Goal: Task Accomplishment & Management: Manage account settings

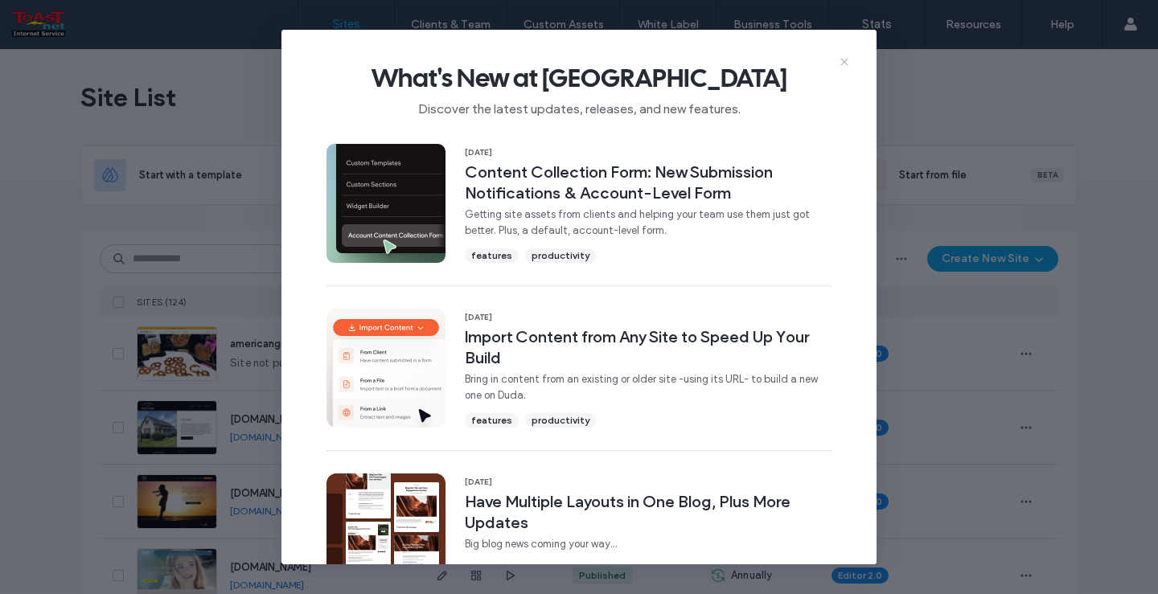
click at [845, 62] on icon at bounding box center [844, 61] width 13 height 13
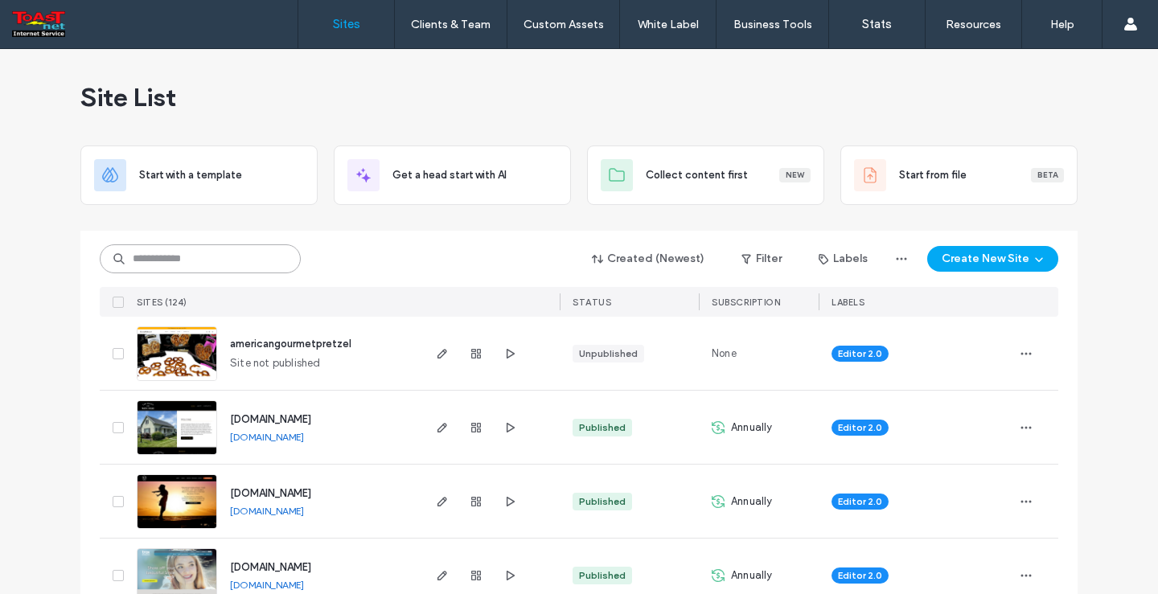
click at [192, 265] on input at bounding box center [200, 258] width 201 height 29
click at [203, 261] on input at bounding box center [200, 258] width 201 height 29
click at [203, 261] on input "*********" at bounding box center [200, 258] width 201 height 29
click at [166, 260] on input "*********" at bounding box center [200, 258] width 201 height 29
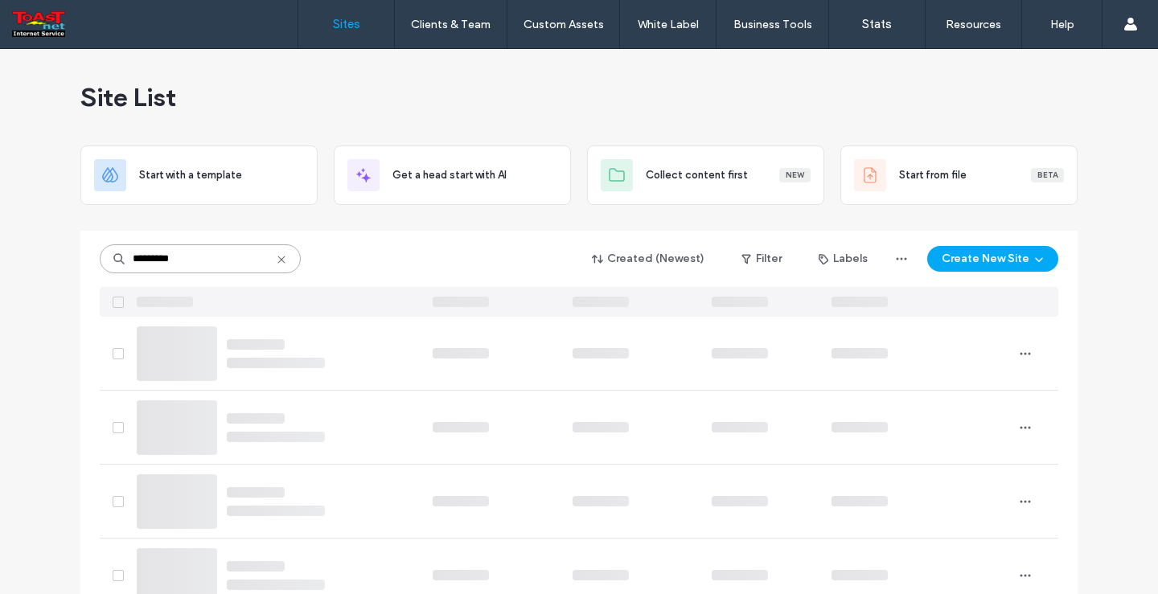
type input "*********"
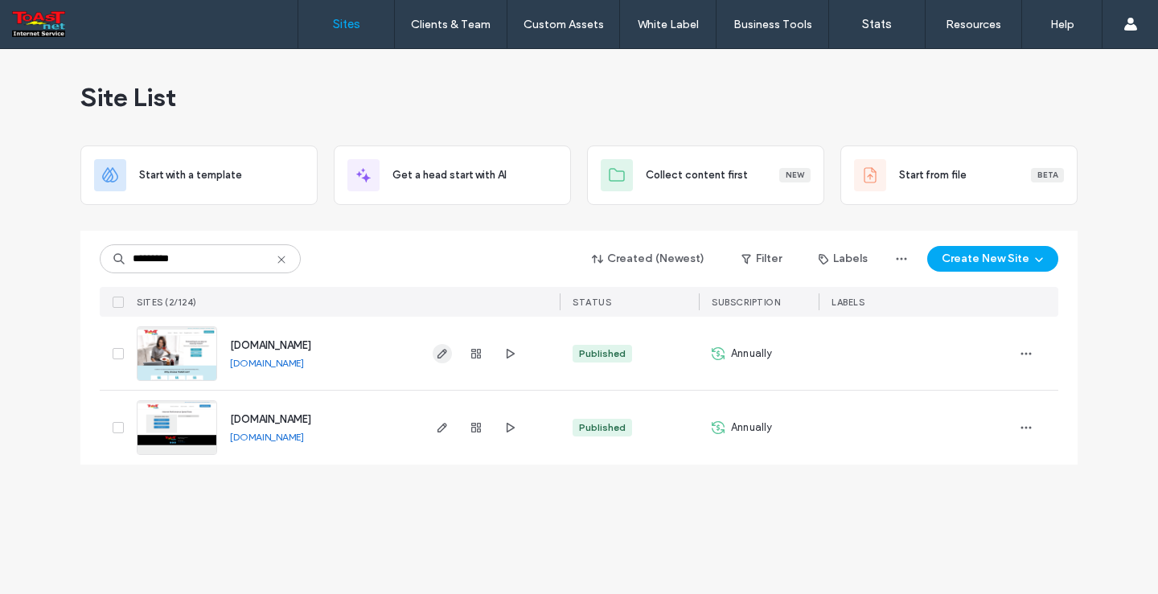
click at [447, 351] on icon "button" at bounding box center [442, 353] width 13 height 13
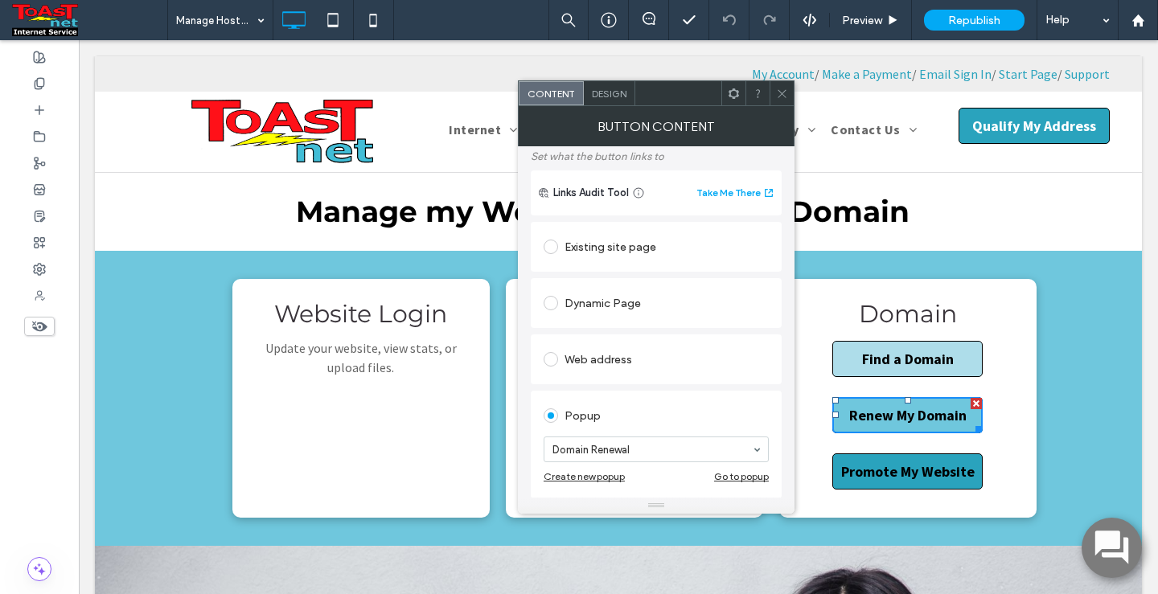
scroll to position [161, 0]
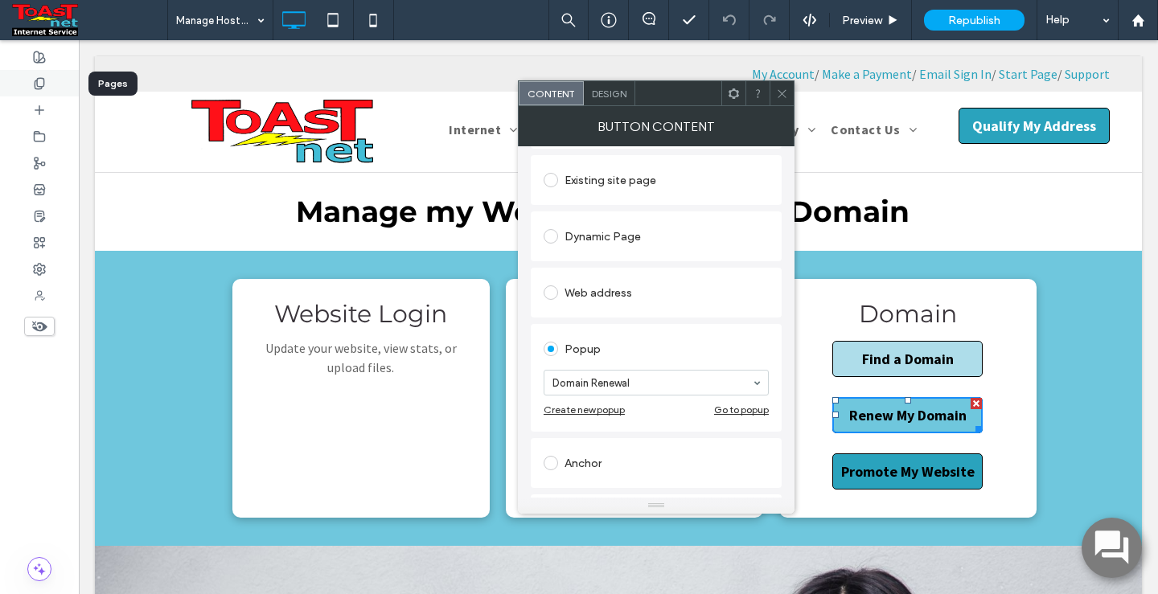
click at [38, 76] on div at bounding box center [39, 83] width 79 height 27
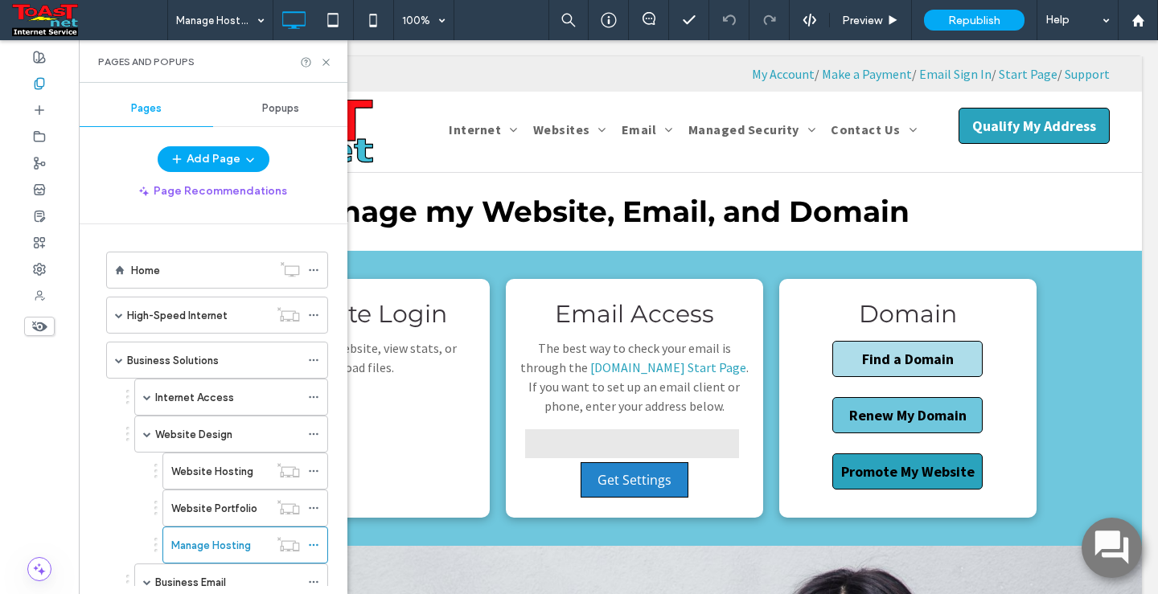
click at [300, 109] on div "Popups" at bounding box center [280, 108] width 134 height 35
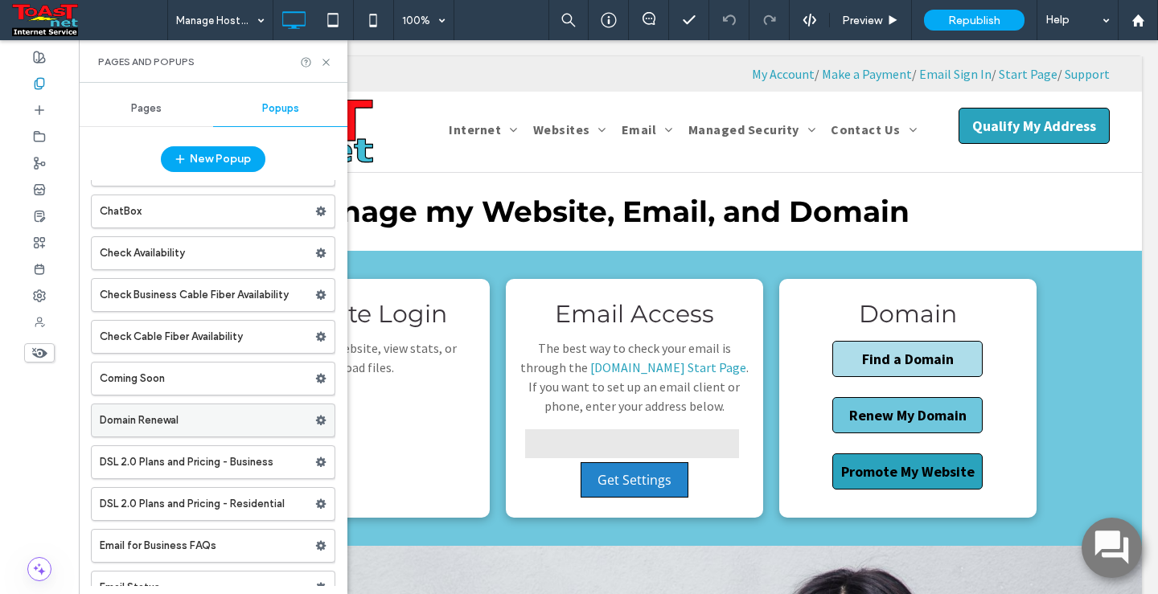
click at [184, 427] on label "Domain Renewal" at bounding box center [207, 420] width 215 height 32
click at [326, 60] on icon at bounding box center [326, 62] width 12 height 12
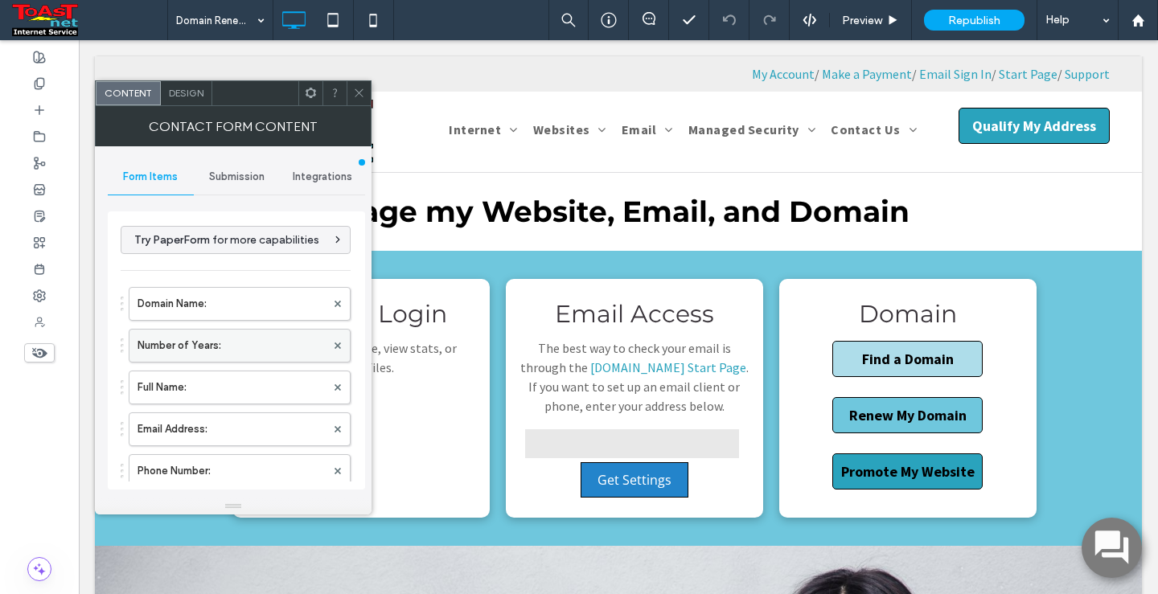
click at [223, 351] on label "Number of Years:" at bounding box center [231, 346] width 188 height 32
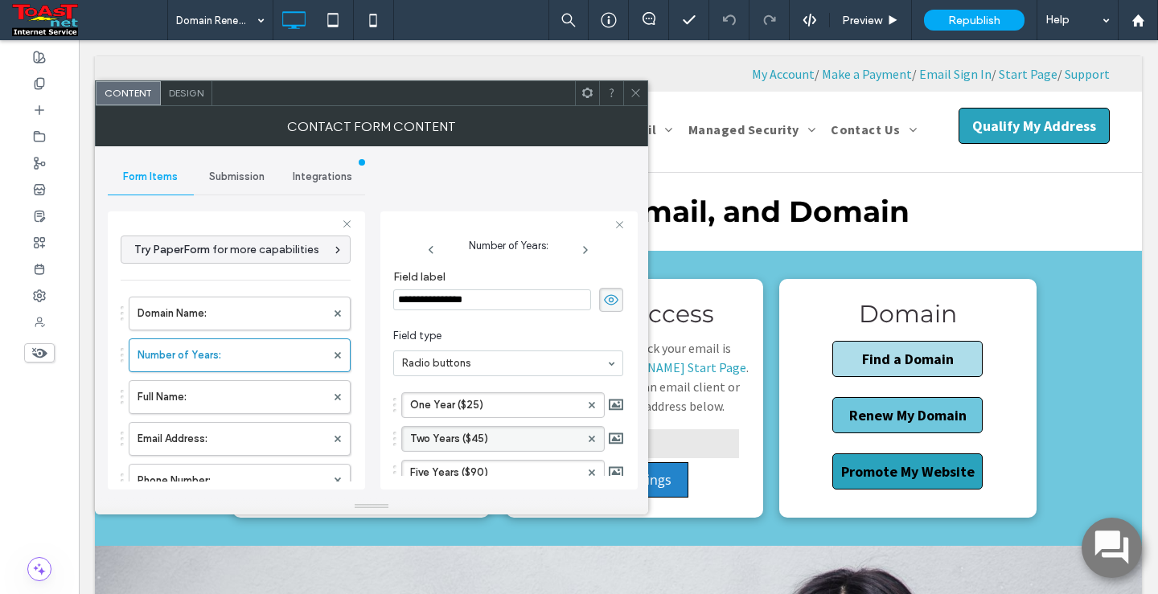
scroll to position [80, 0]
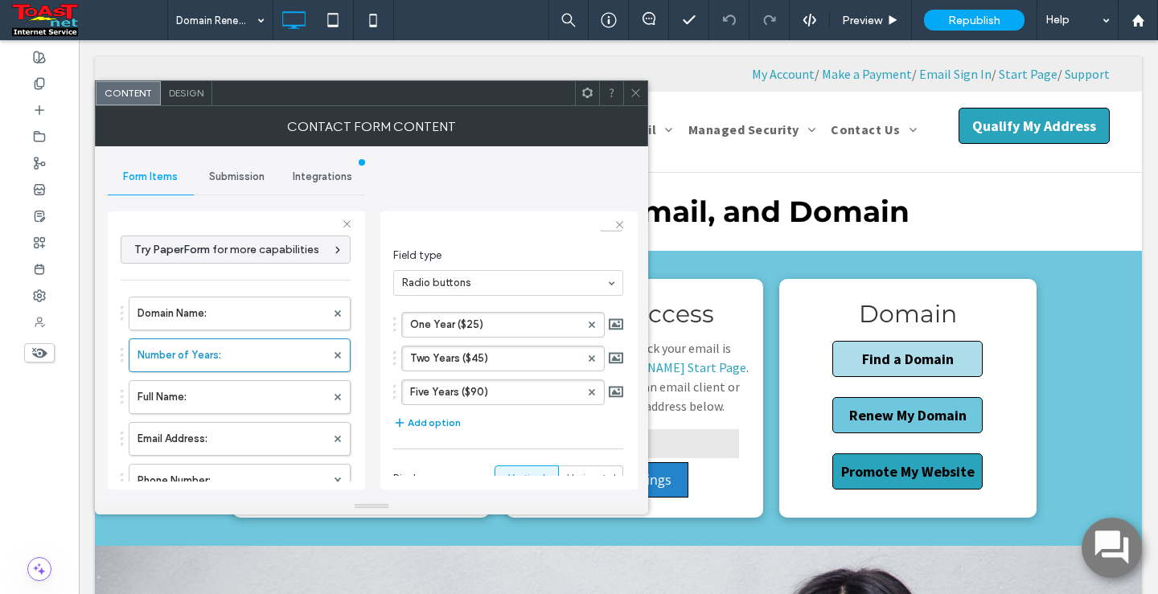
click at [412, 424] on button "Add option" at bounding box center [427, 422] width 68 height 19
click at [413, 424] on label "New Option" at bounding box center [495, 426] width 170 height 24
click at [413, 424] on input "**********" at bounding box center [495, 425] width 170 height 11
type input "**********"
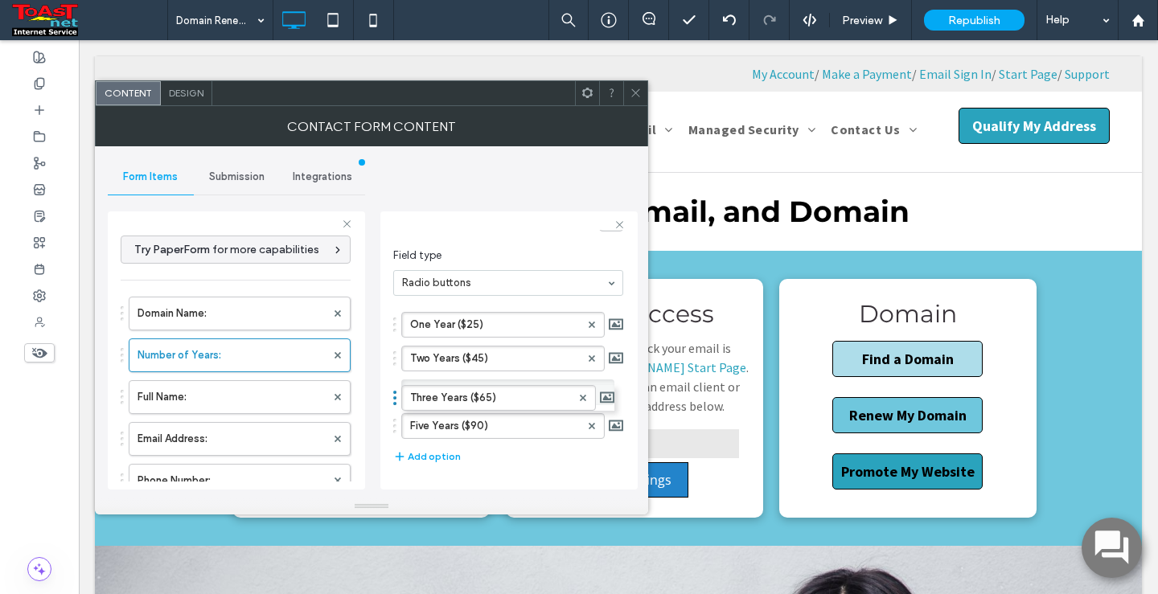
drag, startPoint x: 396, startPoint y: 428, endPoint x: 393, endPoint y: 371, distance: 57.1
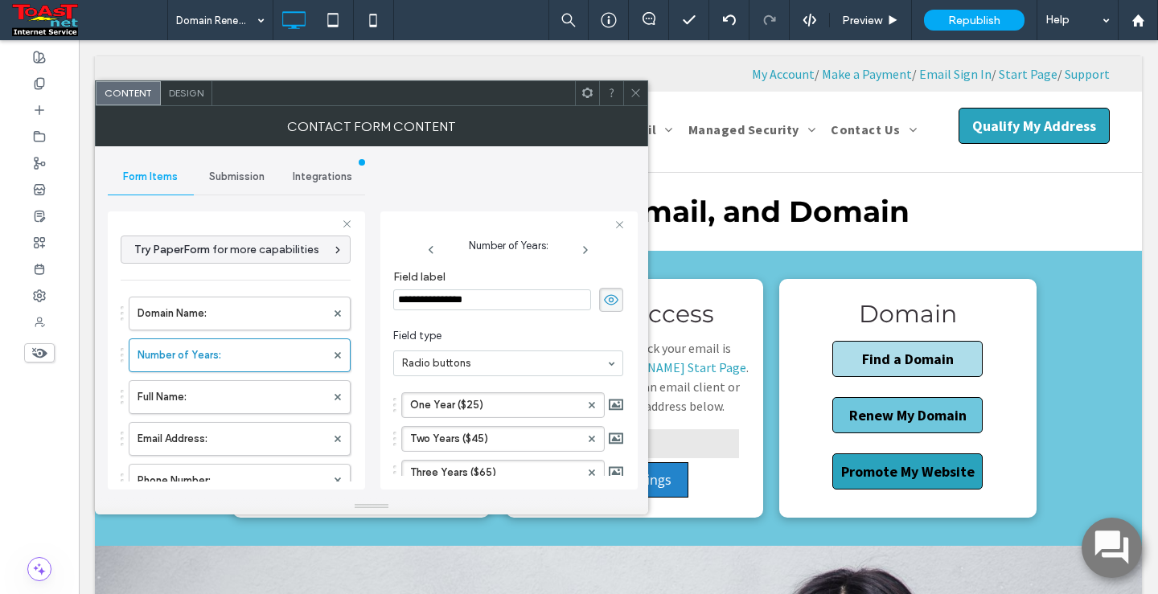
click at [639, 95] on icon at bounding box center [636, 93] width 12 height 12
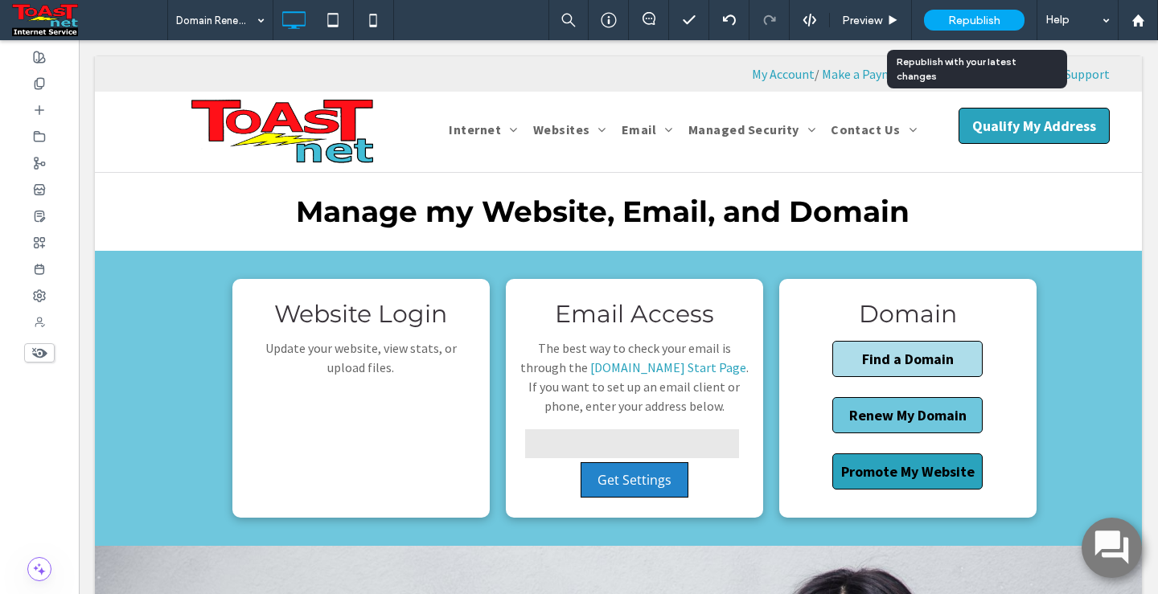
click at [957, 24] on span "Republish" at bounding box center [974, 21] width 52 height 14
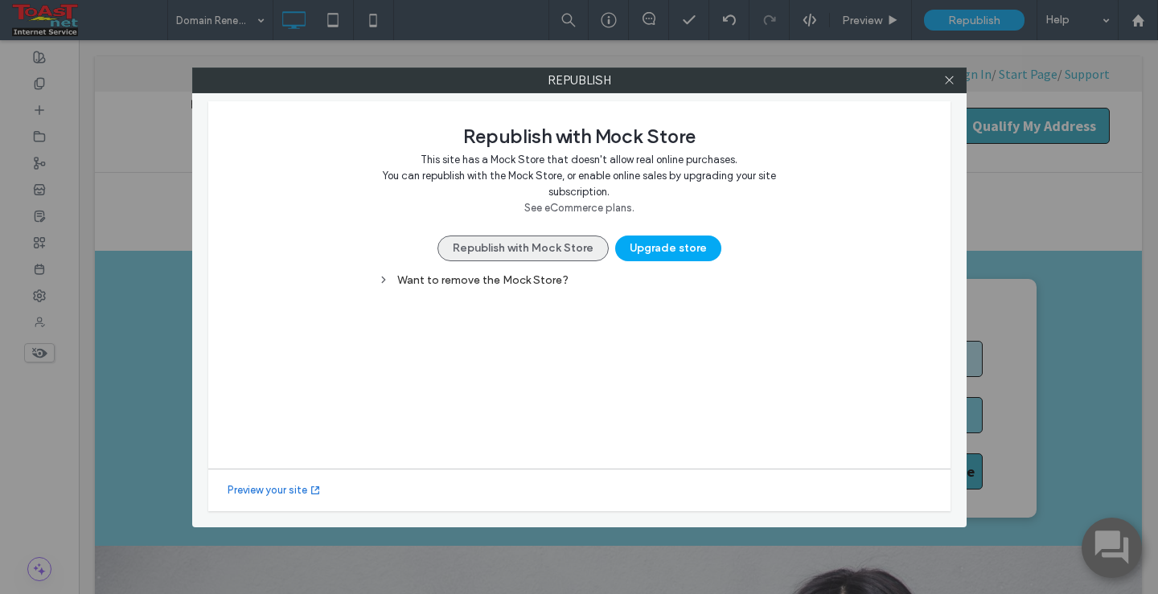
click at [531, 247] on button "Republish with Mock Store" at bounding box center [522, 249] width 171 height 26
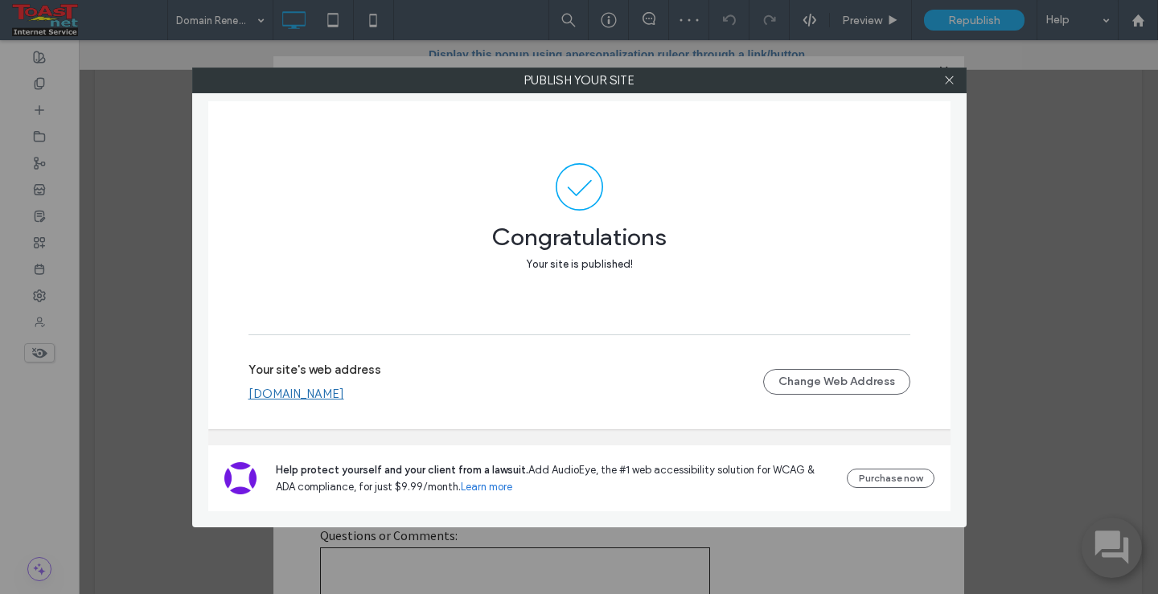
click at [290, 393] on link "www.toast.net" at bounding box center [296, 394] width 96 height 14
click at [954, 83] on icon at bounding box center [949, 80] width 12 height 12
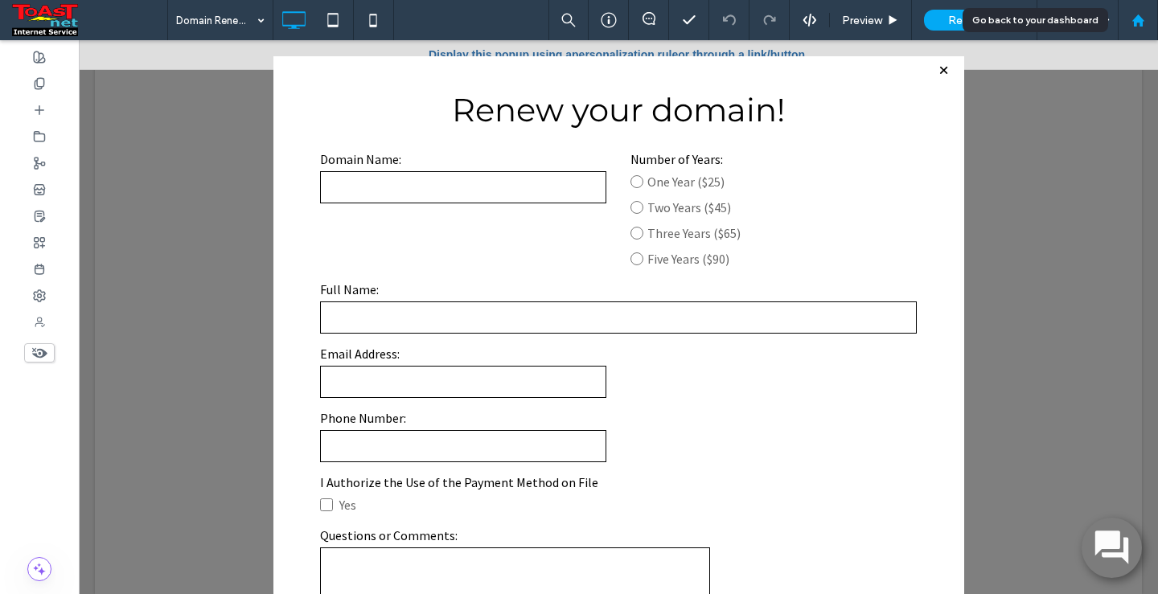
click at [1140, 18] on use at bounding box center [1137, 20] width 12 height 12
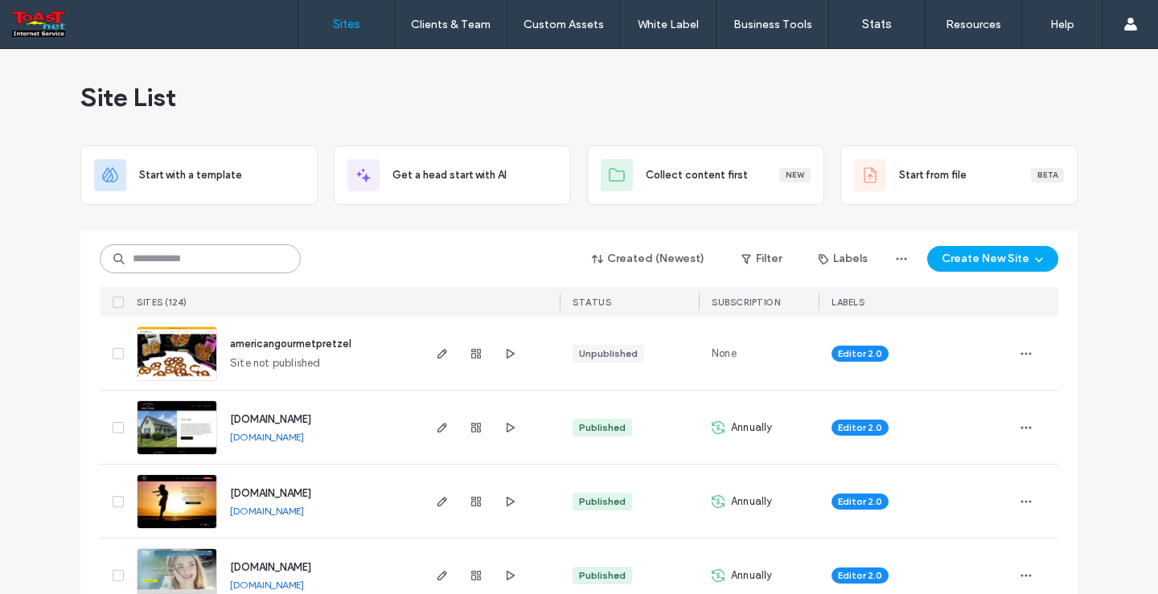
click at [207, 265] on input at bounding box center [200, 258] width 201 height 29
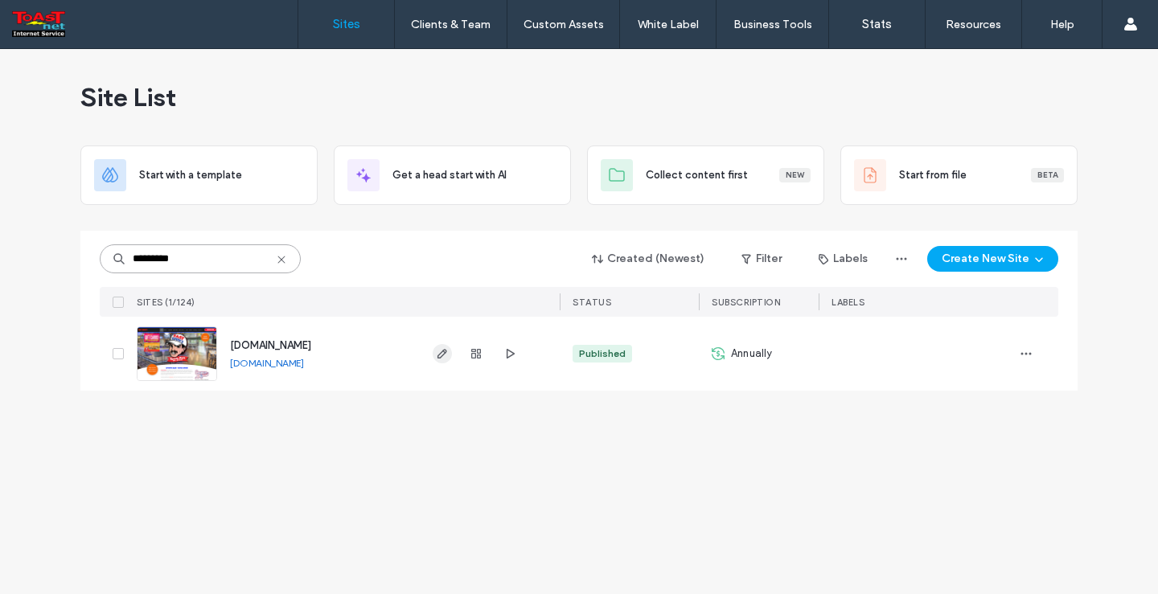
type input "*********"
click at [446, 355] on icon "button" at bounding box center [442, 353] width 13 height 13
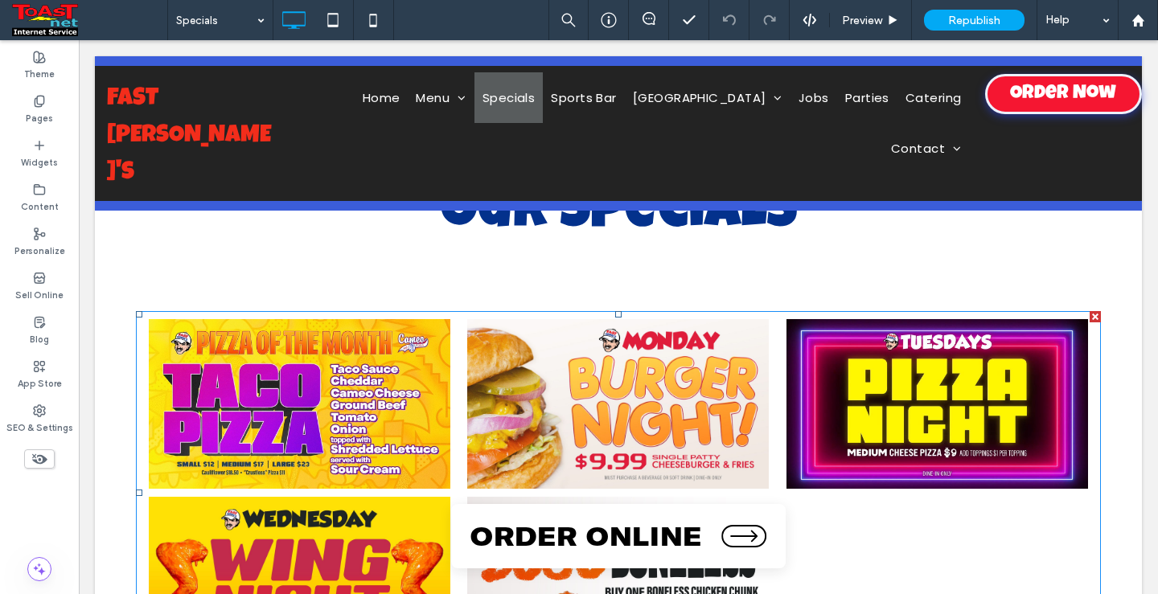
click at [280, 412] on link at bounding box center [299, 404] width 311 height 170
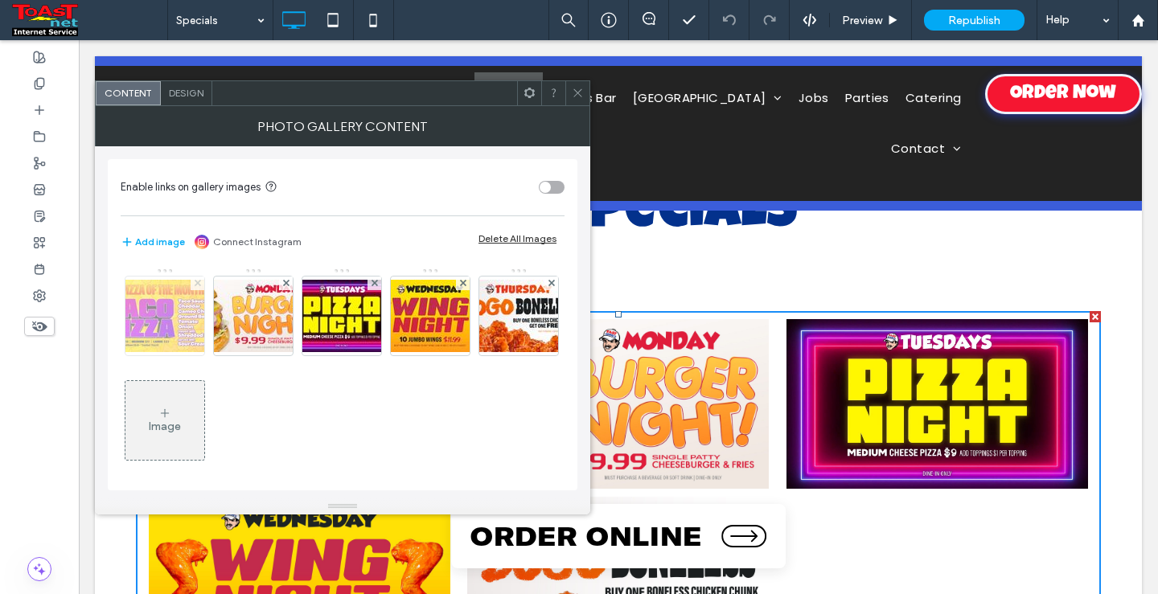
click at [195, 285] on use at bounding box center [197, 283] width 6 height 6
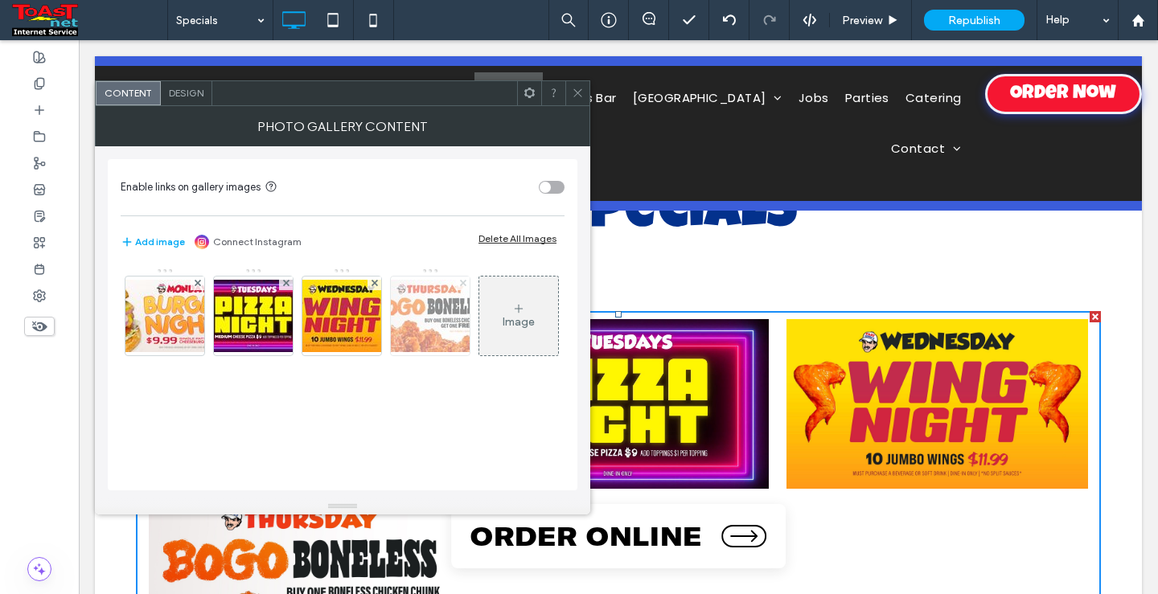
click at [461, 283] on icon at bounding box center [463, 283] width 6 height 6
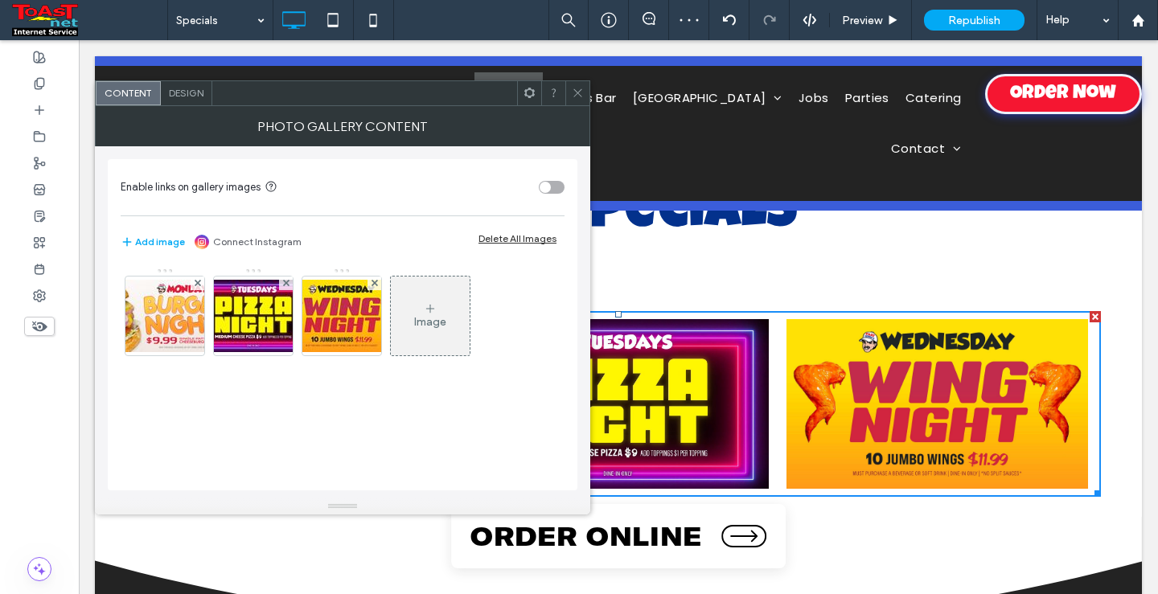
click at [573, 92] on icon at bounding box center [578, 93] width 12 height 12
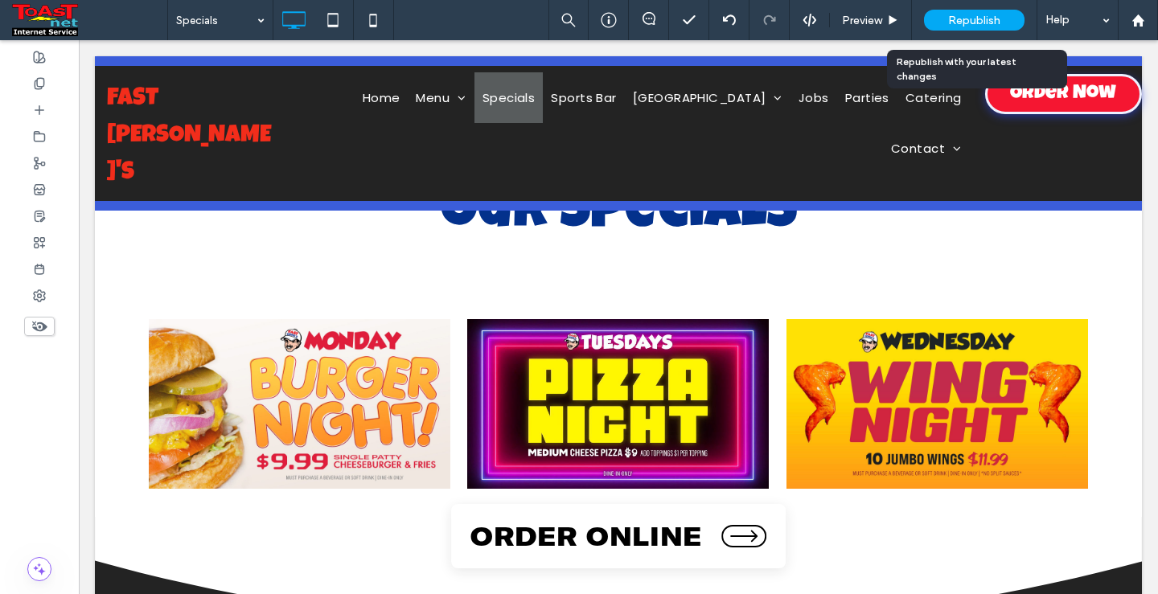
click at [967, 21] on span "Republish" at bounding box center [974, 21] width 52 height 14
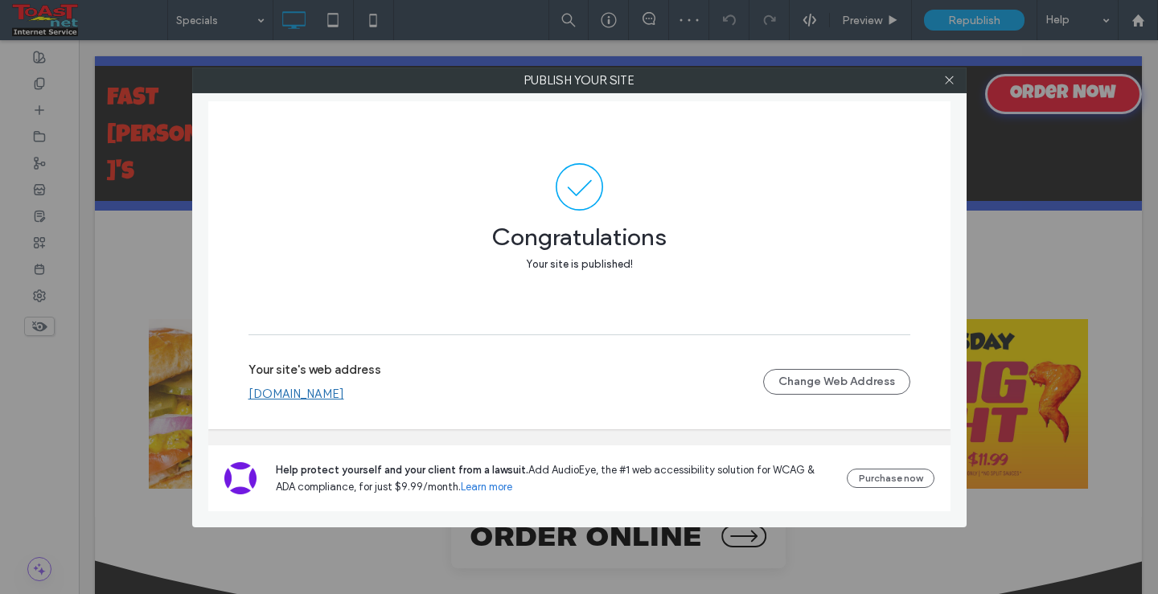
click at [289, 396] on link "www.fasteddiescatawba.com" at bounding box center [296, 394] width 96 height 14
click at [942, 79] on div at bounding box center [949, 80] width 24 height 24
click at [949, 80] on use at bounding box center [949, 80] width 8 height 8
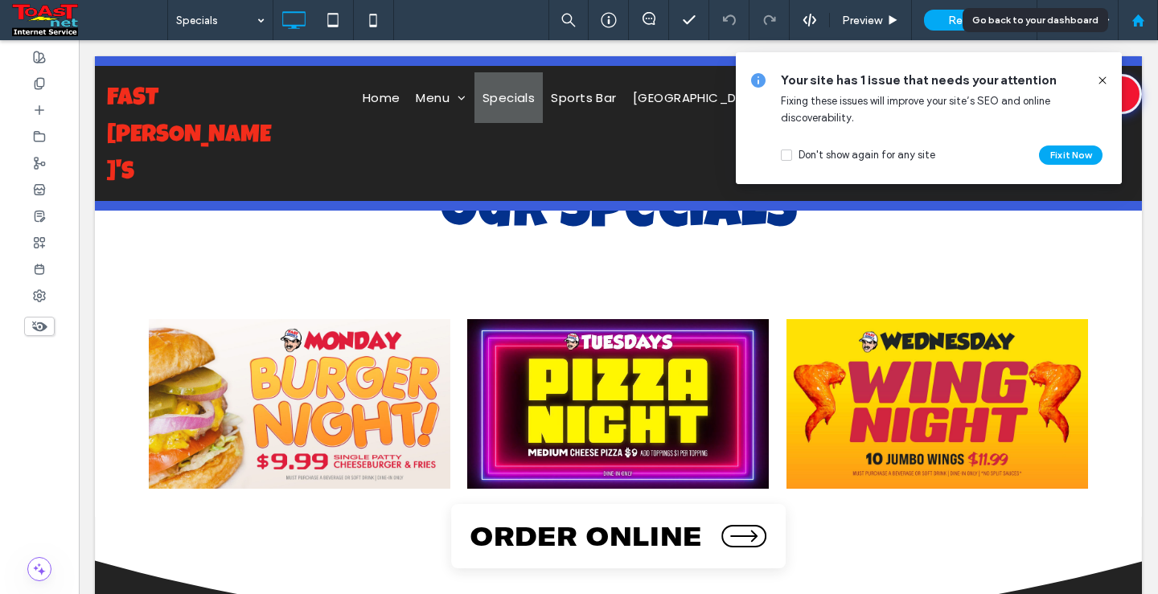
click at [1142, 24] on use at bounding box center [1137, 20] width 12 height 12
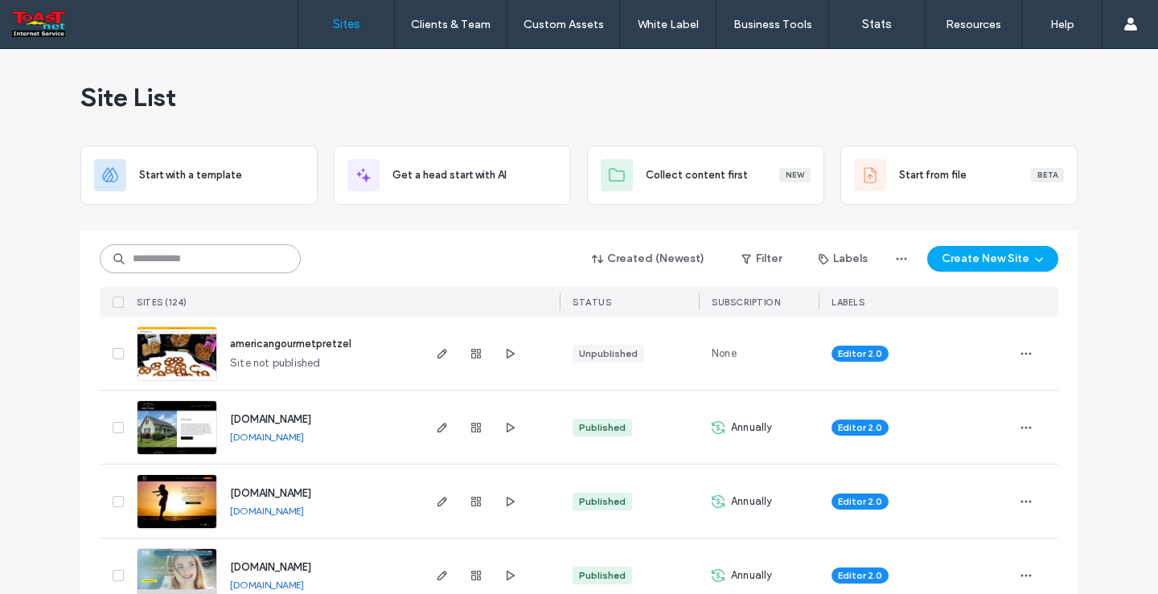
click at [212, 261] on input at bounding box center [200, 258] width 201 height 29
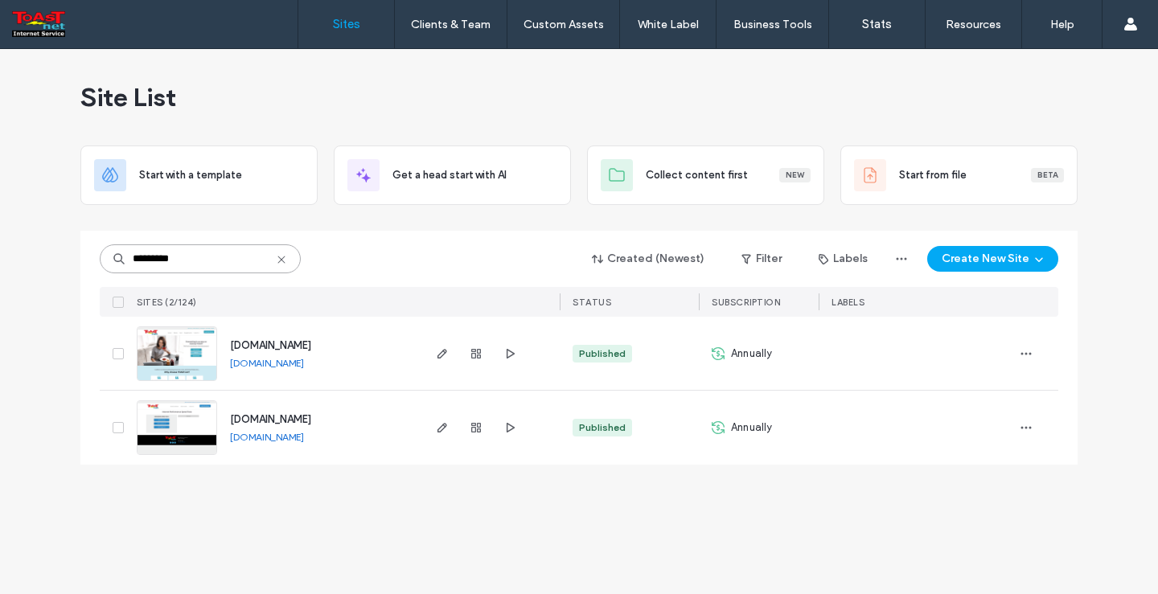
type input "*********"
click at [439, 359] on icon "button" at bounding box center [442, 353] width 13 height 13
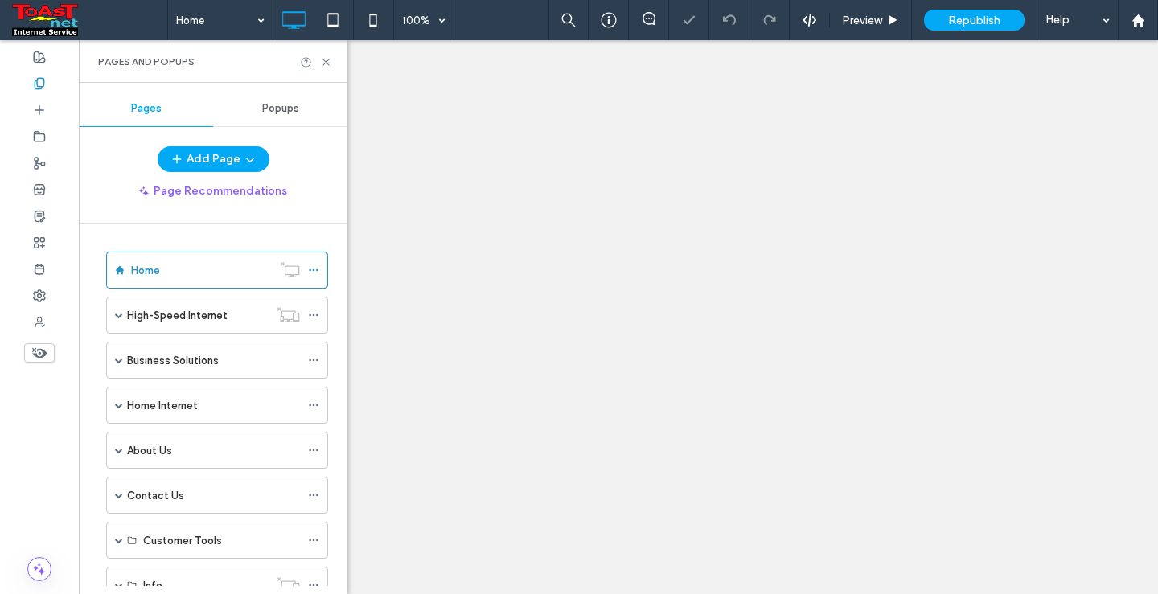
click at [293, 105] on span "Popups" at bounding box center [280, 108] width 37 height 13
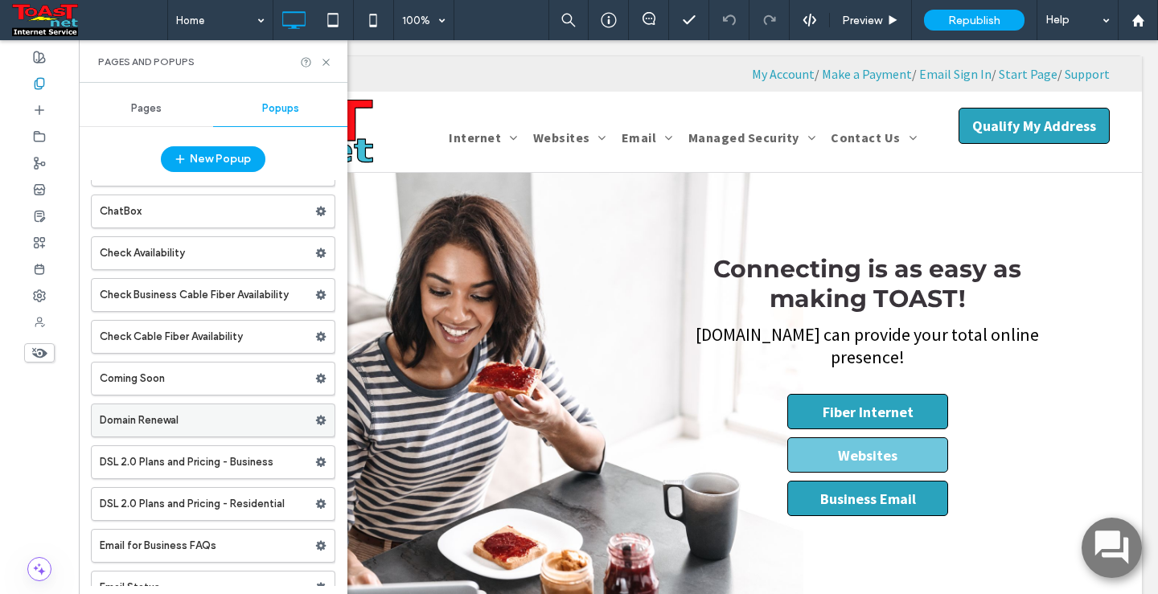
click at [170, 422] on label "Domain Renewal" at bounding box center [207, 420] width 215 height 32
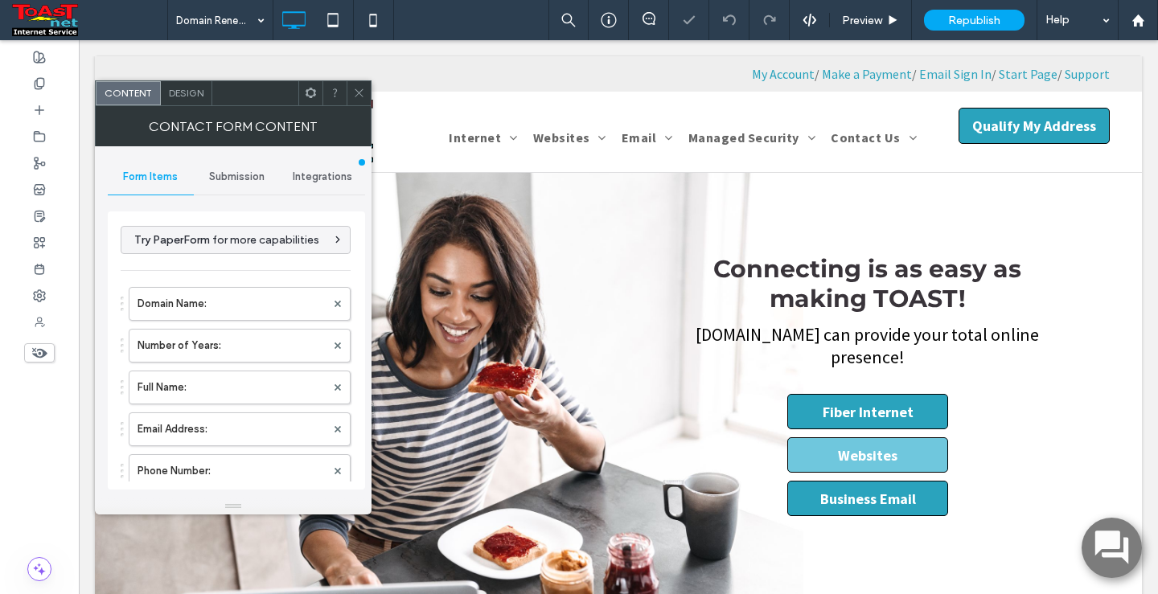
type input "**********"
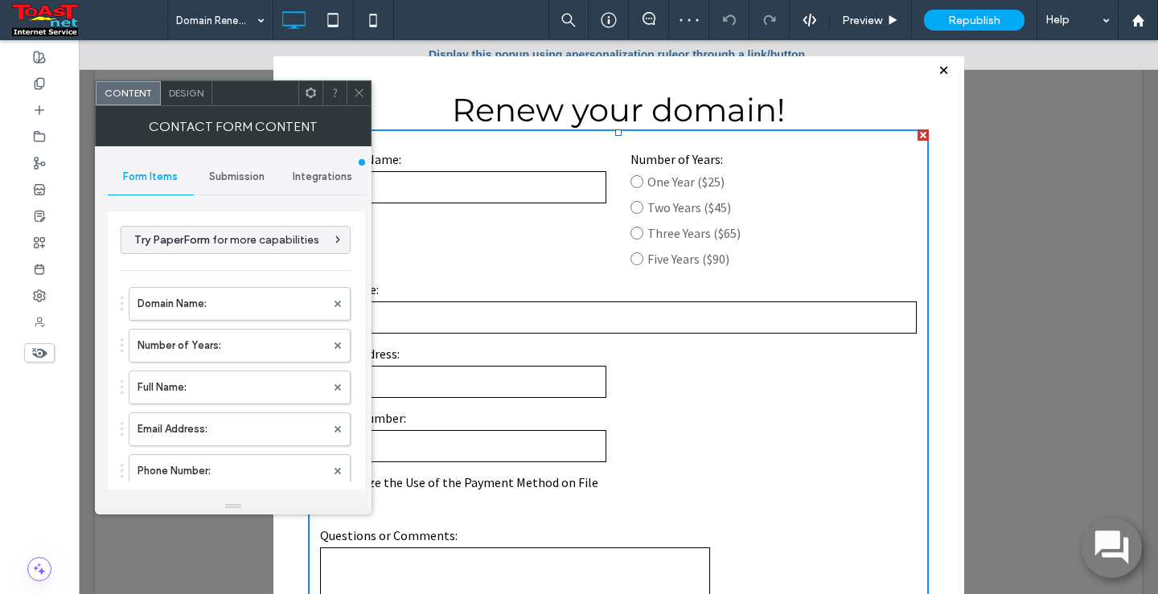
click at [355, 92] on icon at bounding box center [359, 93] width 12 height 12
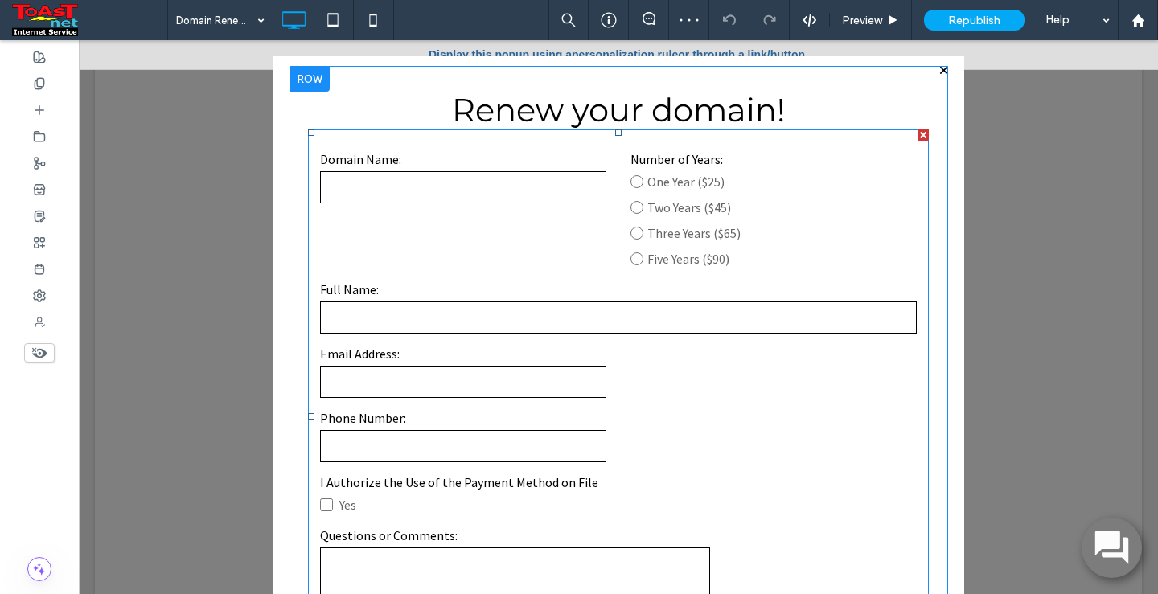
click at [398, 319] on input "text" at bounding box center [618, 317] width 597 height 32
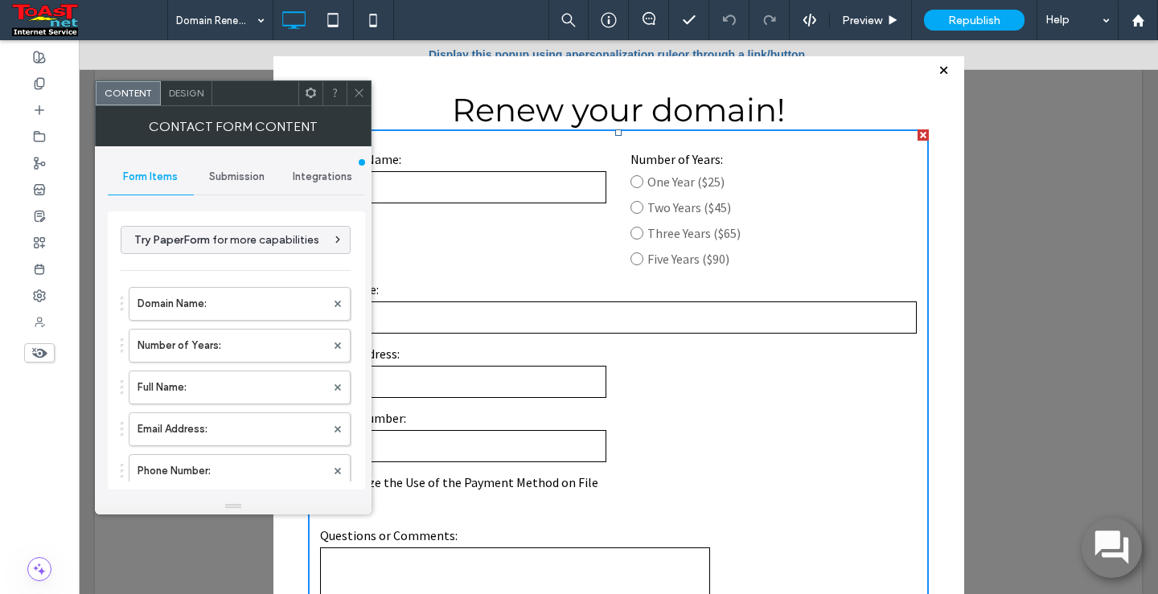
click at [178, 94] on span "Design" at bounding box center [186, 93] width 35 height 12
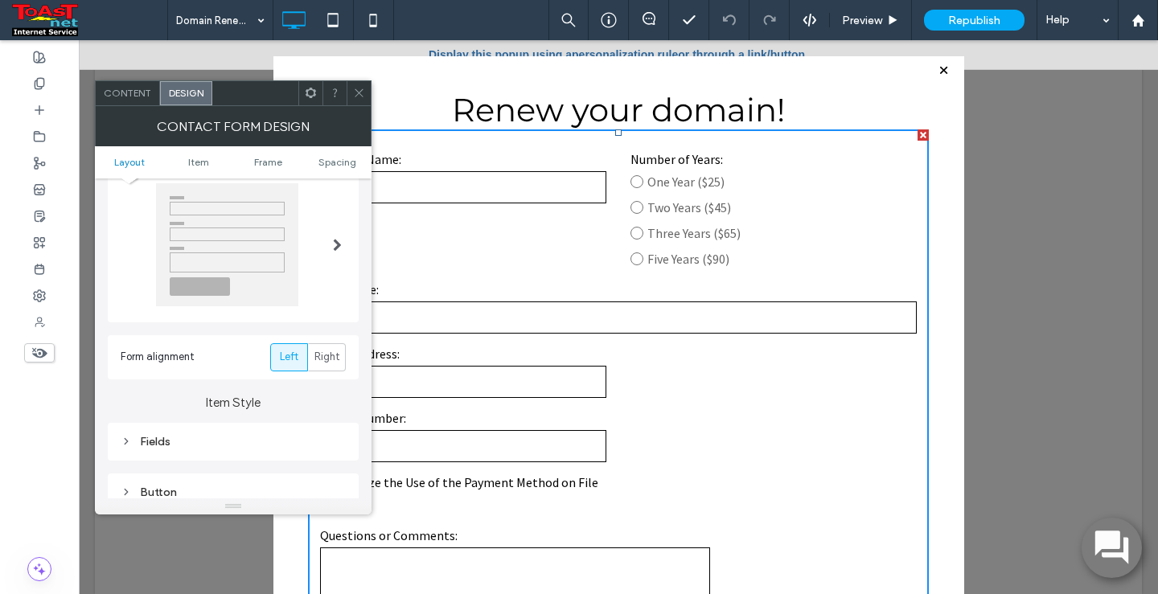
scroll to position [80, 0]
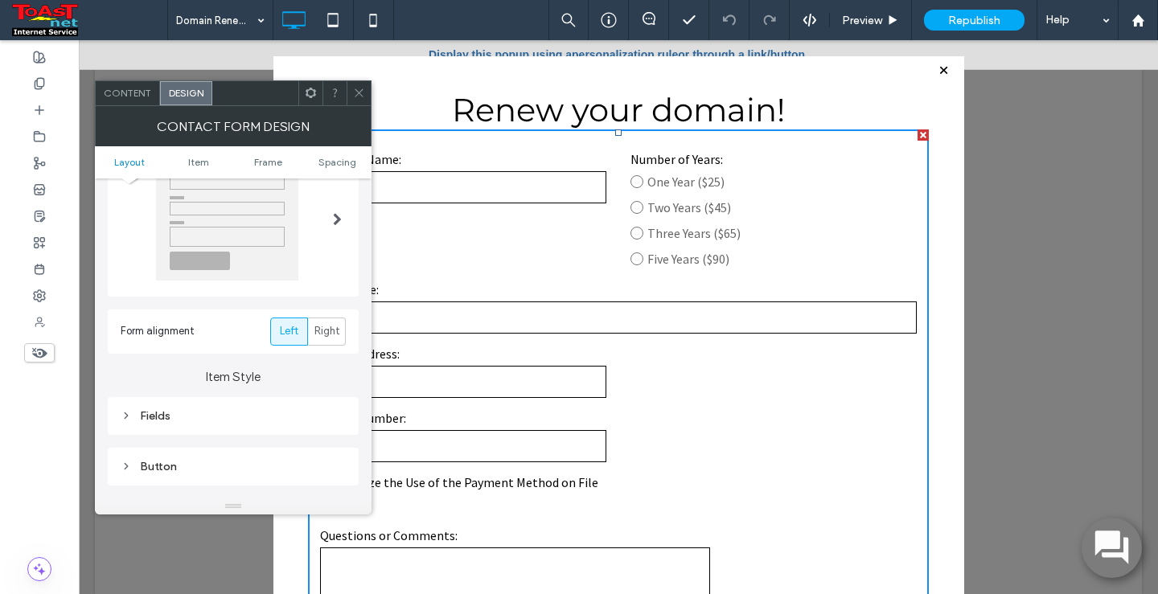
click at [170, 416] on div "Fields" at bounding box center [233, 416] width 225 height 14
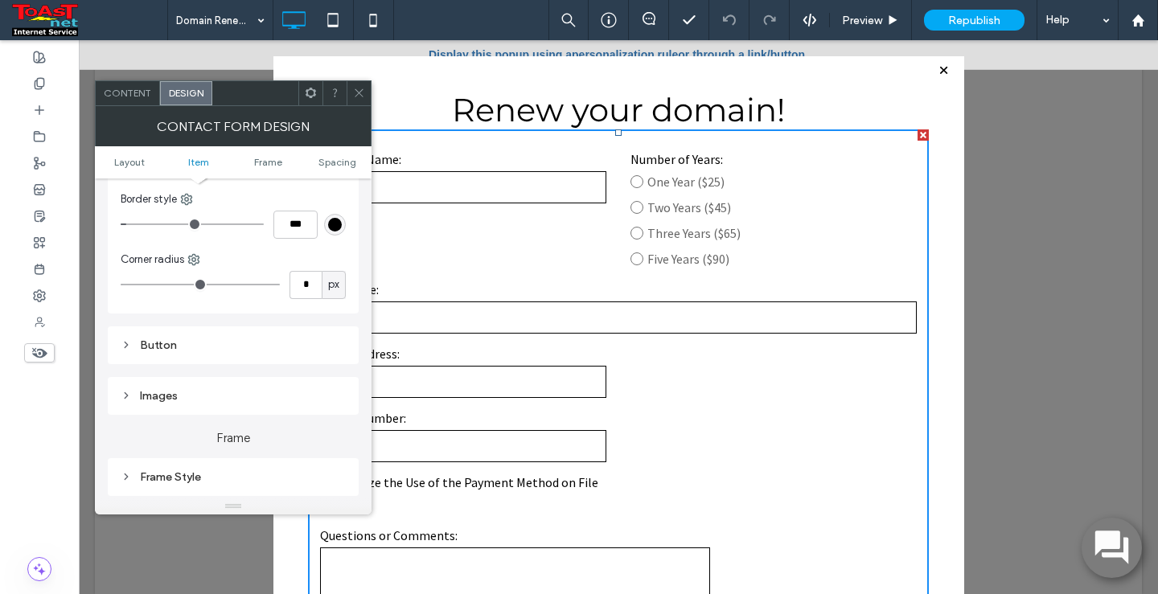
scroll to position [241, 0]
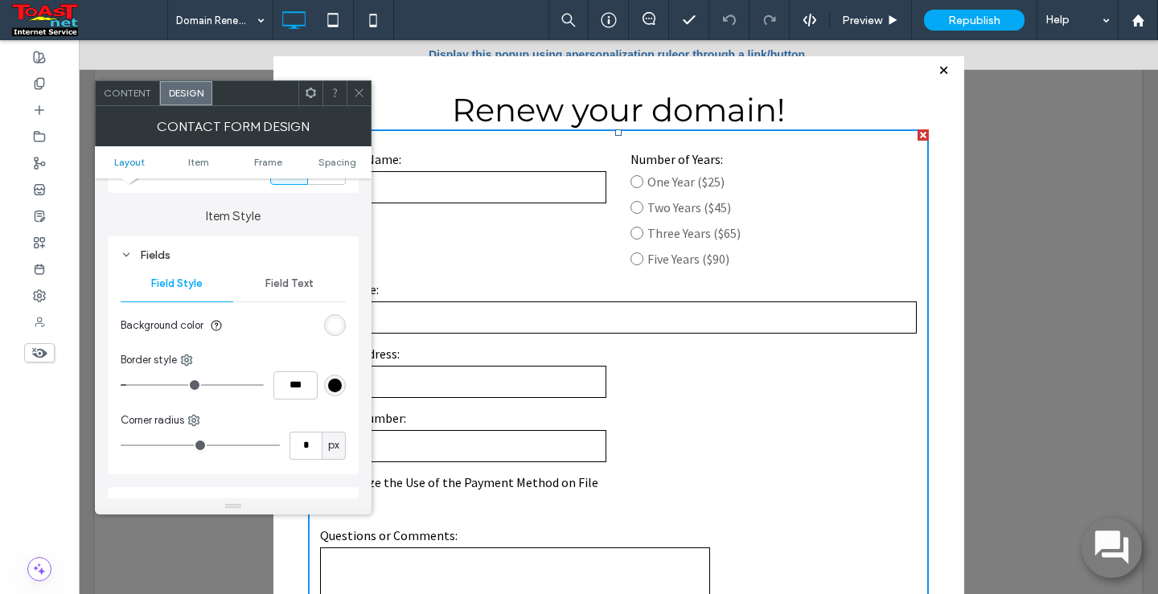
click at [282, 284] on span "Field Text" at bounding box center [289, 283] width 48 height 13
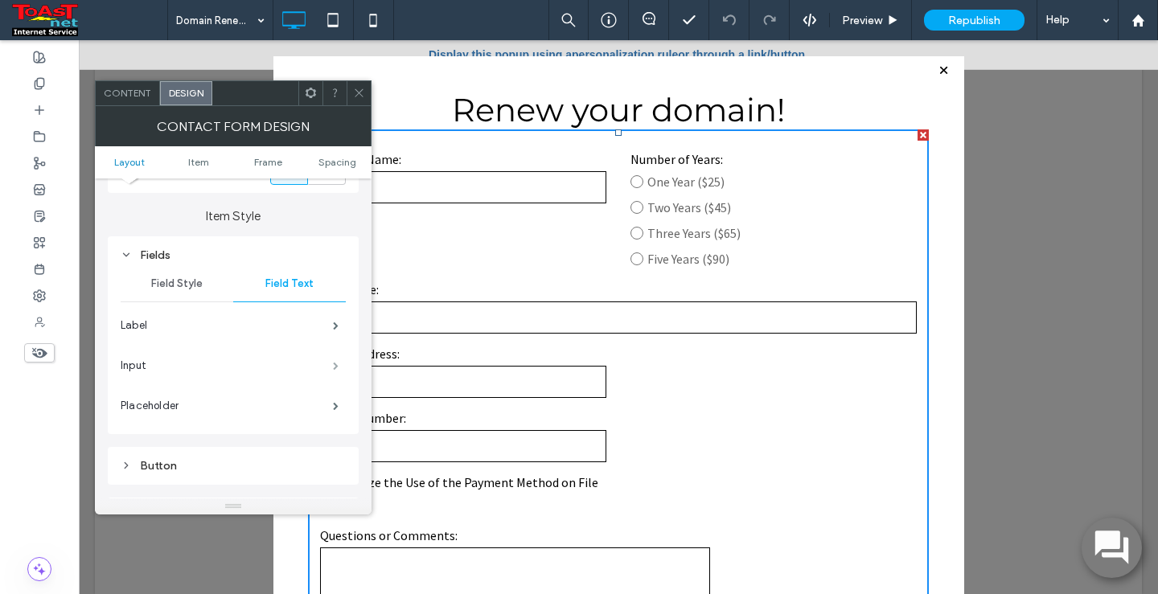
click at [334, 363] on span at bounding box center [336, 366] width 6 height 8
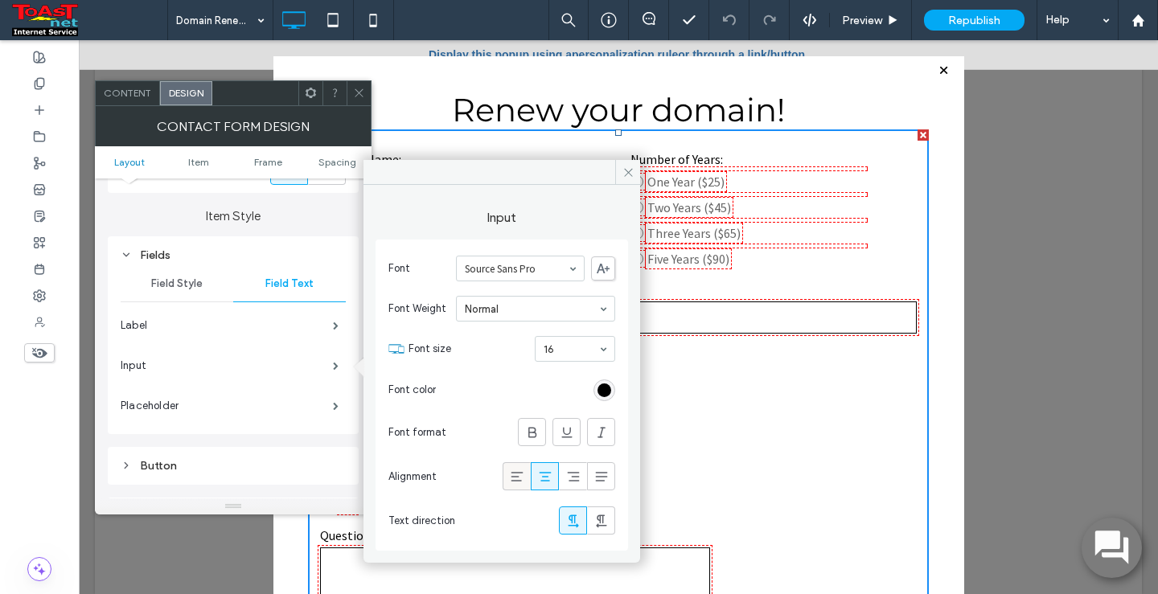
click at [525, 483] on div at bounding box center [516, 476] width 27 height 27
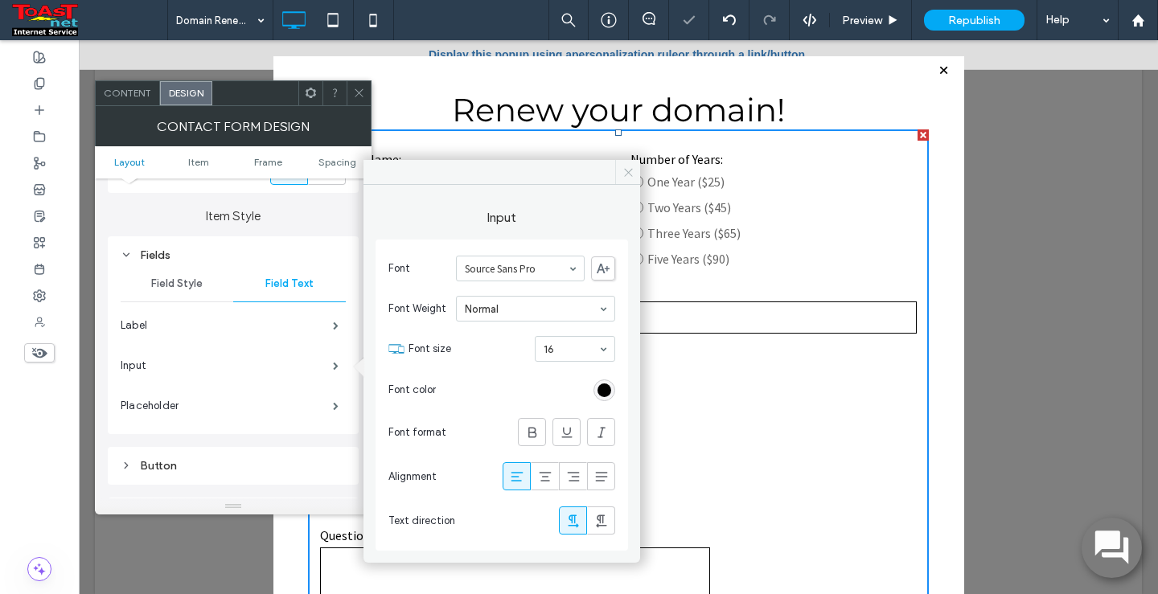
click at [625, 167] on icon at bounding box center [628, 172] width 12 height 12
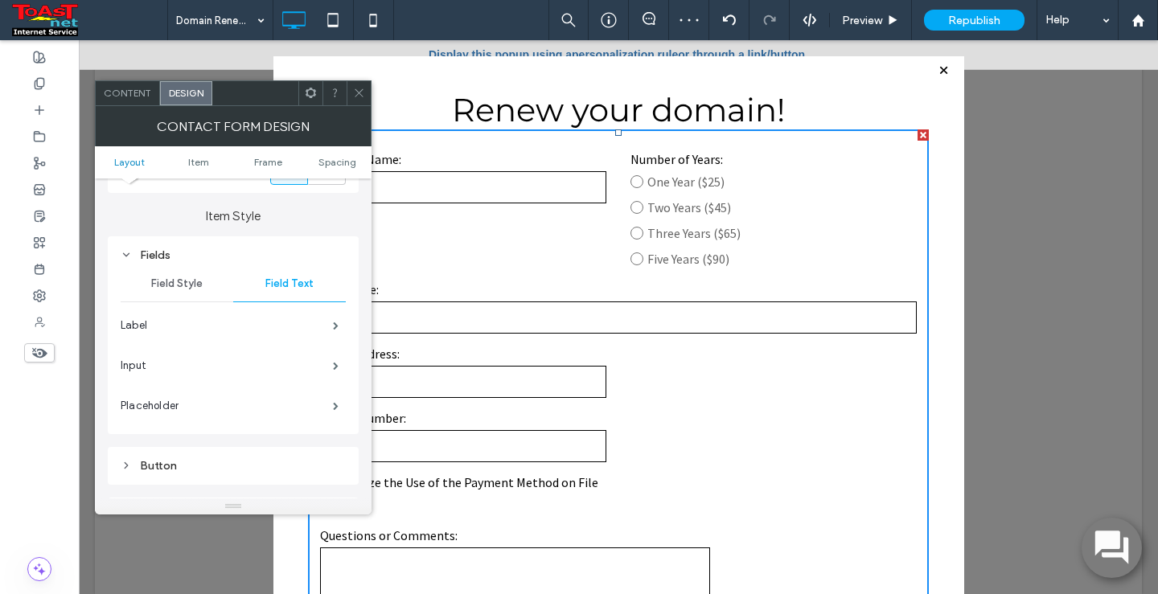
click at [359, 98] on icon at bounding box center [359, 93] width 12 height 12
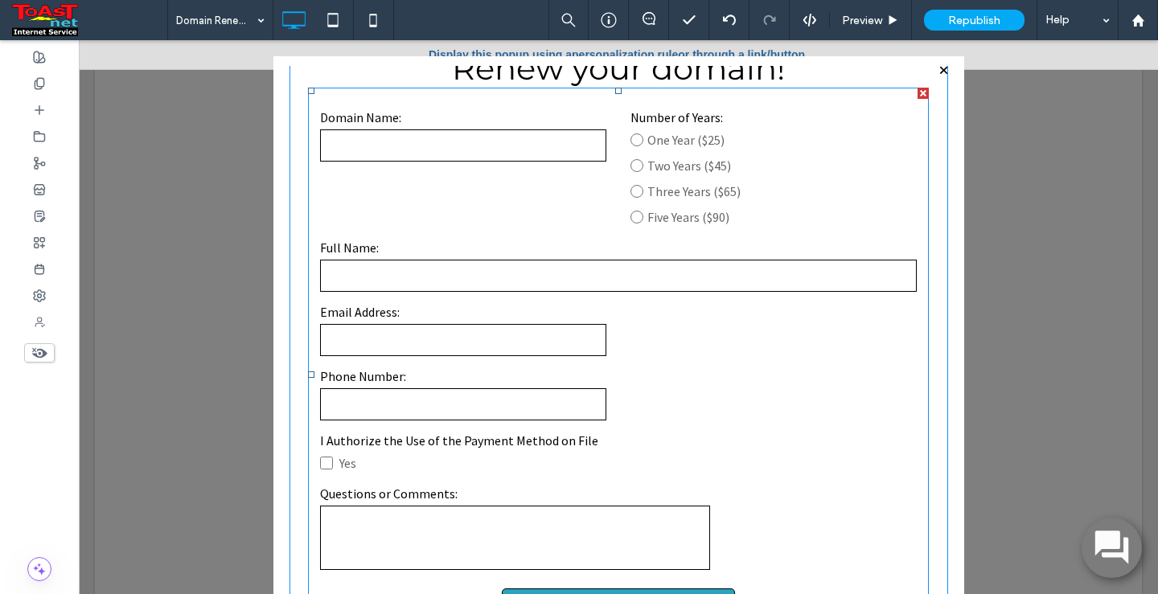
scroll to position [0, 0]
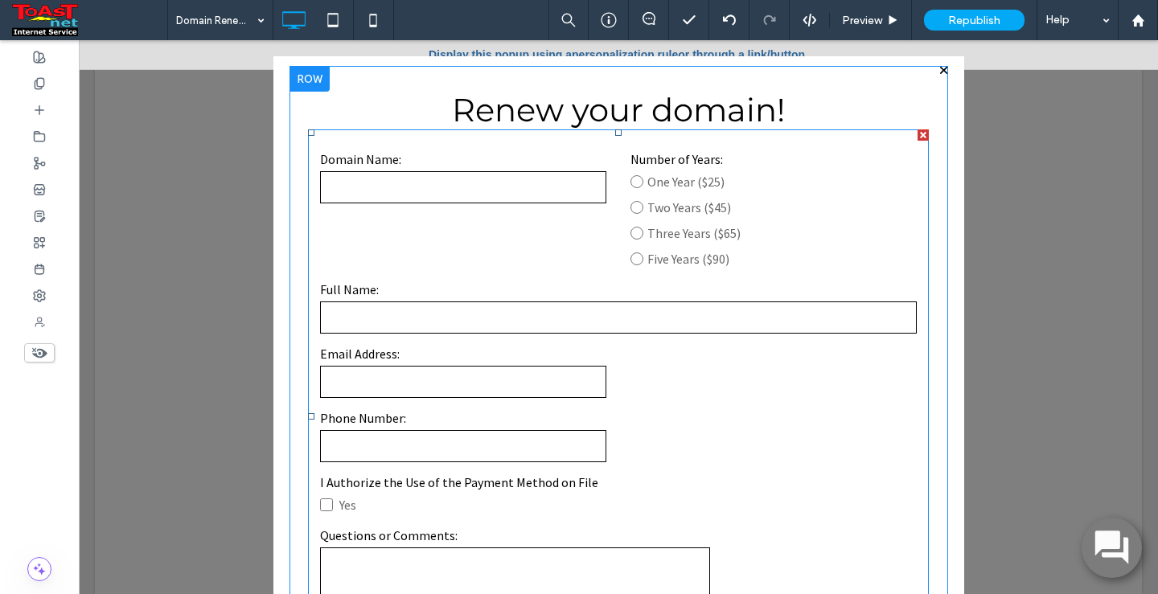
click at [753, 366] on form "**********" at bounding box center [618, 415] width 621 height 573
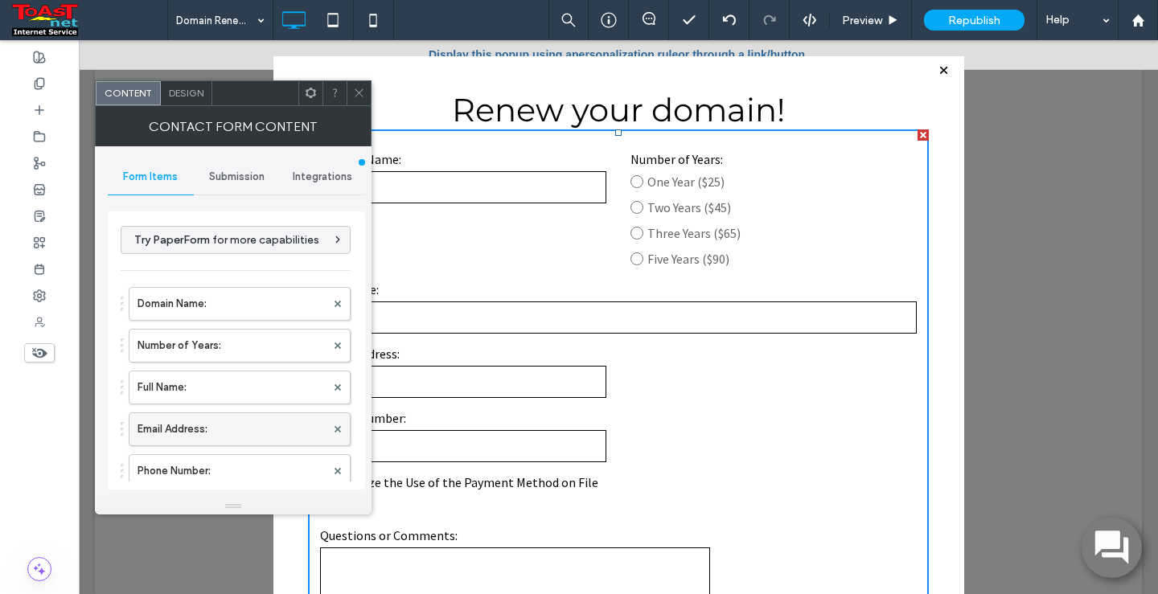
click at [224, 427] on label "Email Address:" at bounding box center [231, 429] width 188 height 32
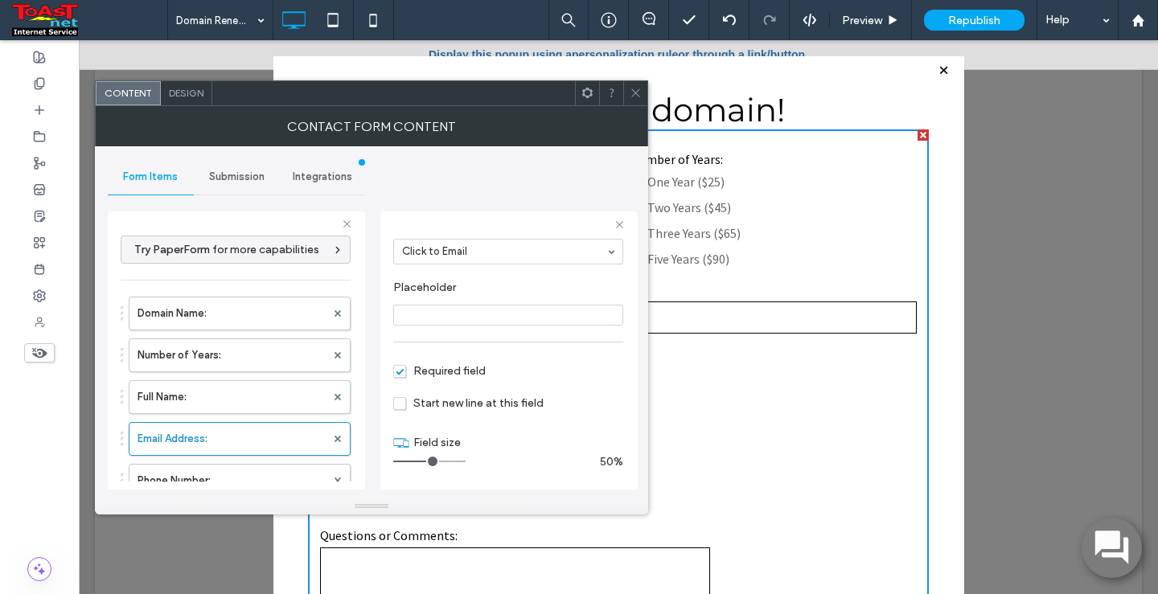
scroll to position [113, 0]
click at [403, 406] on span "Start new line at this field" at bounding box center [468, 403] width 150 height 14
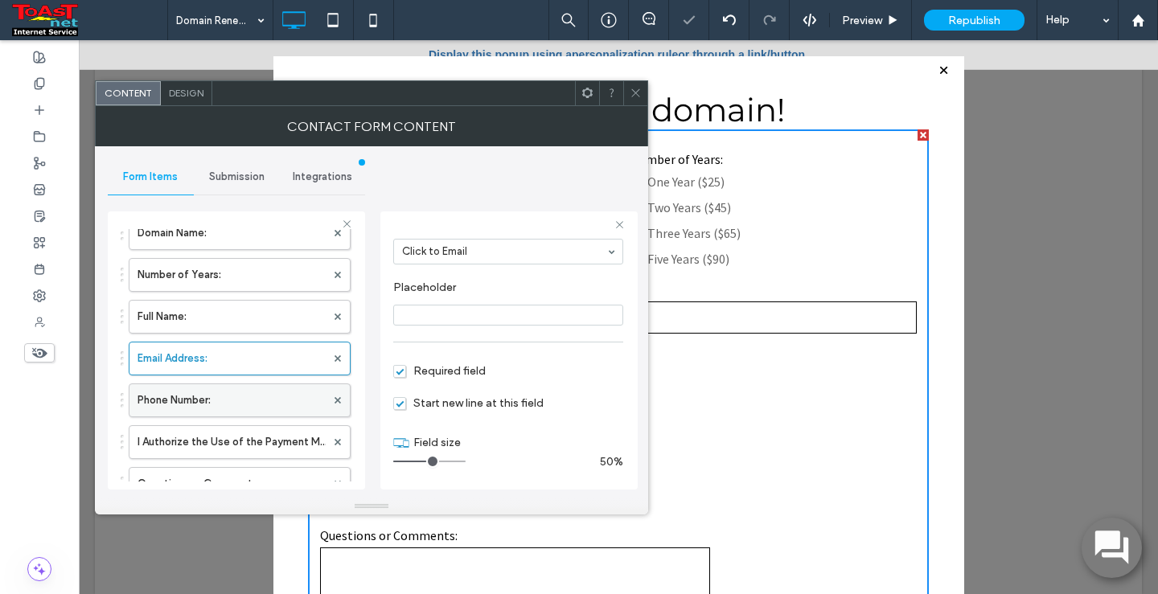
click at [224, 406] on label "Phone Number:" at bounding box center [231, 400] width 188 height 32
click at [421, 461] on input "range" at bounding box center [429, 462] width 72 height 2
type input "*"
click at [425, 461] on input "range" at bounding box center [429, 462] width 72 height 2
click at [639, 95] on icon at bounding box center [636, 93] width 12 height 12
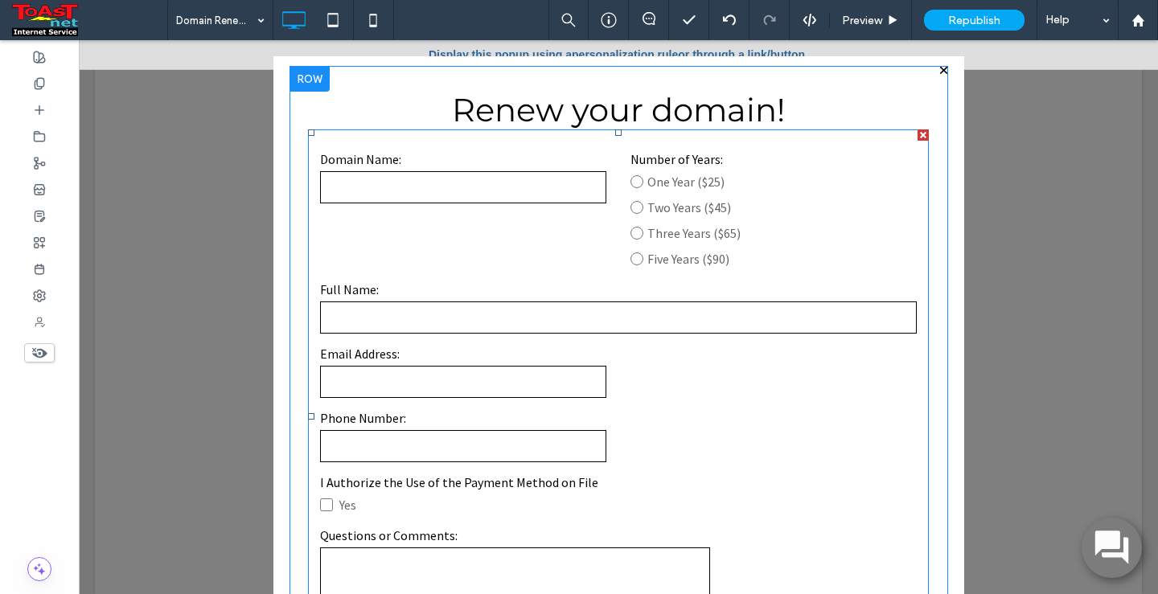
click at [548, 250] on form "**********" at bounding box center [618, 415] width 621 height 573
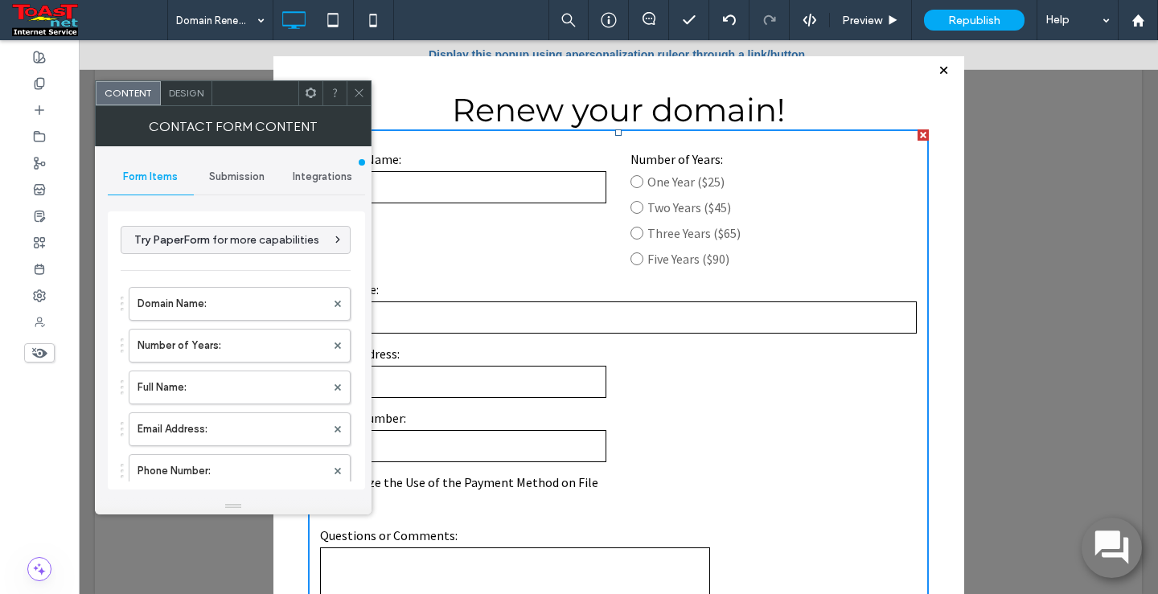
click at [354, 87] on icon at bounding box center [359, 93] width 12 height 12
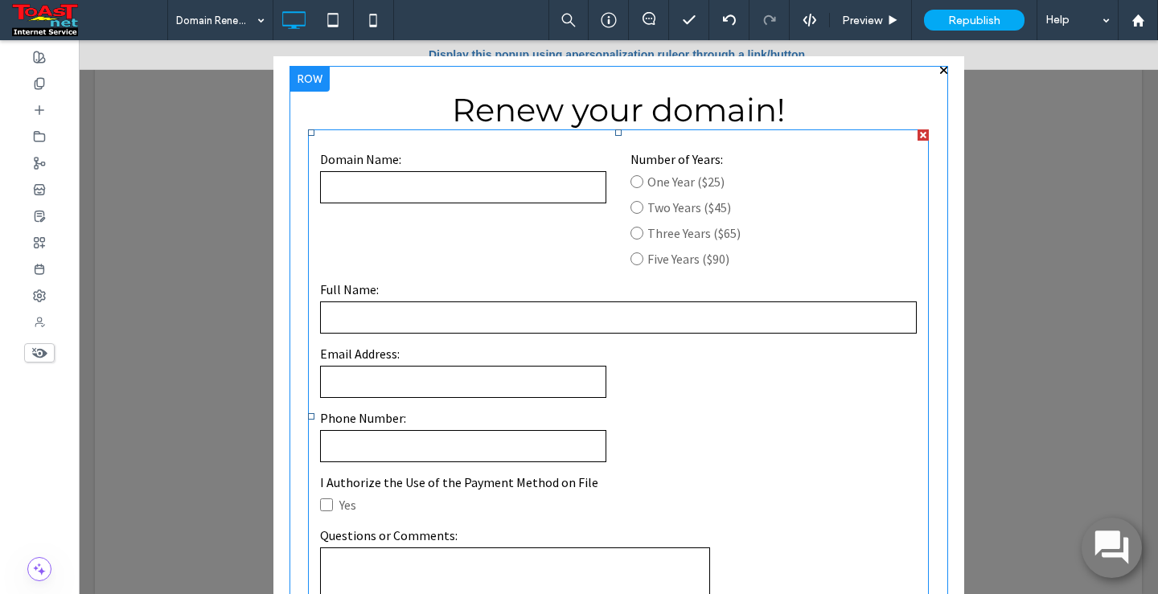
click at [449, 424] on label "Phone Number:" at bounding box center [463, 417] width 286 height 19
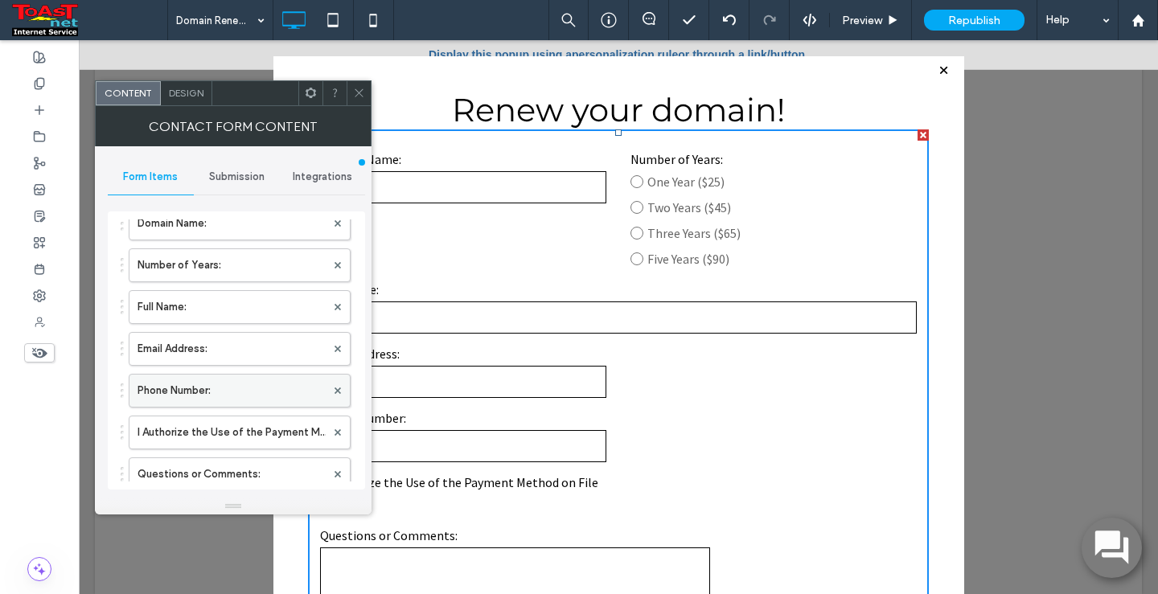
click at [241, 394] on label "Phone Number:" at bounding box center [231, 391] width 188 height 32
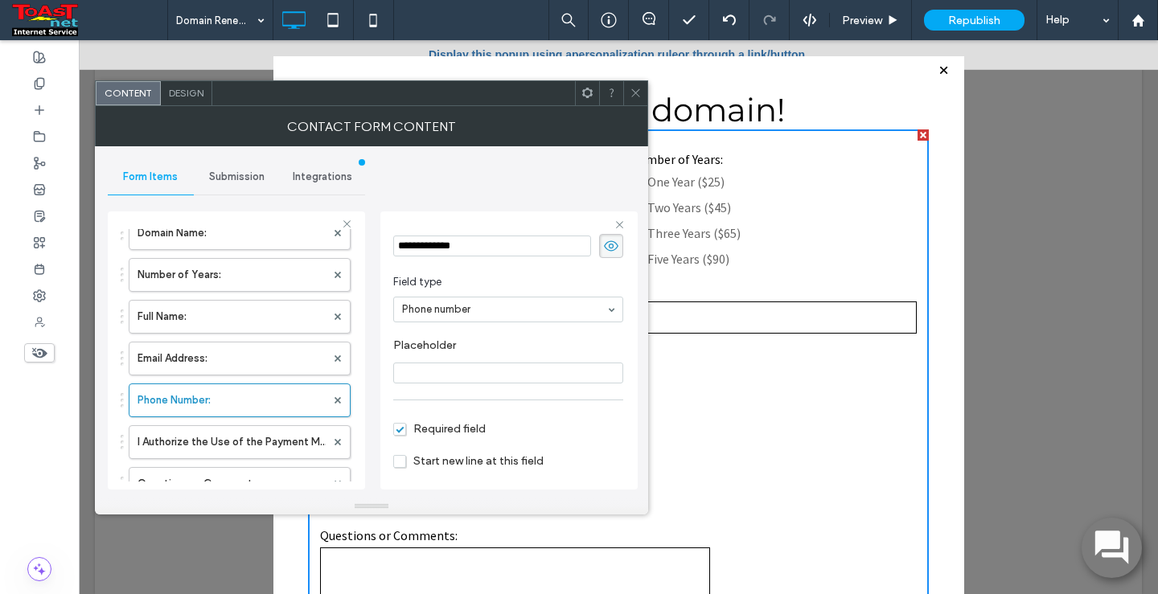
scroll to position [113, 0]
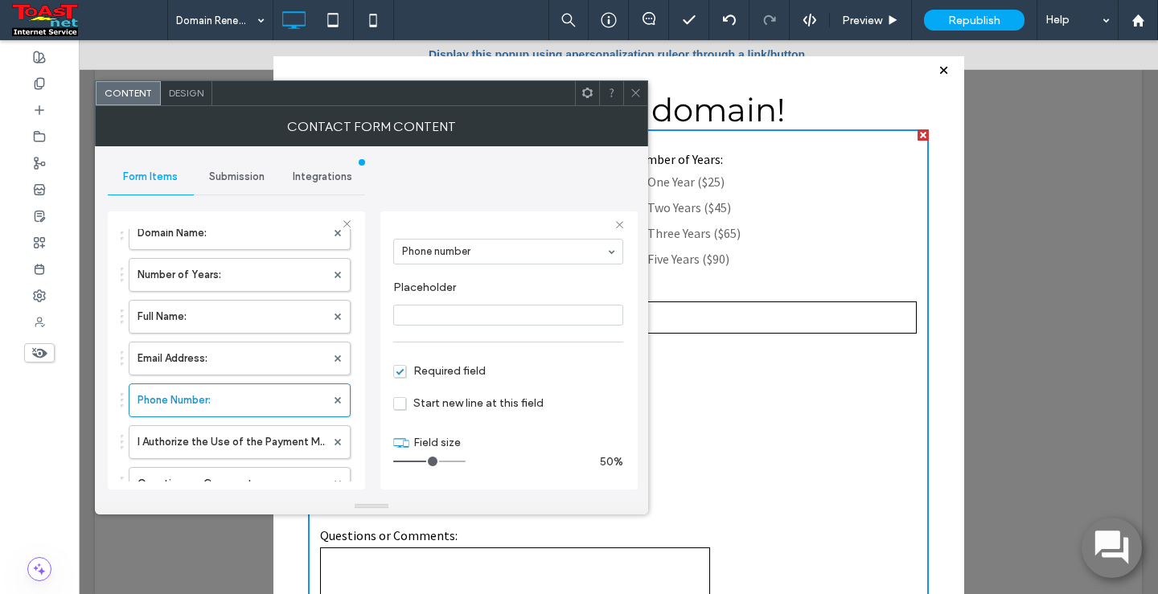
click at [400, 404] on span "Start new line at this field" at bounding box center [468, 403] width 150 height 14
click at [429, 461] on input "range" at bounding box center [429, 462] width 72 height 2
drag, startPoint x: 424, startPoint y: 463, endPoint x: 411, endPoint y: 464, distance: 12.9
click at [411, 462] on input "range" at bounding box center [429, 462] width 72 height 2
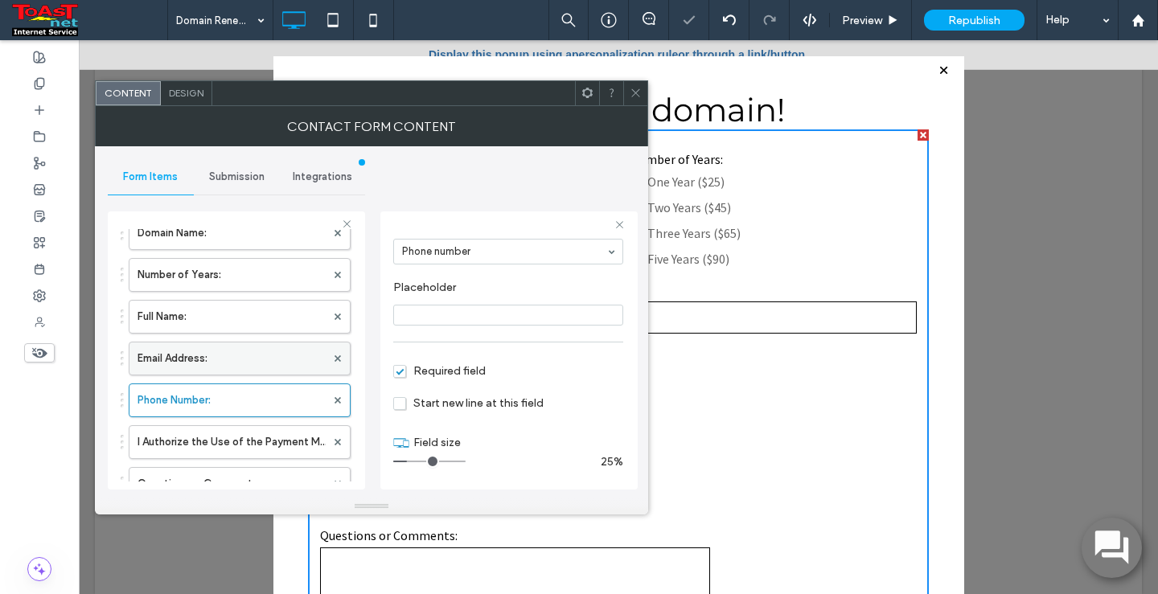
click at [236, 348] on label "Email Address:" at bounding box center [231, 358] width 188 height 32
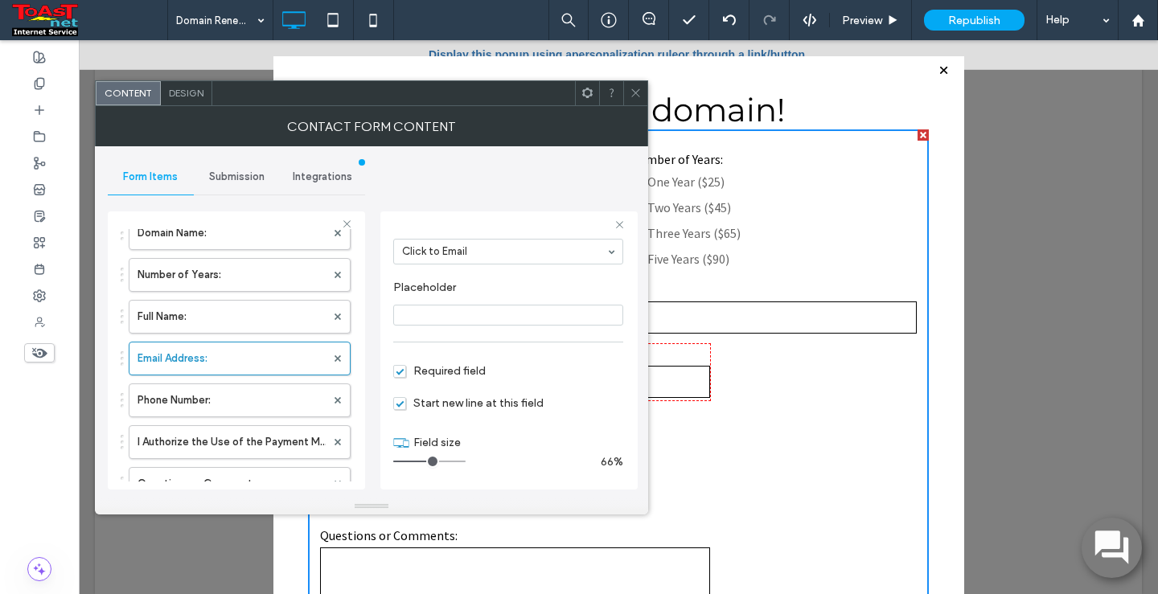
drag, startPoint x: 424, startPoint y: 457, endPoint x: 438, endPoint y: 458, distance: 13.7
type input "*"
click at [438, 461] on input "range" at bounding box center [429, 462] width 72 height 2
click at [635, 91] on icon at bounding box center [636, 93] width 12 height 12
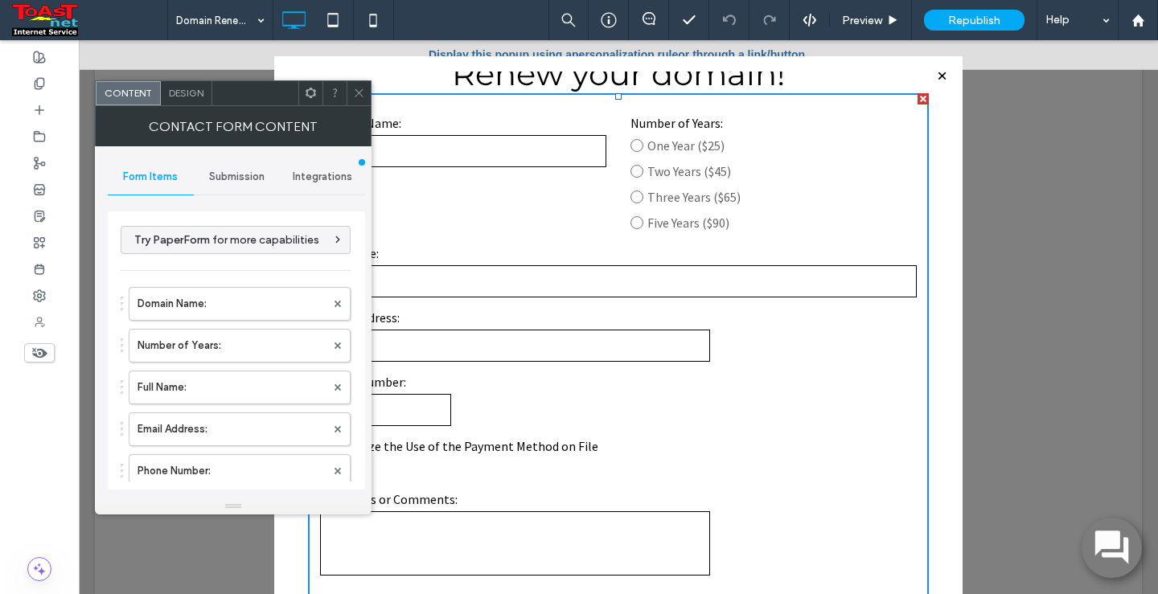
scroll to position [18, 0]
click at [950, 543] on div "Click To Paste Home Internet Website Design Business Services Managed Security …" at bounding box center [618, 307] width 696 height 740
click at [191, 88] on span "Design" at bounding box center [186, 93] width 35 height 12
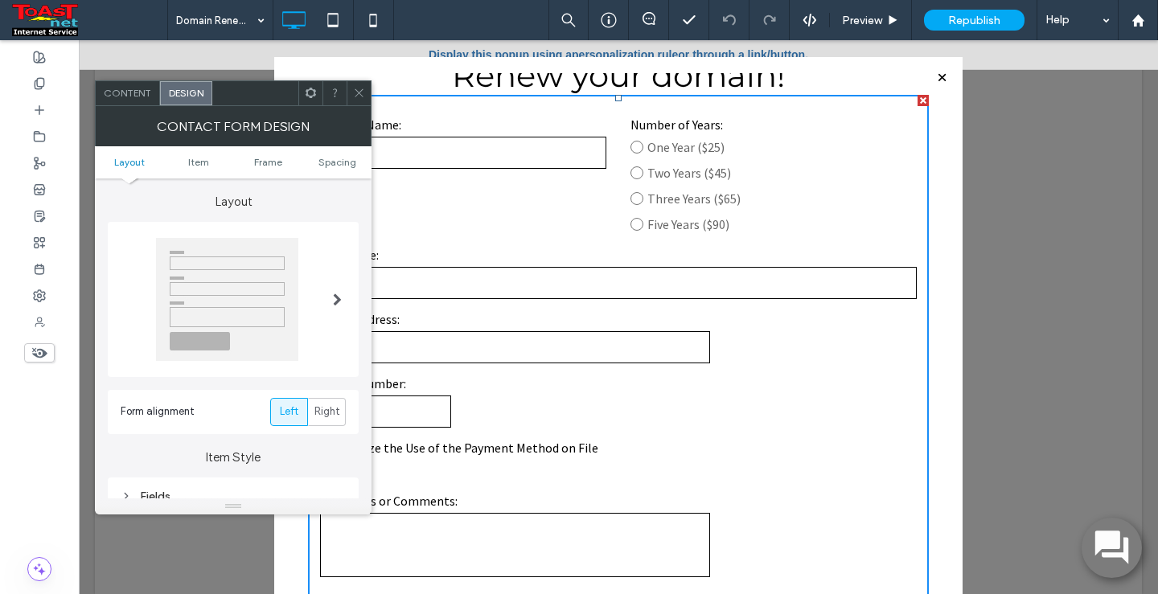
click at [338, 301] on span at bounding box center [337, 299] width 9 height 13
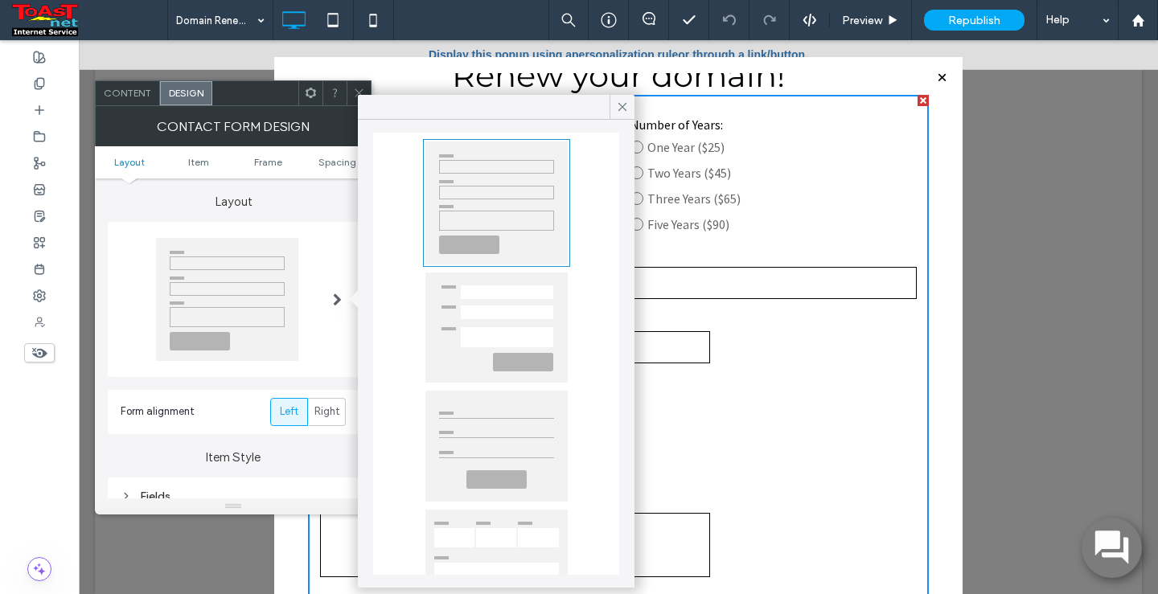
scroll to position [0, 0]
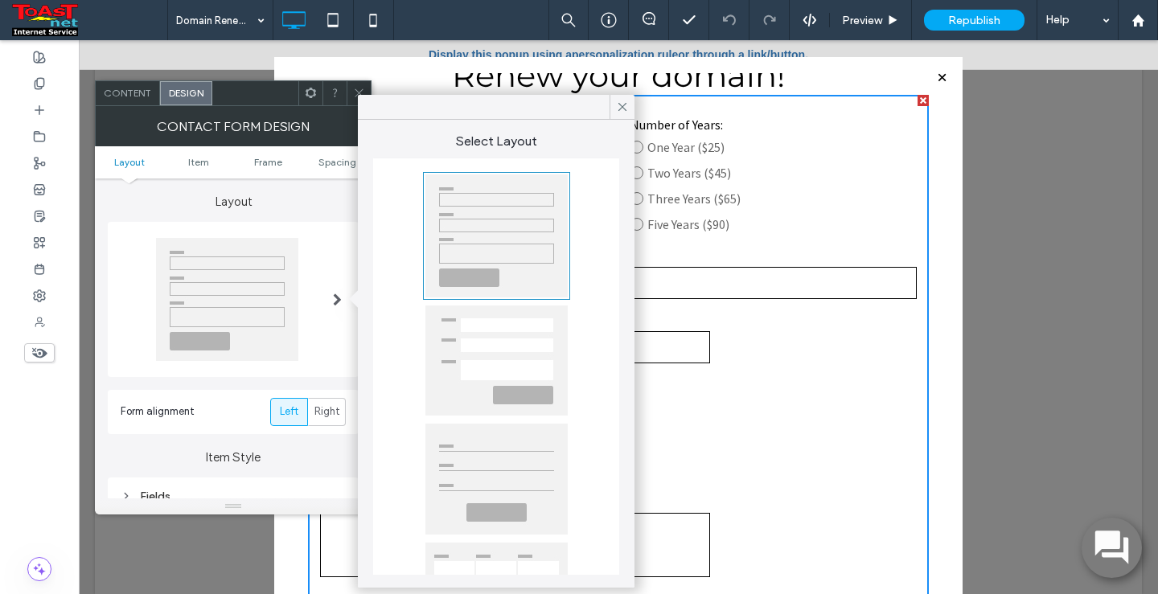
click at [454, 363] on div at bounding box center [496, 361] width 142 height 110
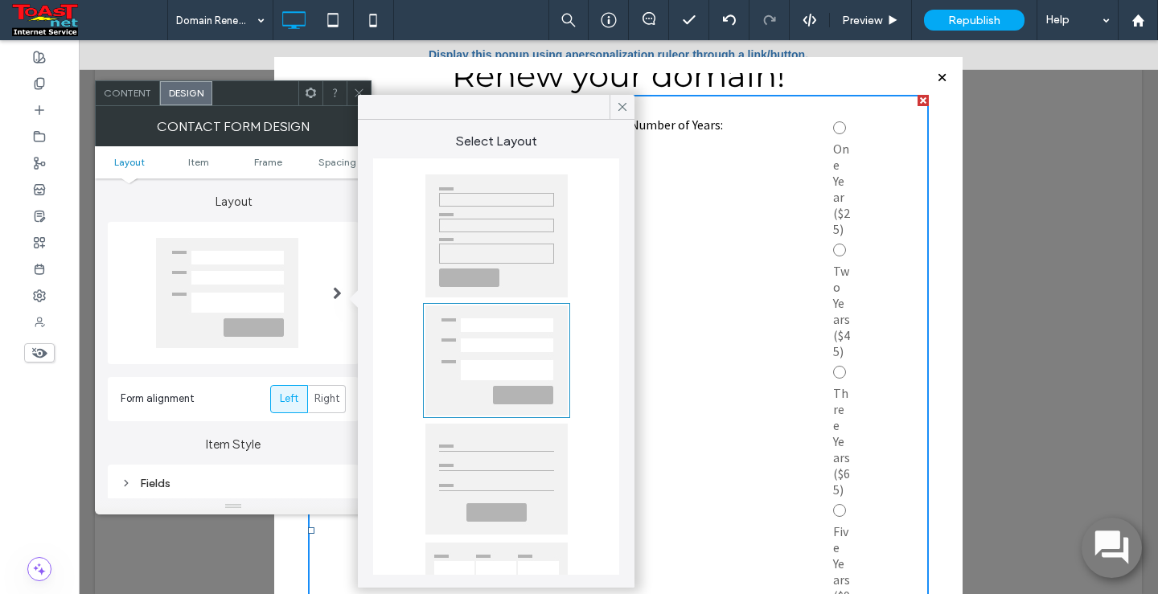
click at [468, 256] on div at bounding box center [496, 235] width 142 height 123
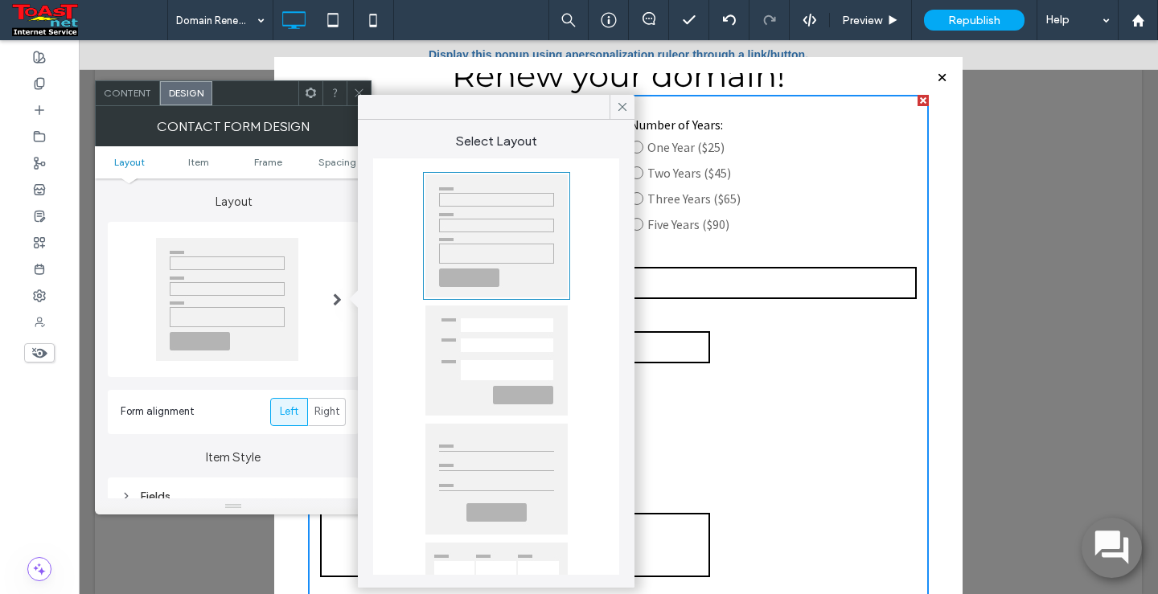
click at [468, 480] on div at bounding box center [496, 479] width 142 height 111
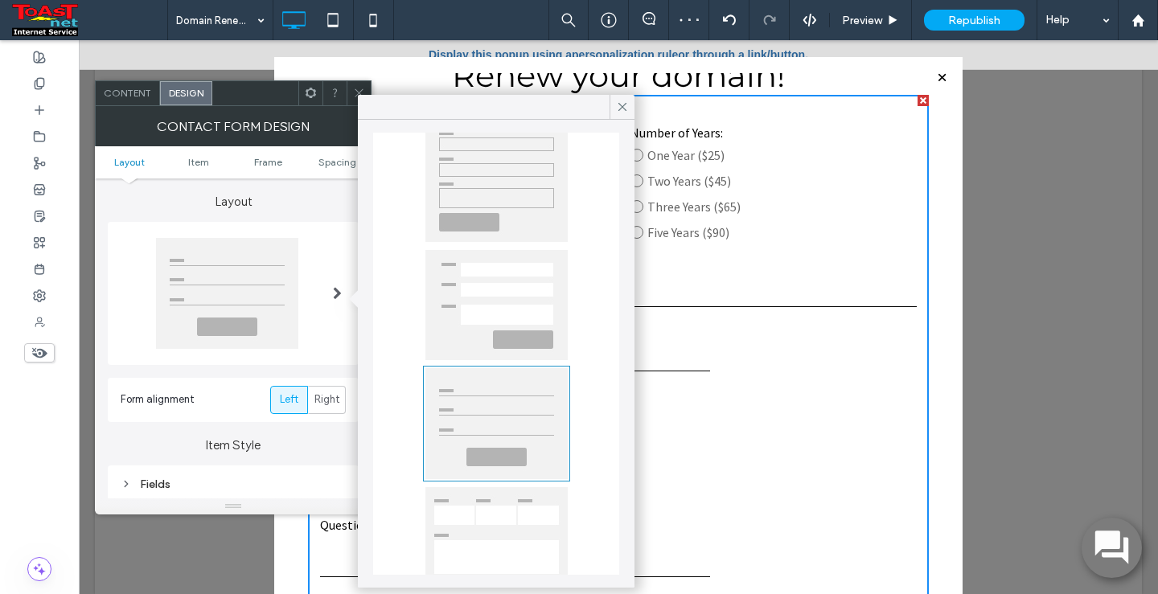
scroll to position [111, 0]
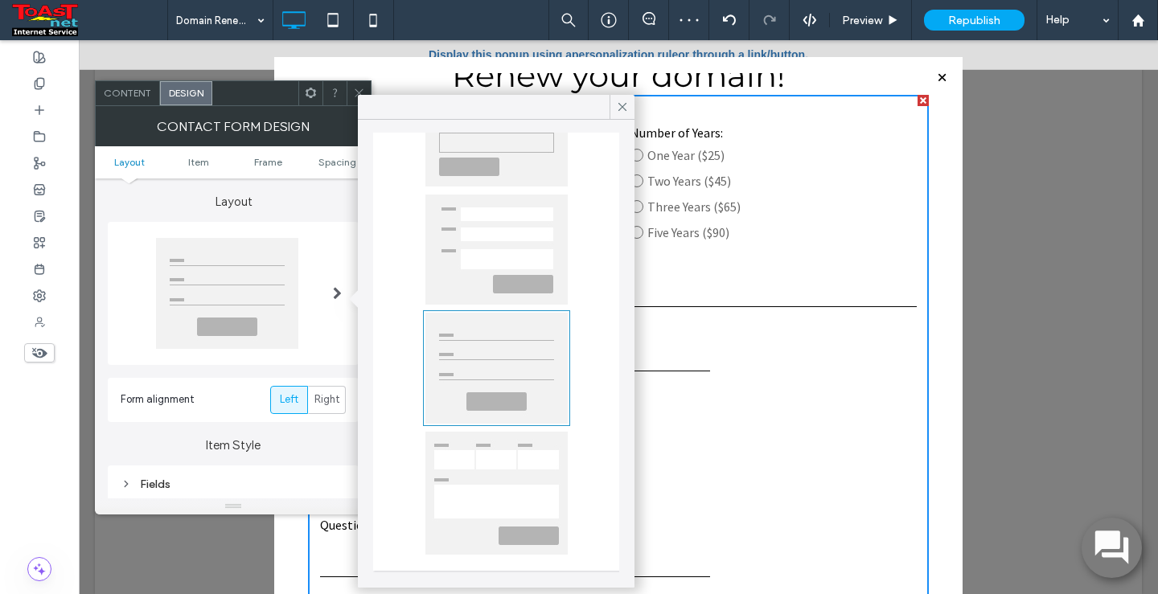
click at [468, 478] on div at bounding box center [496, 493] width 142 height 123
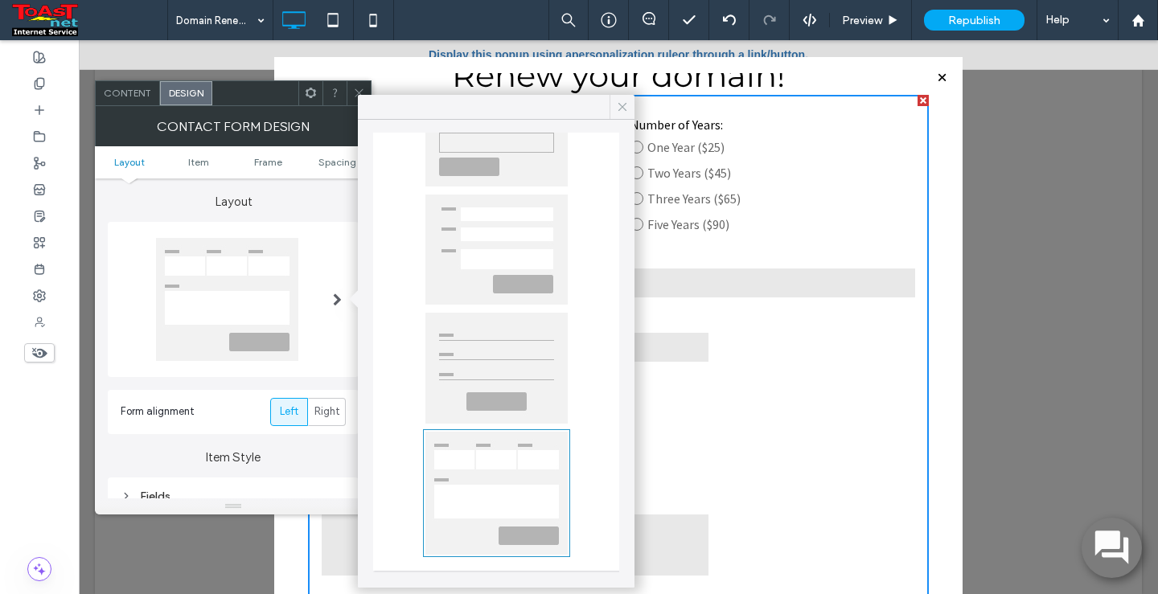
click at [619, 105] on icon at bounding box center [622, 107] width 14 height 14
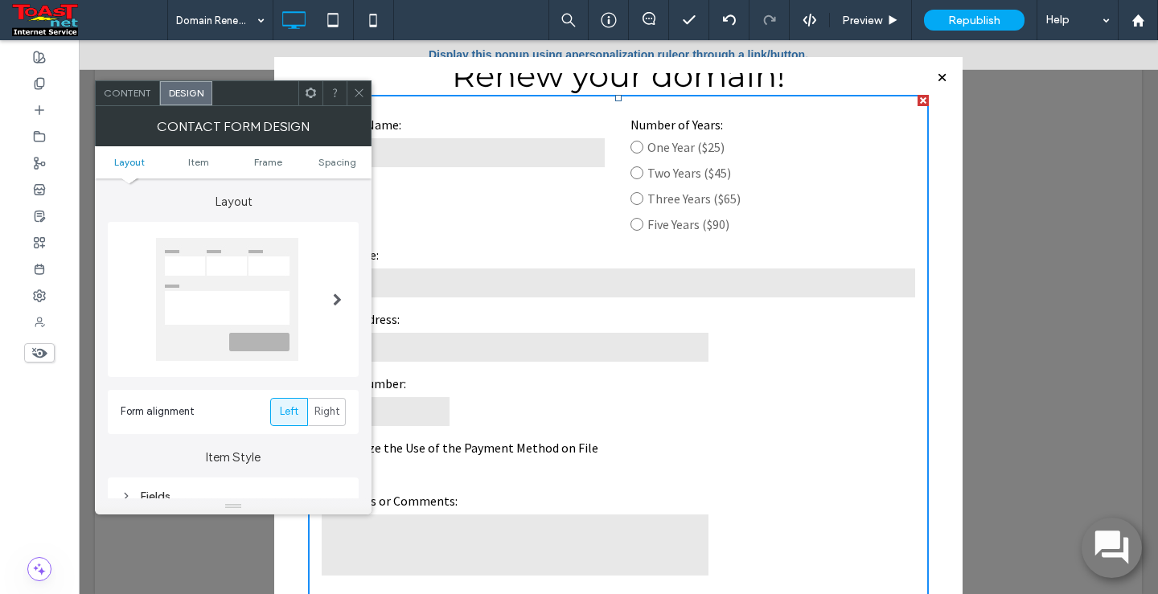
click at [355, 88] on icon at bounding box center [359, 93] width 12 height 12
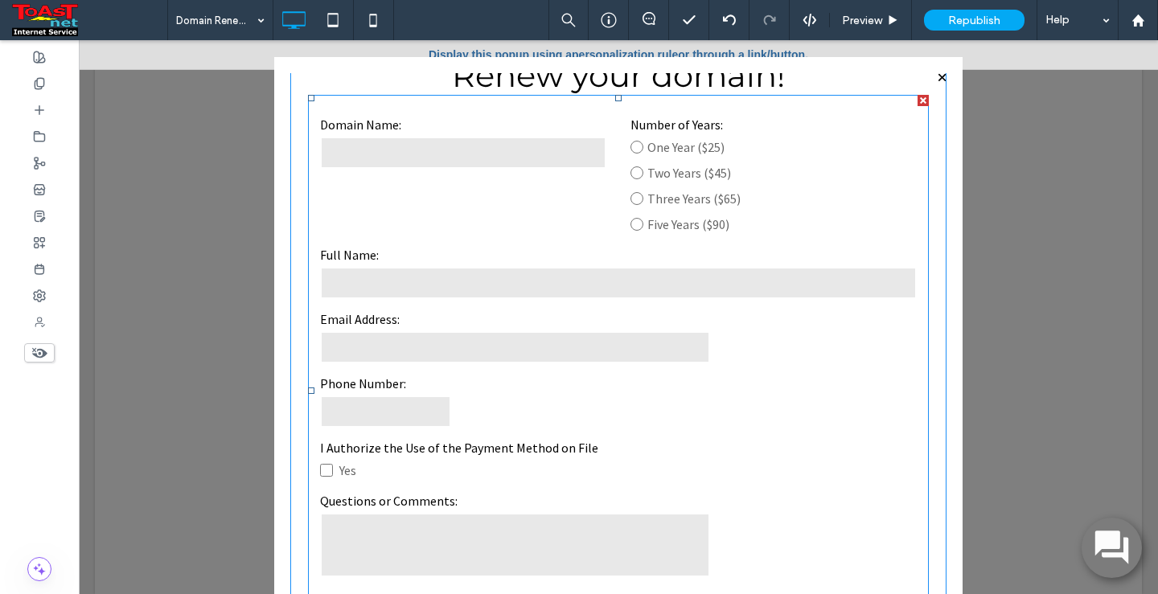
click at [491, 201] on form "**********" at bounding box center [618, 391] width 621 height 593
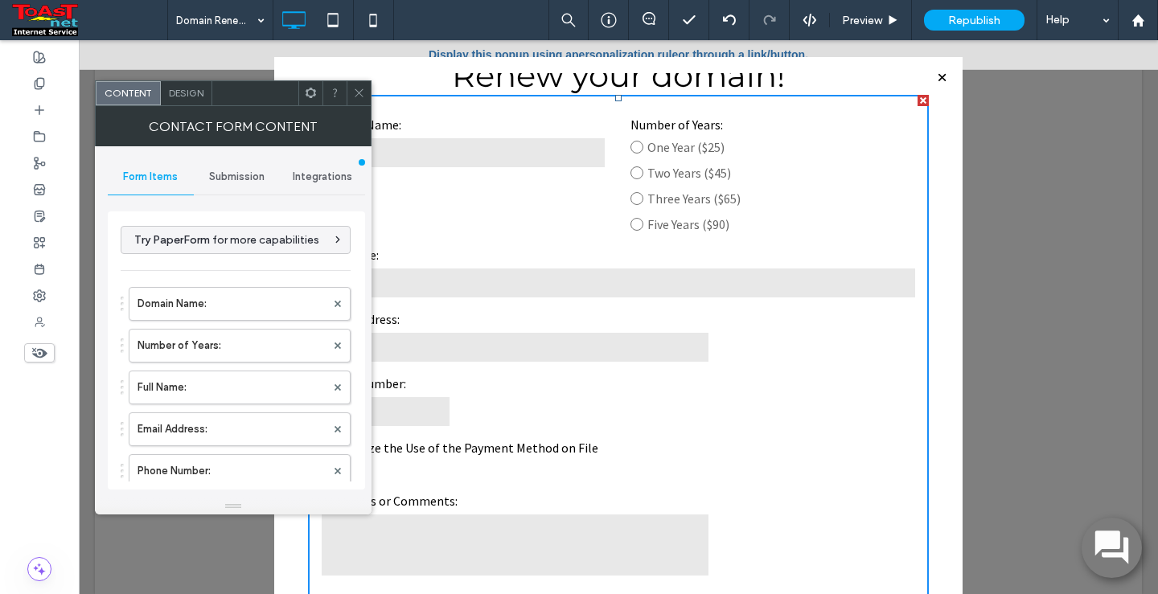
click at [194, 94] on span "Design" at bounding box center [186, 93] width 35 height 12
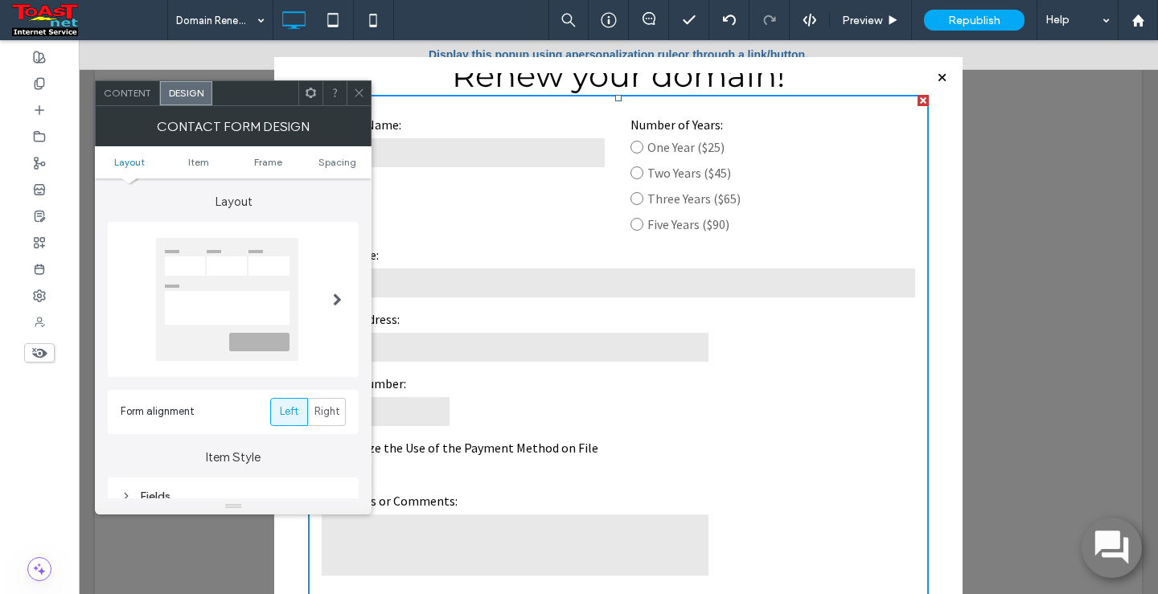
click at [251, 270] on div at bounding box center [227, 299] width 142 height 123
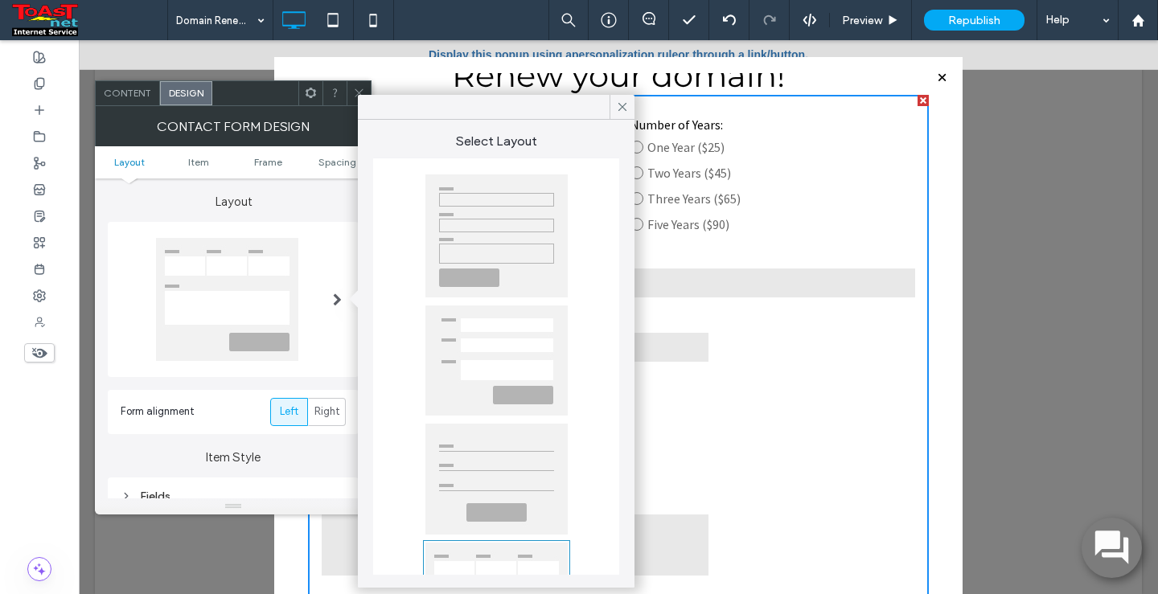
click at [453, 240] on div at bounding box center [496, 235] width 142 height 123
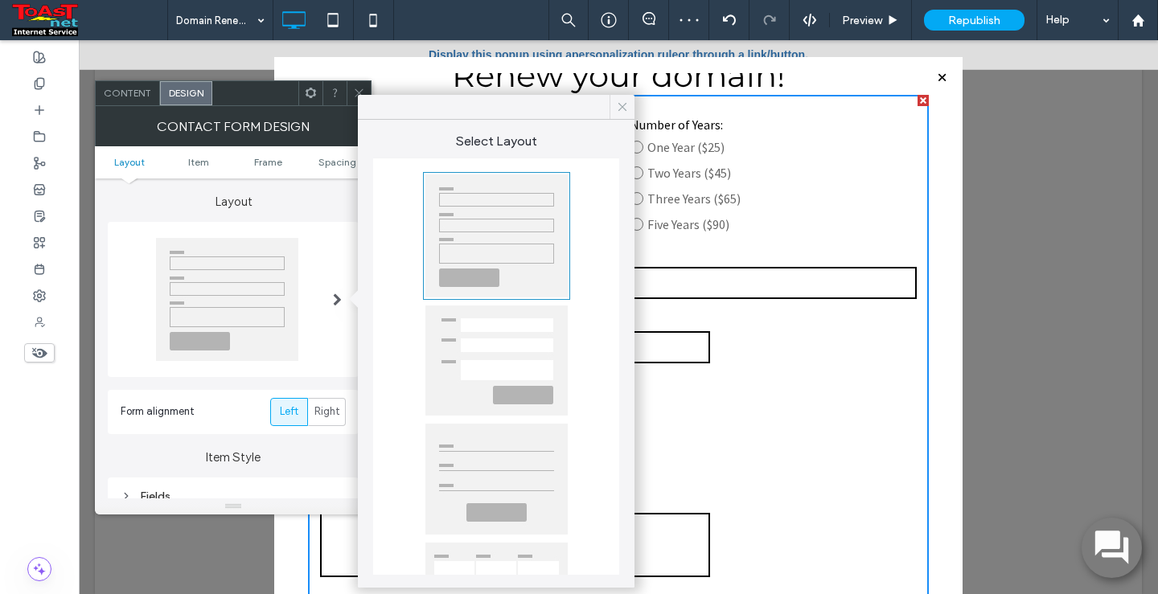
drag, startPoint x: 620, startPoint y: 106, endPoint x: 478, endPoint y: 98, distance: 141.7
click at [620, 106] on icon at bounding box center [622, 107] width 14 height 14
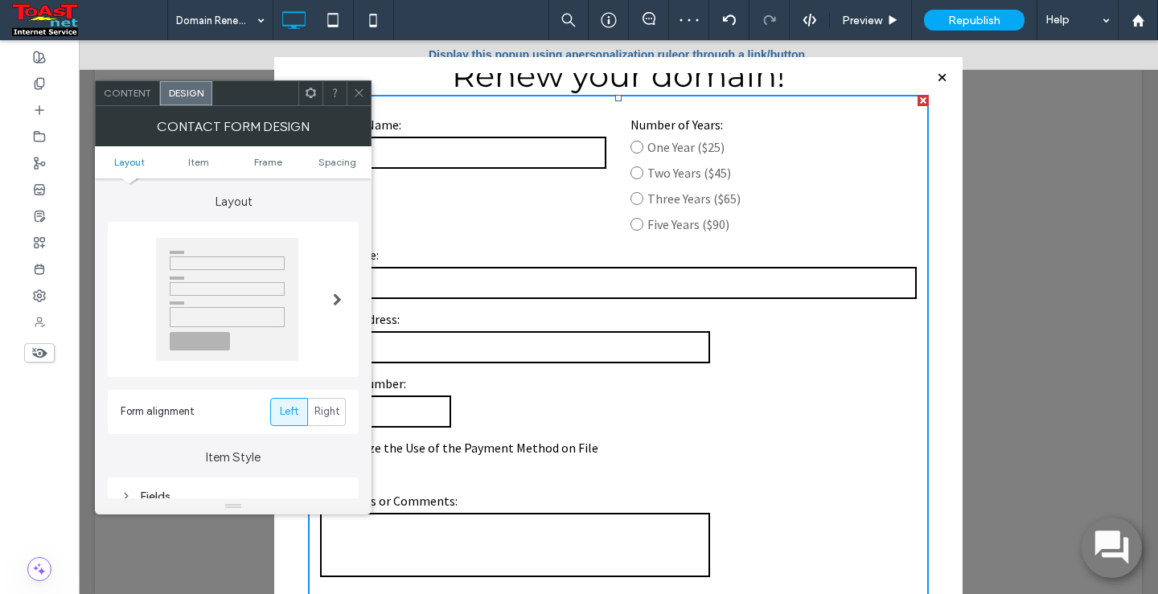
scroll to position [80, 0]
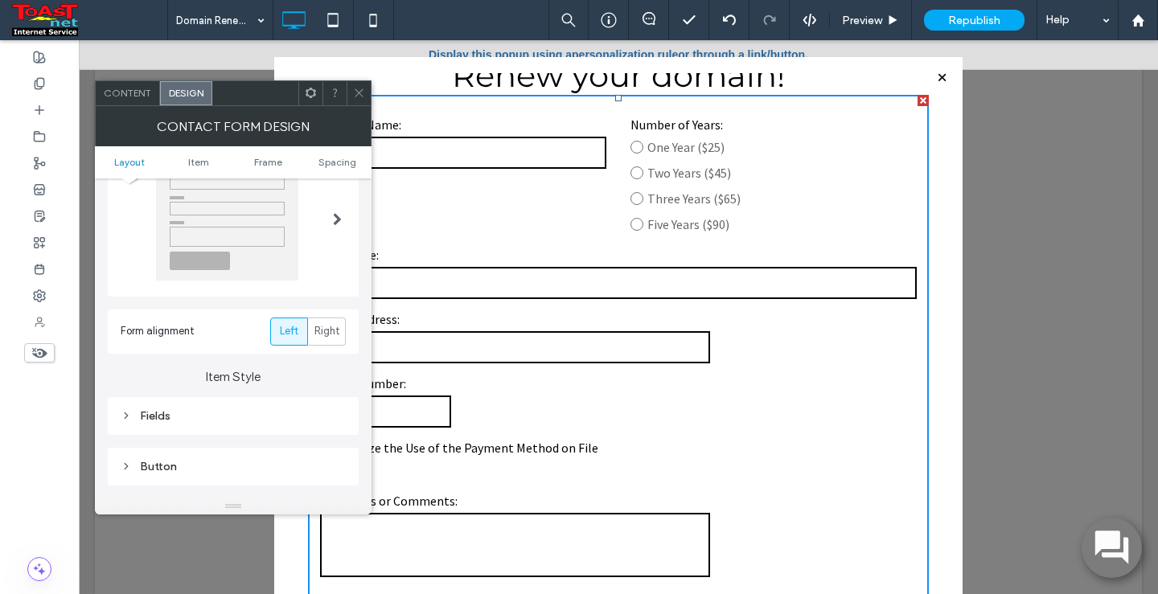
click at [150, 416] on div "Fields" at bounding box center [233, 416] width 225 height 14
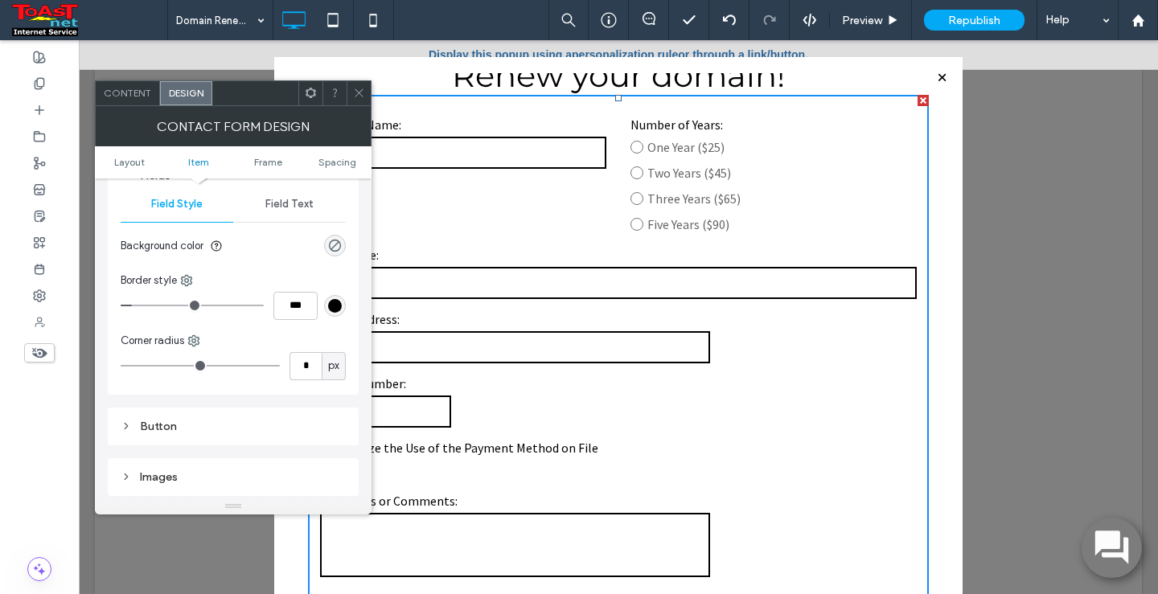
scroll to position [322, 0]
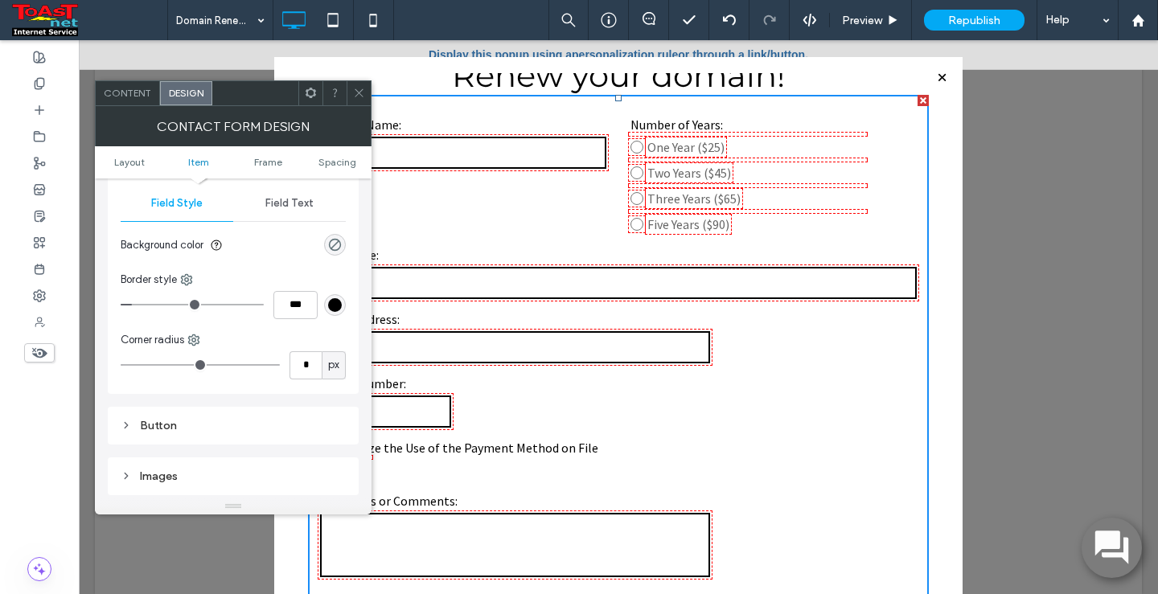
type input "*"
type input "***"
type input "*"
click at [133, 304] on input "range" at bounding box center [192, 305] width 143 height 2
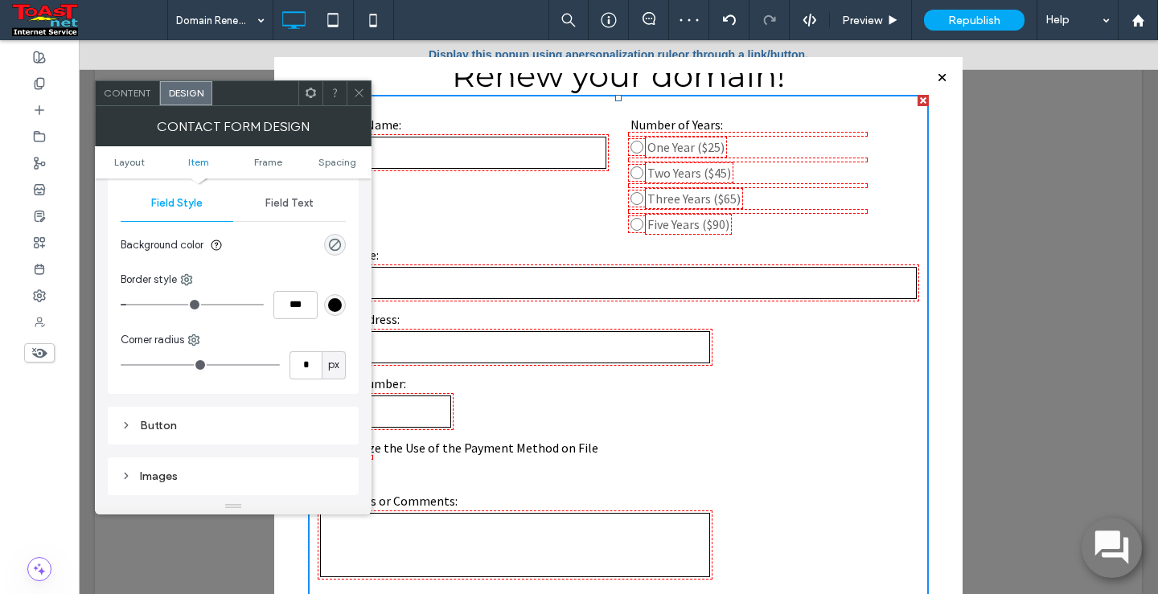
click at [337, 308] on div "rgb(0, 0, 0)" at bounding box center [335, 305] width 14 height 14
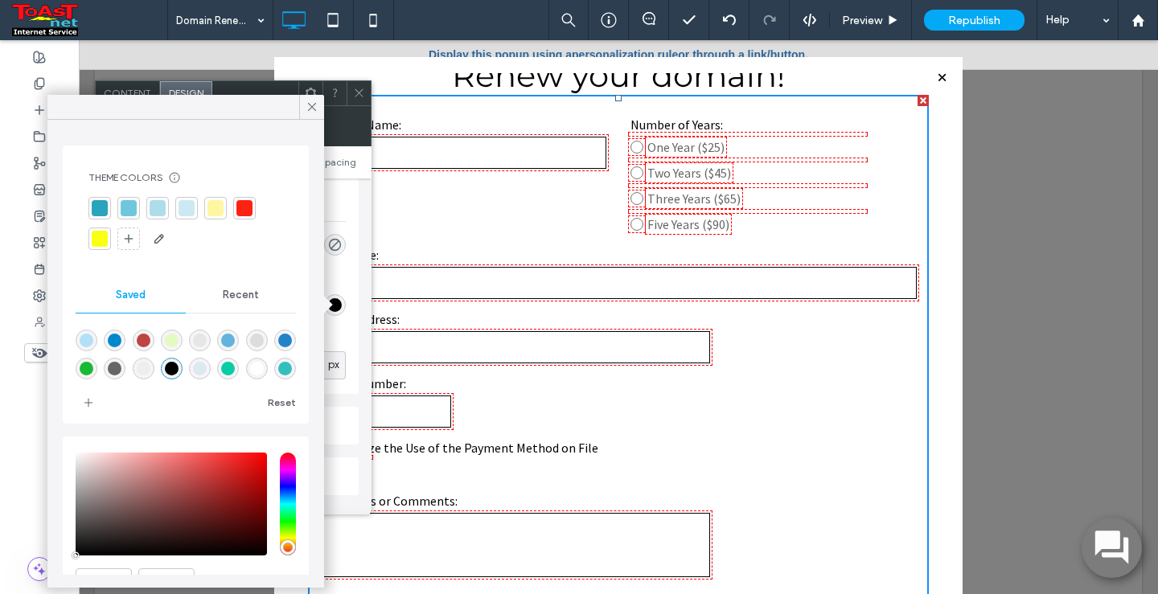
click at [260, 342] on div "rgba(0,0,0,0.10)" at bounding box center [257, 341] width 14 height 14
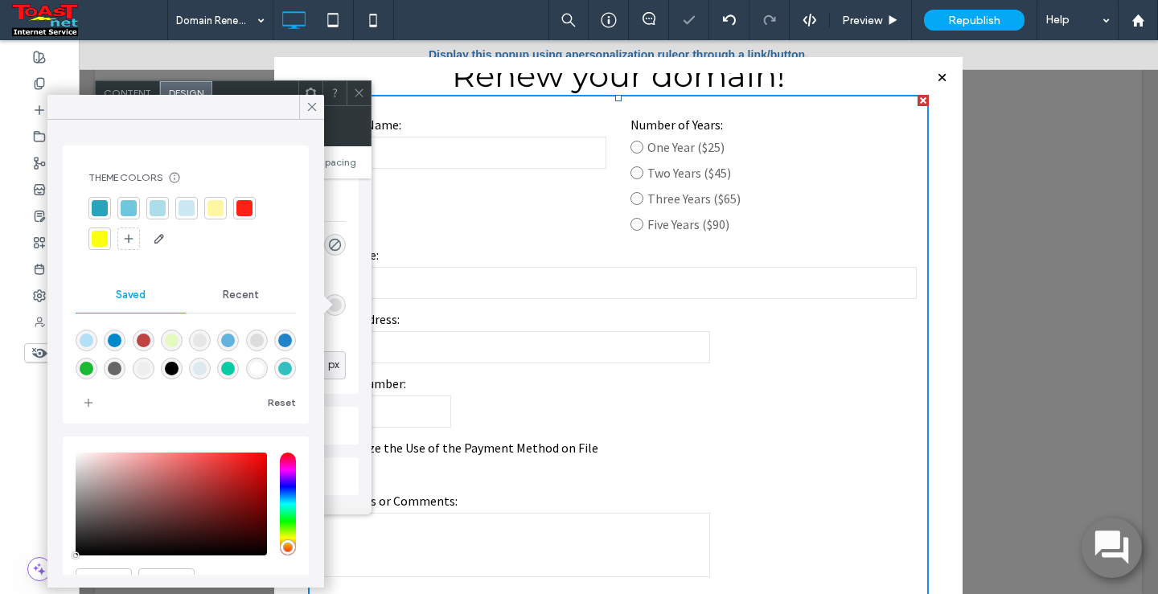
type input "**"
type input "***"
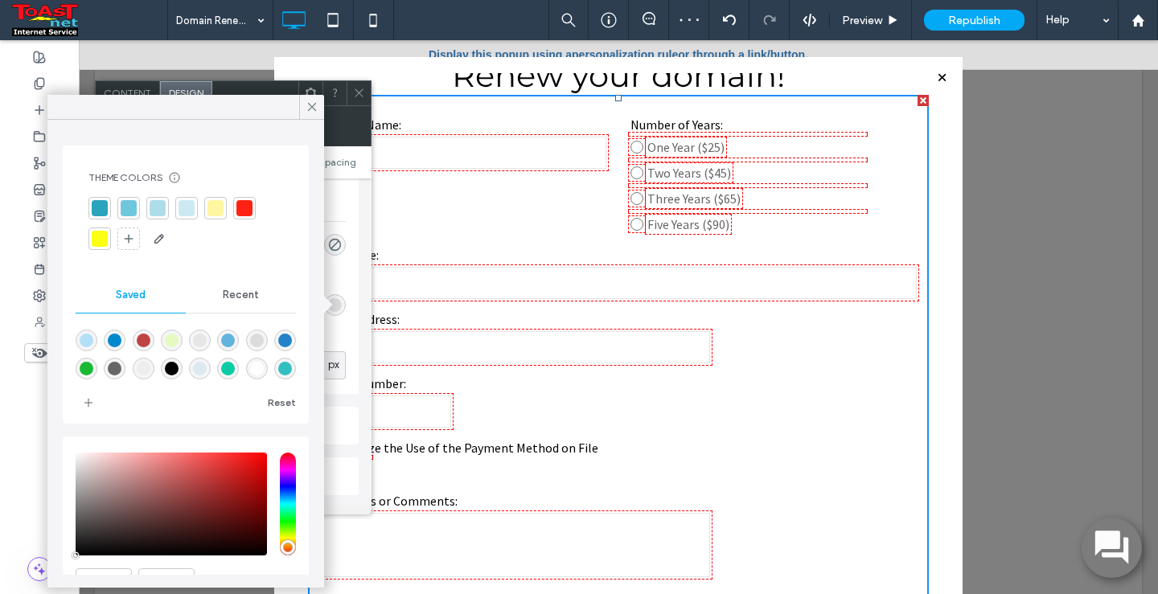
click at [121, 365] on div "rgba(102,102,102,1)" at bounding box center [115, 369] width 14 height 14
type input "*******"
type input "***"
type input "****"
click at [318, 110] on icon at bounding box center [312, 107] width 14 height 14
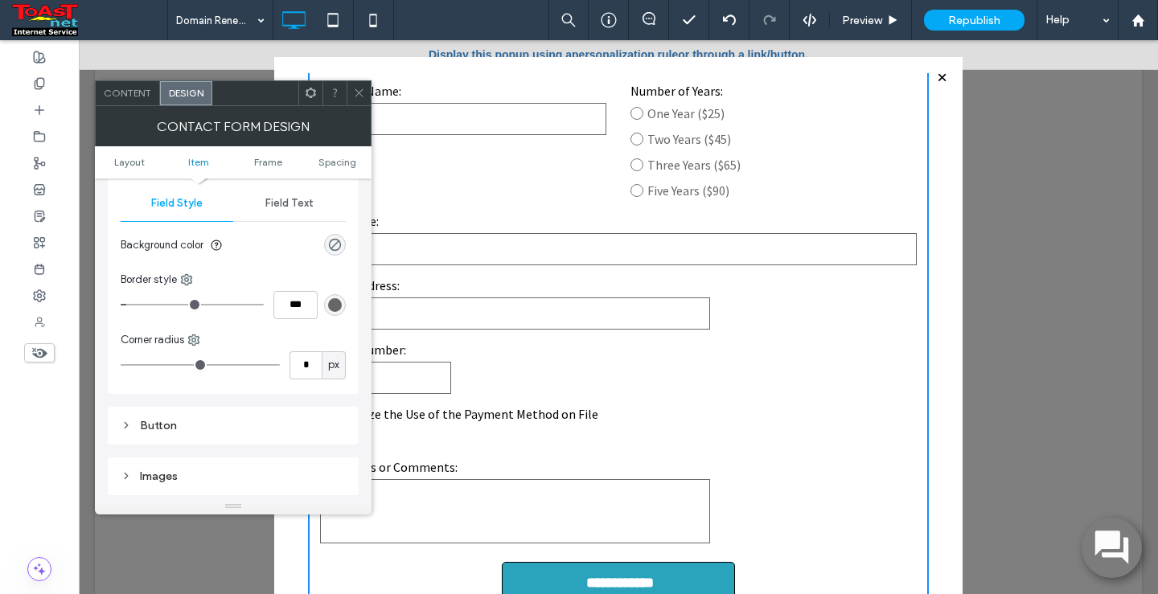
scroll to position [91, 0]
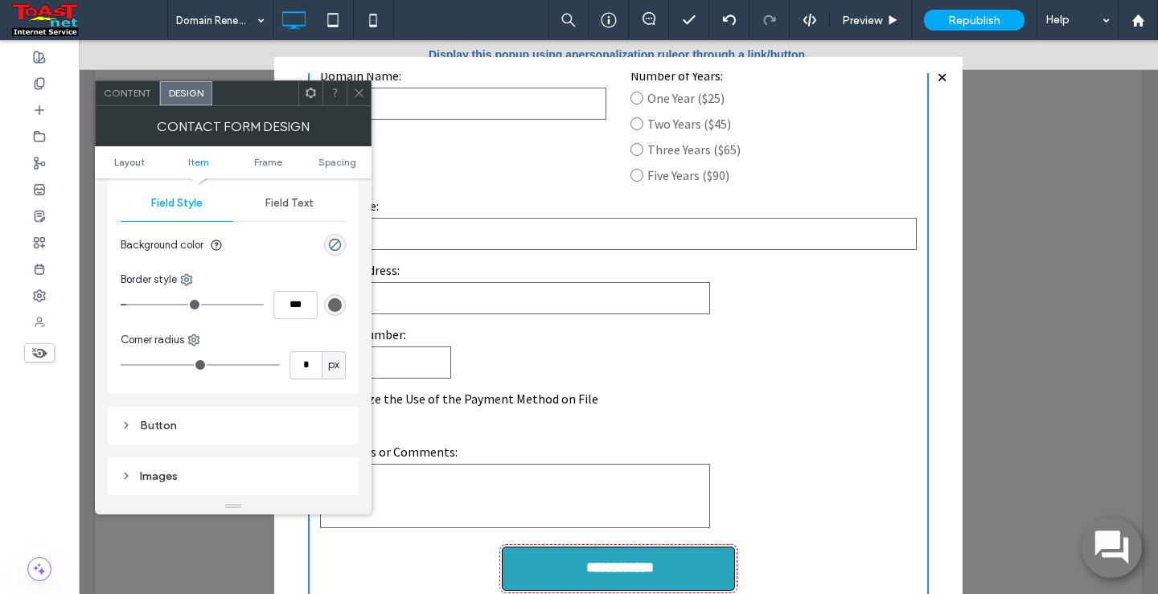
click at [123, 426] on icon at bounding box center [126, 425] width 11 height 11
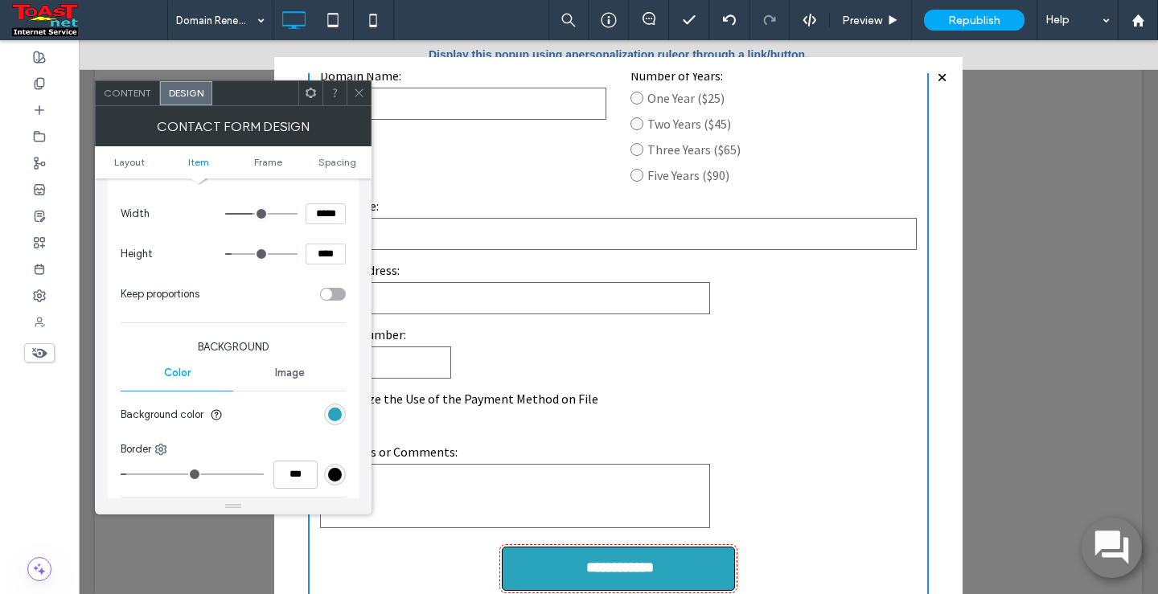
scroll to position [884, 0]
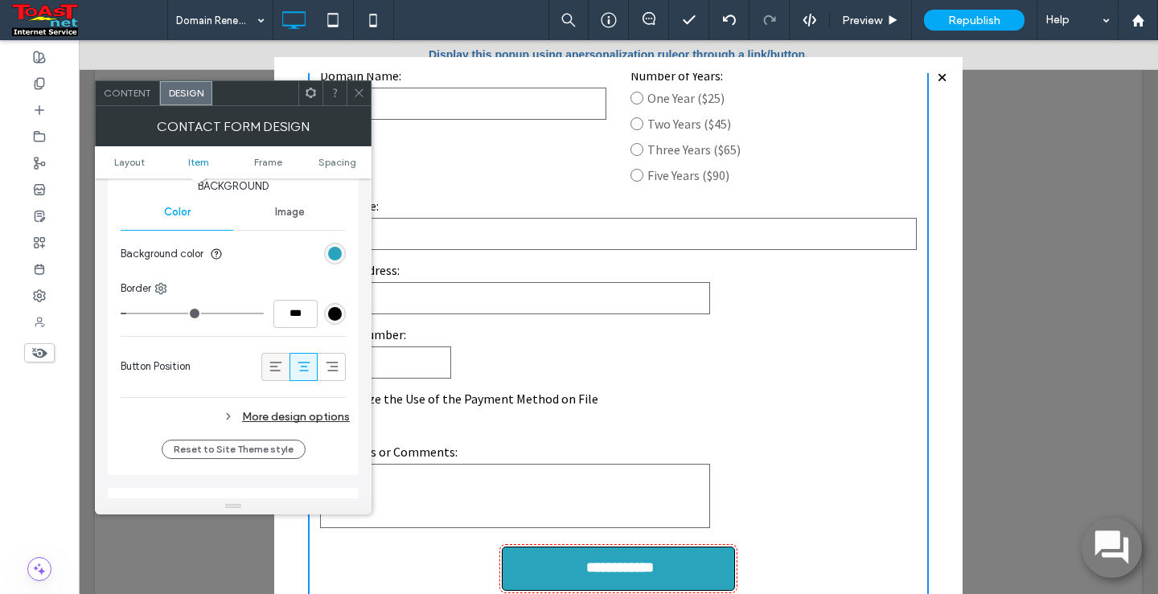
click at [278, 367] on icon at bounding box center [276, 367] width 16 height 16
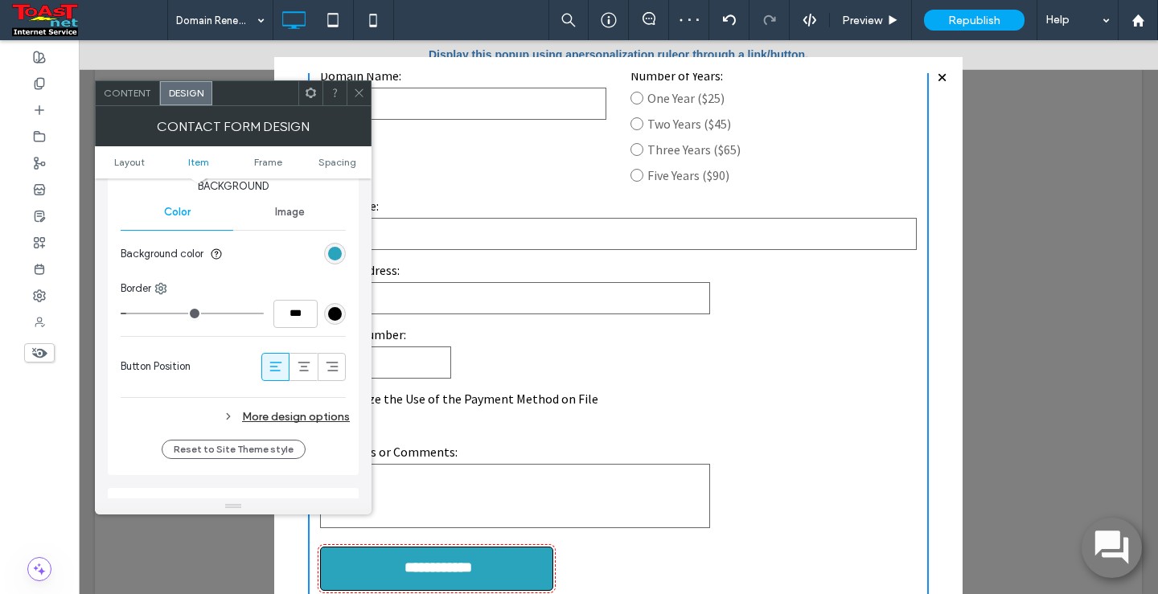
click at [270, 418] on div "More design options" at bounding box center [235, 417] width 229 height 22
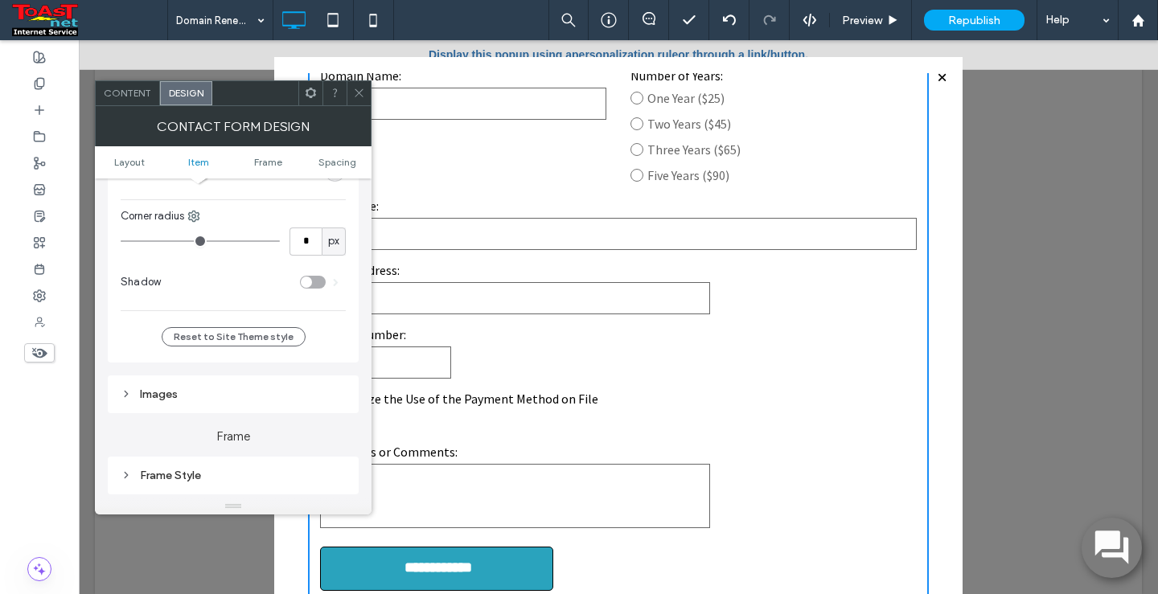
scroll to position [1367, 0]
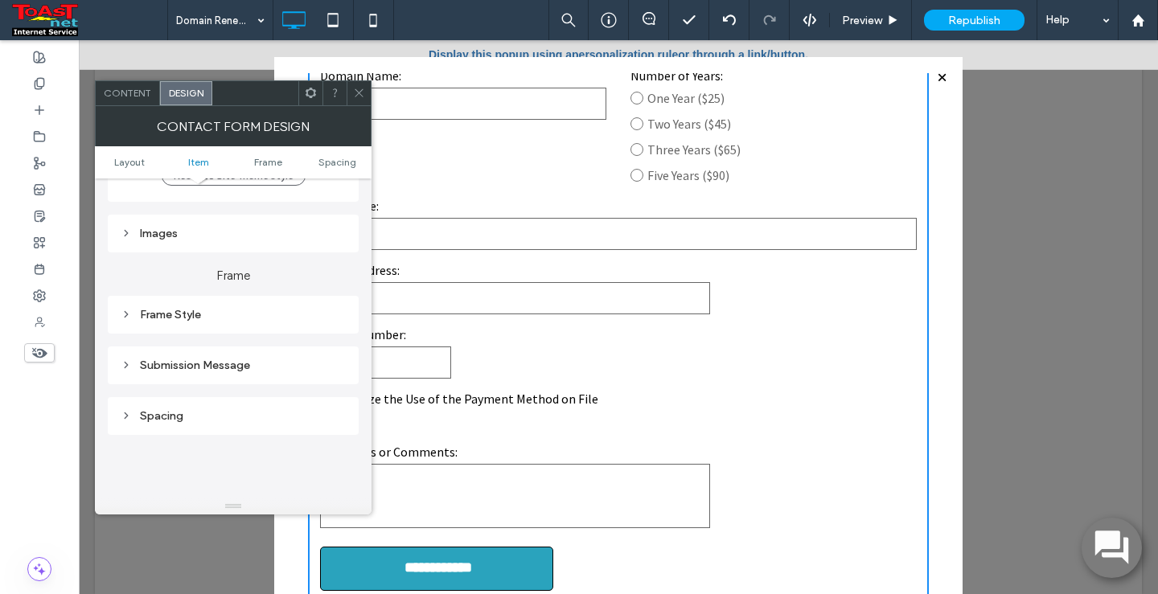
click at [218, 318] on div "Frame Style" at bounding box center [233, 315] width 225 height 14
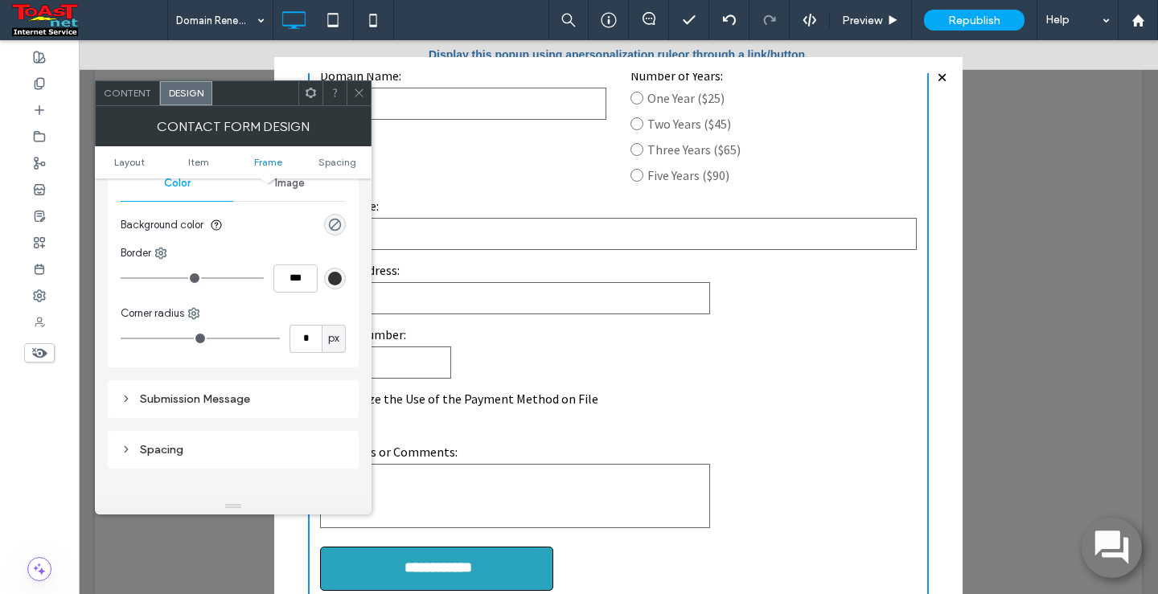
scroll to position [1528, 0]
click at [185, 441] on div "Spacing" at bounding box center [233, 449] width 225 height 22
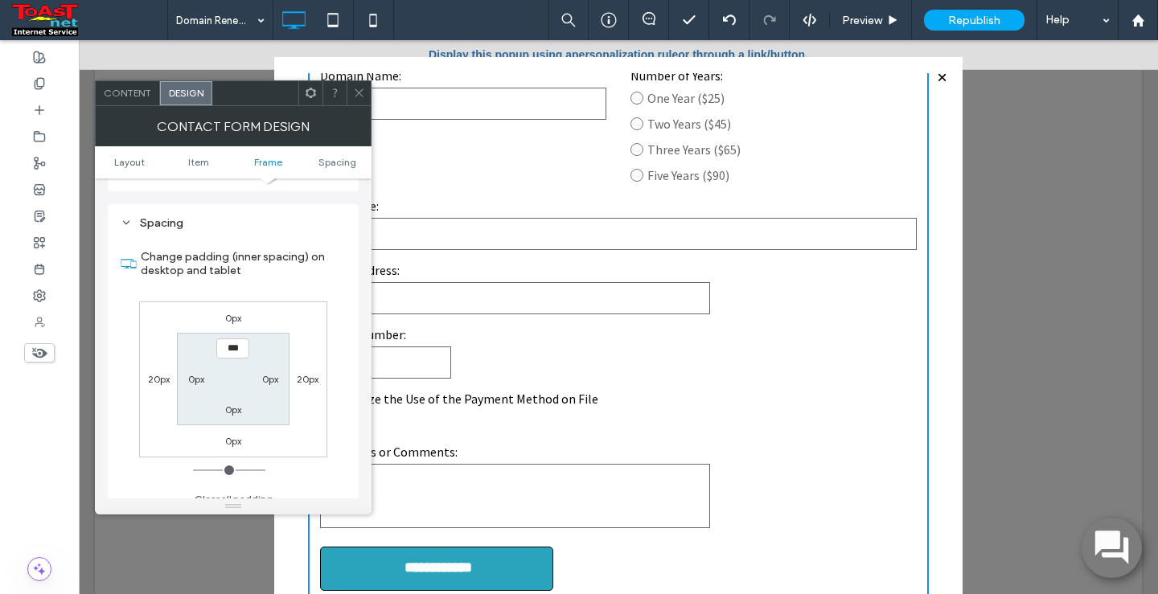
scroll to position [1769, 0]
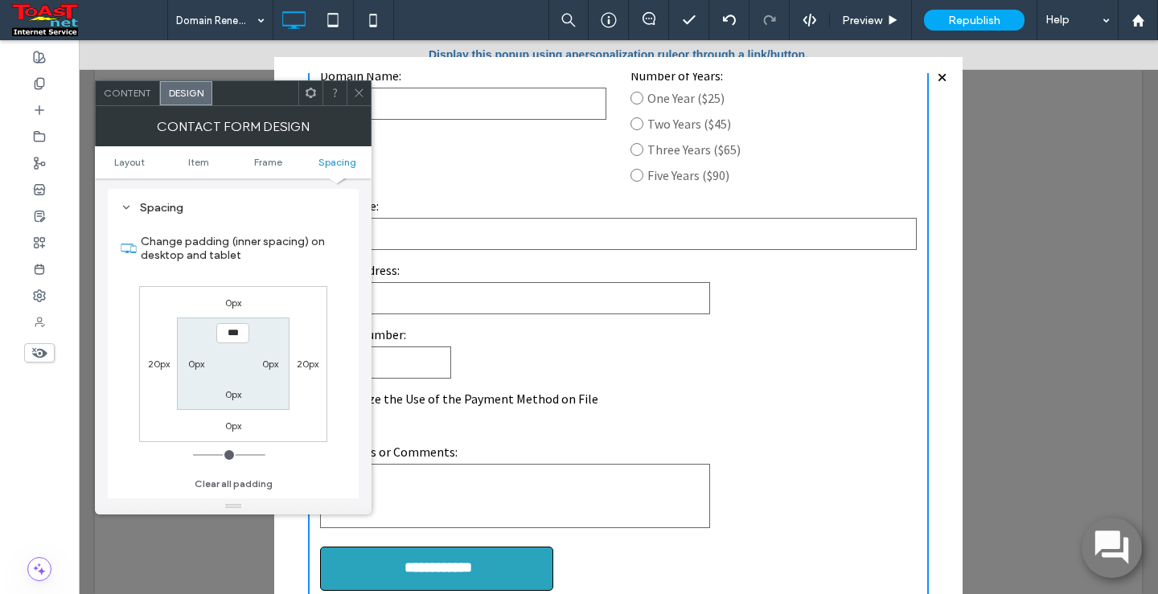
click at [301, 371] on div "20px" at bounding box center [308, 363] width 22 height 16
click at [307, 364] on label "20px" at bounding box center [308, 364] width 22 height 12
type input "**"
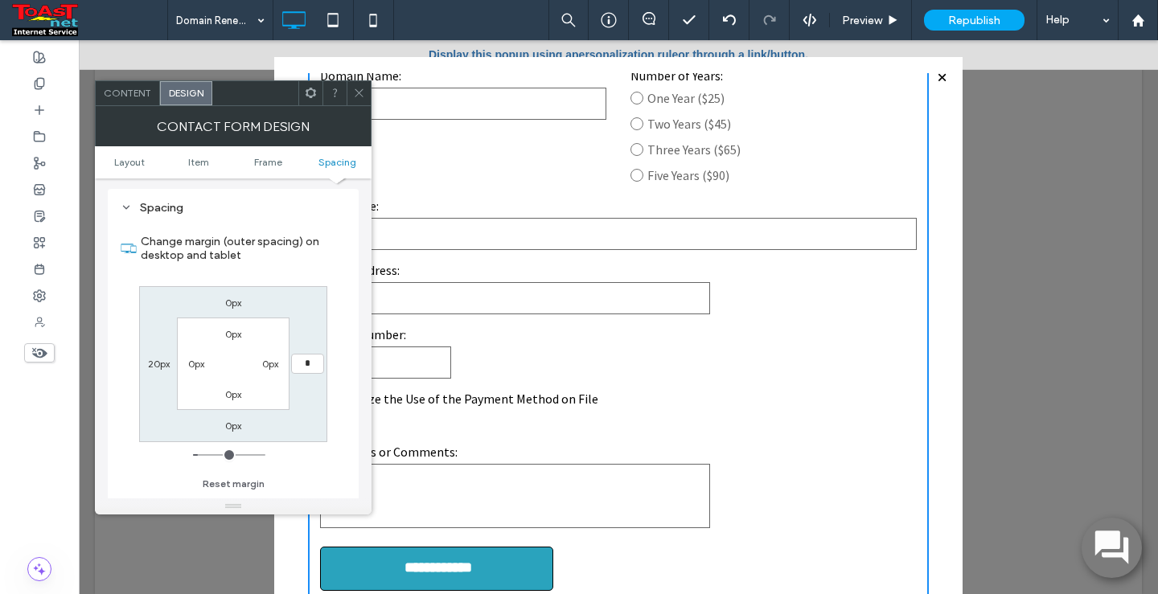
type input "*"
type input "***"
click at [151, 367] on label "20px" at bounding box center [159, 364] width 22 height 12
type input "**"
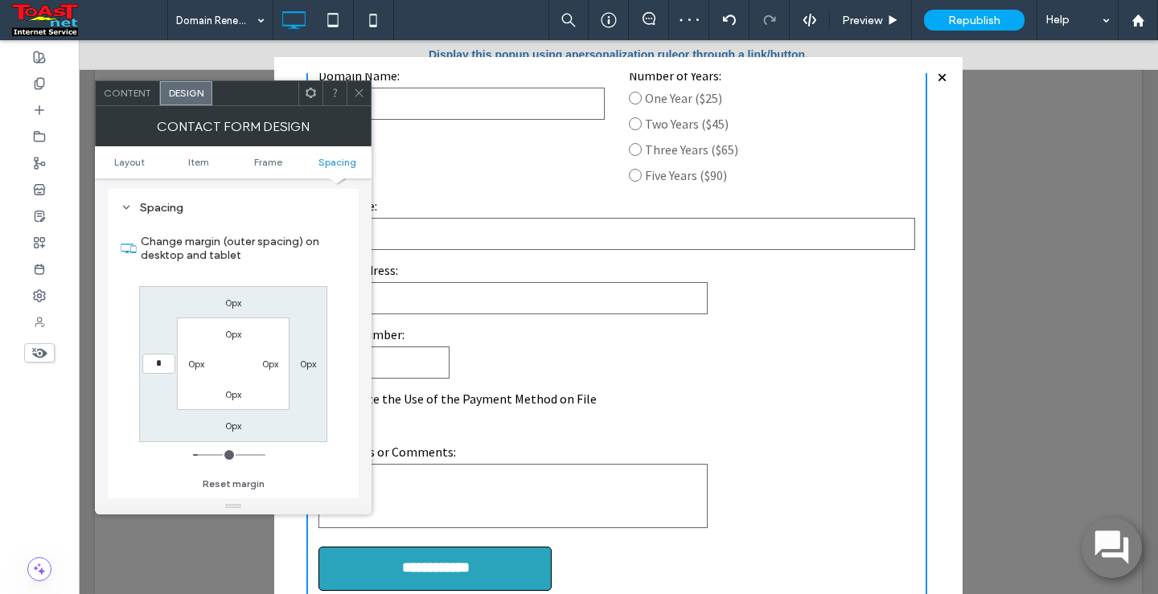
type input "*"
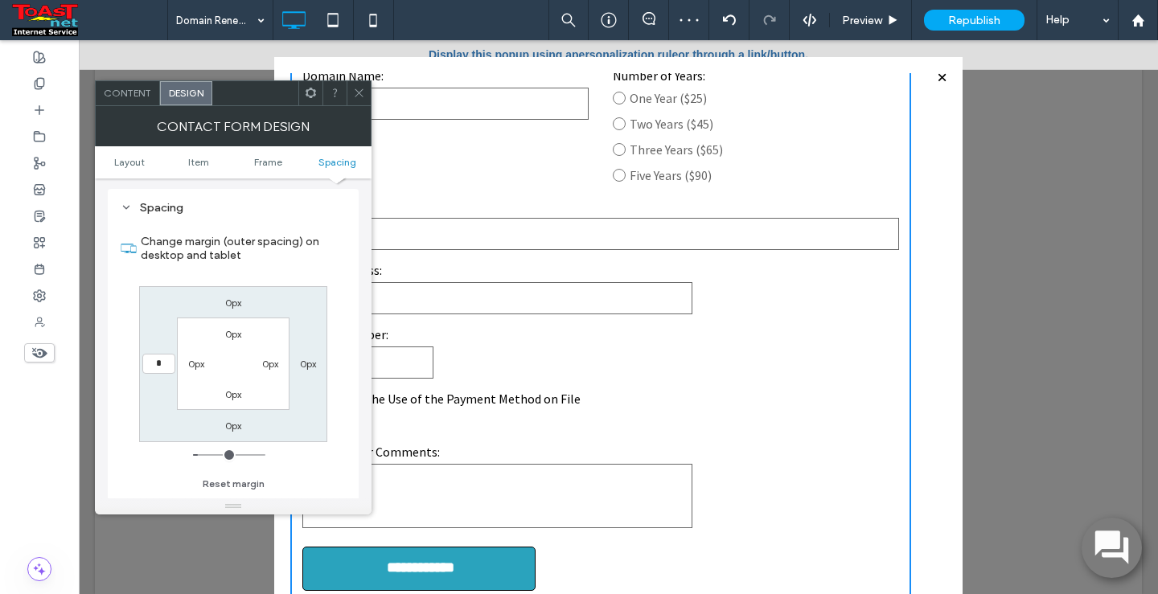
type input "*"
type input "***"
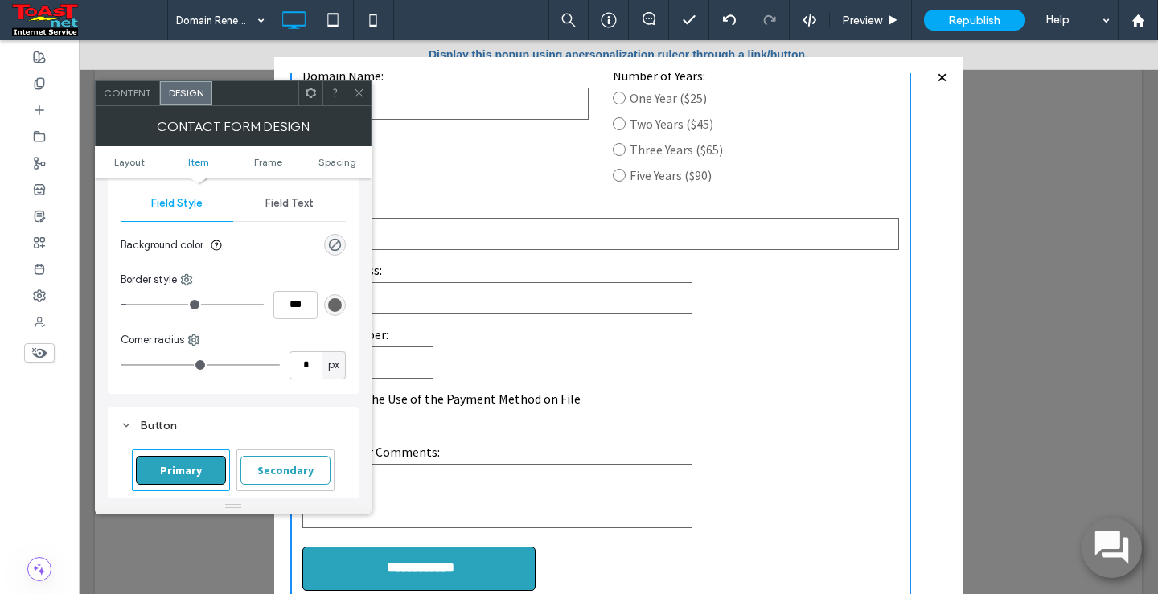
scroll to position [0, 0]
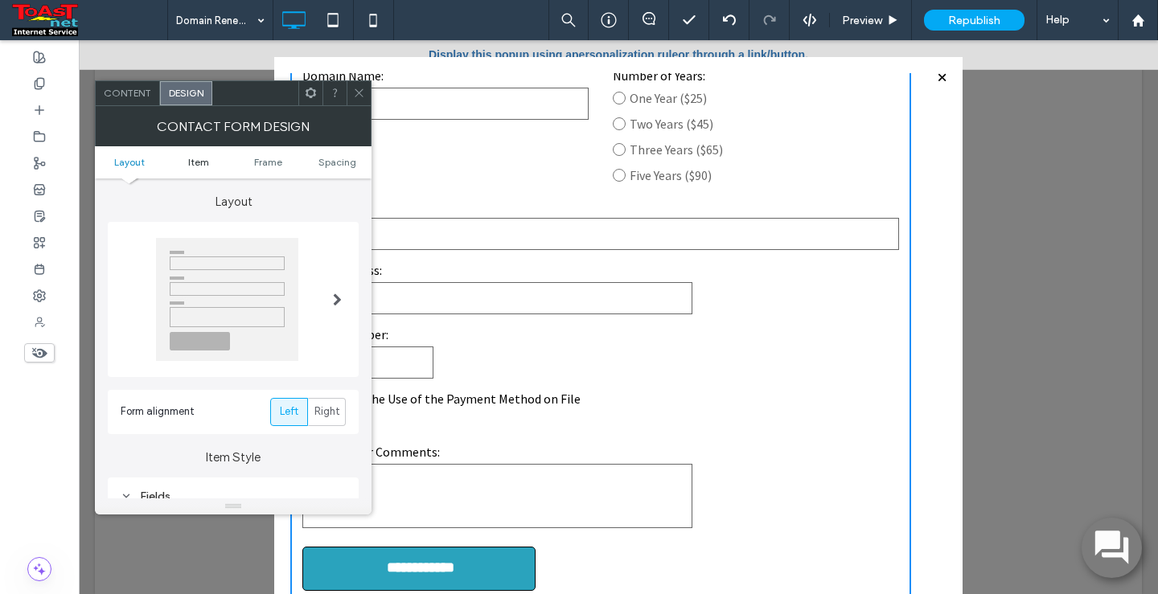
click at [187, 164] on link "Item" at bounding box center [198, 162] width 69 height 12
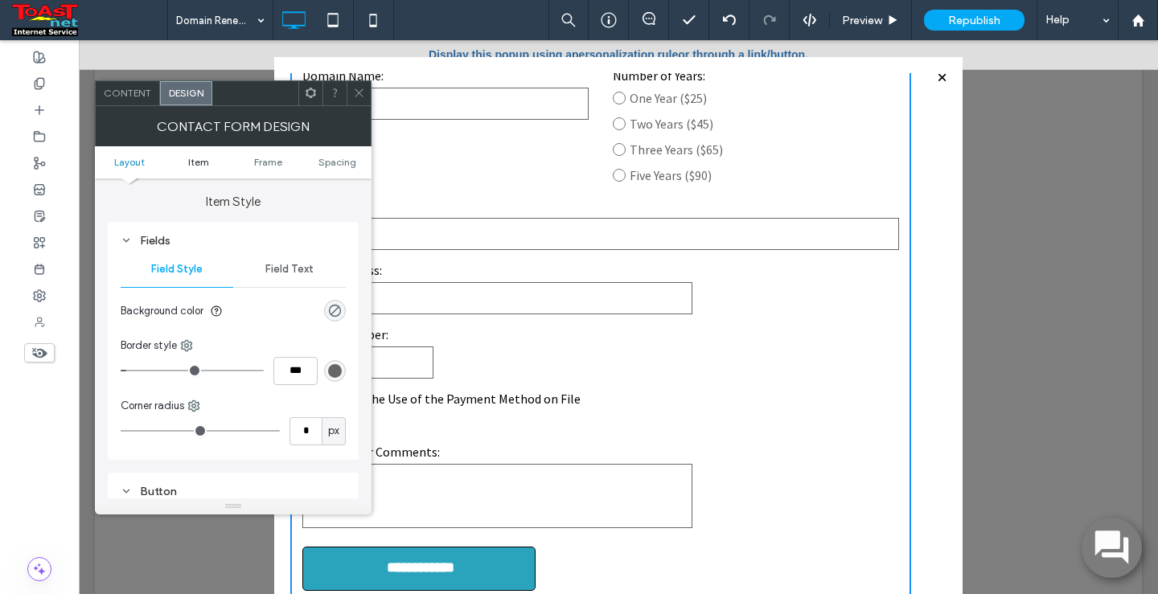
scroll to position [256, 0]
click at [279, 277] on div "Field Text" at bounding box center [289, 269] width 113 height 35
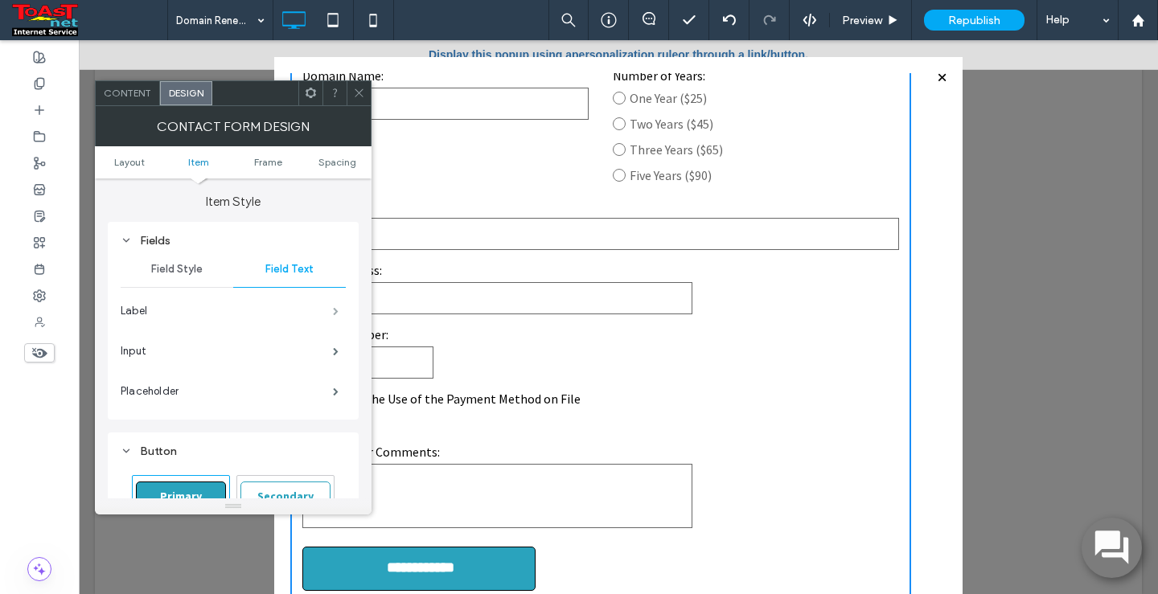
click at [333, 308] on span at bounding box center [336, 311] width 6 height 8
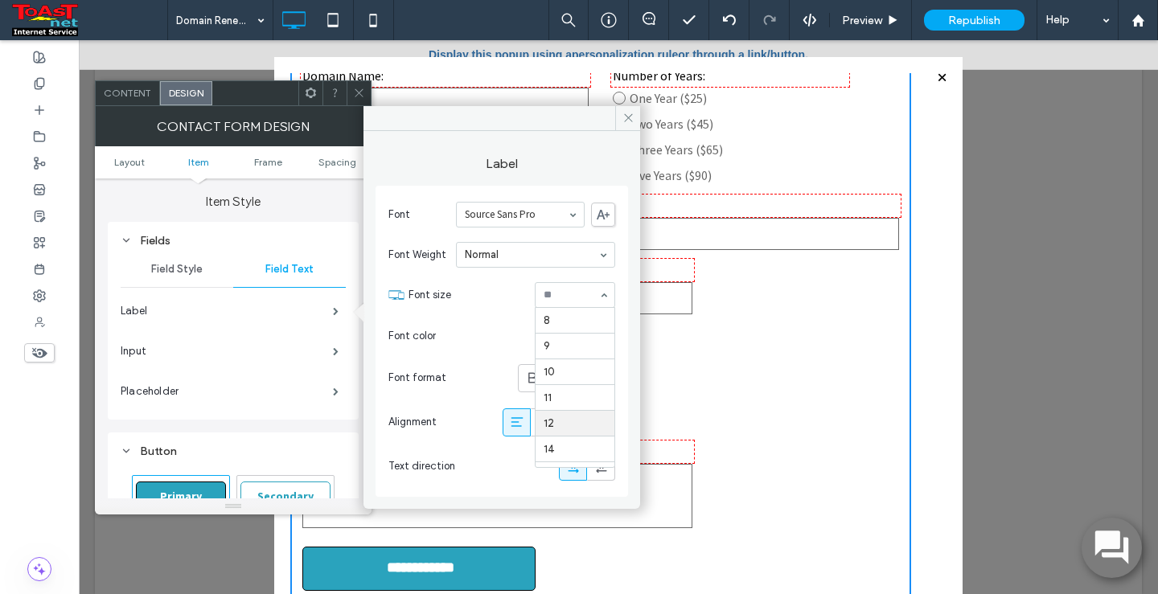
scroll to position [80, 0]
click at [600, 291] on div "14" at bounding box center [575, 295] width 80 height 26
click at [631, 121] on use at bounding box center [628, 118] width 8 height 8
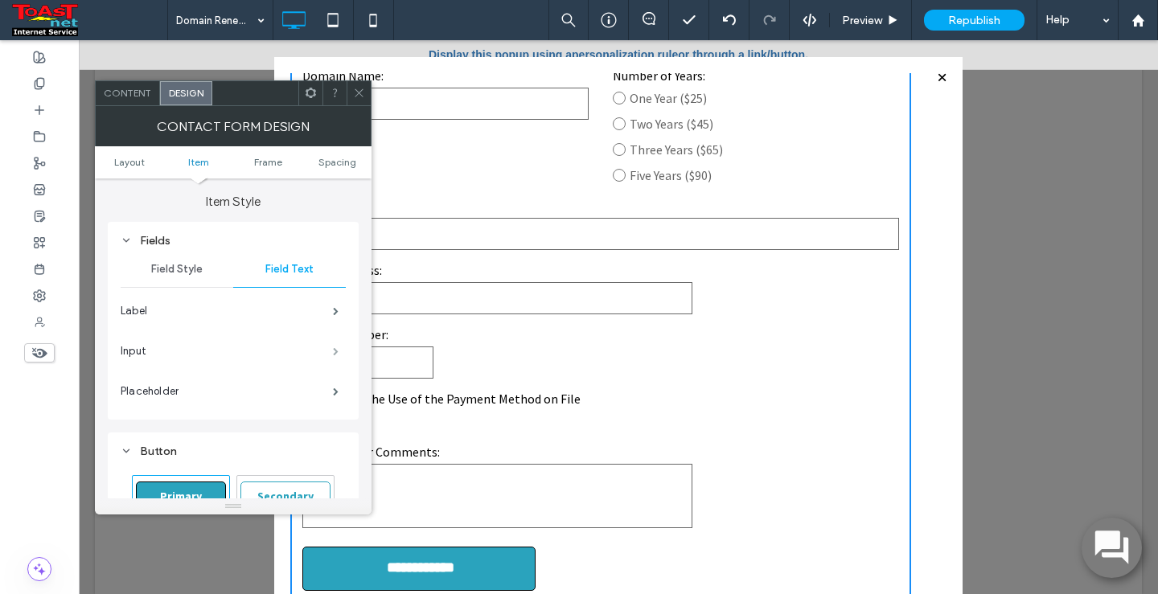
click at [333, 354] on span at bounding box center [336, 351] width 6 height 8
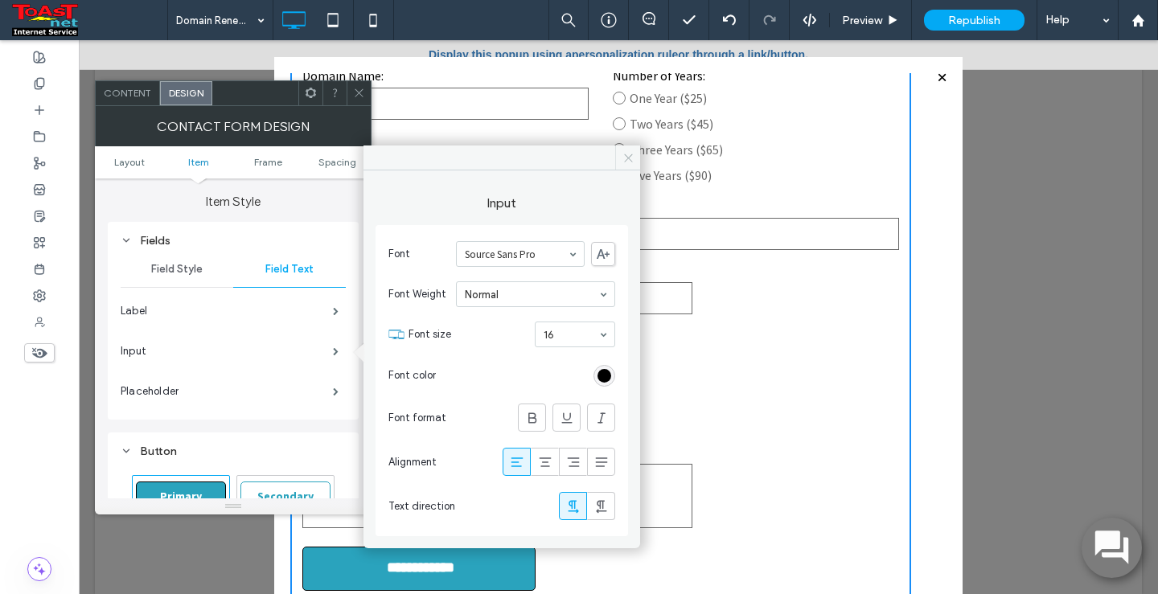
click at [626, 161] on icon at bounding box center [628, 158] width 12 height 12
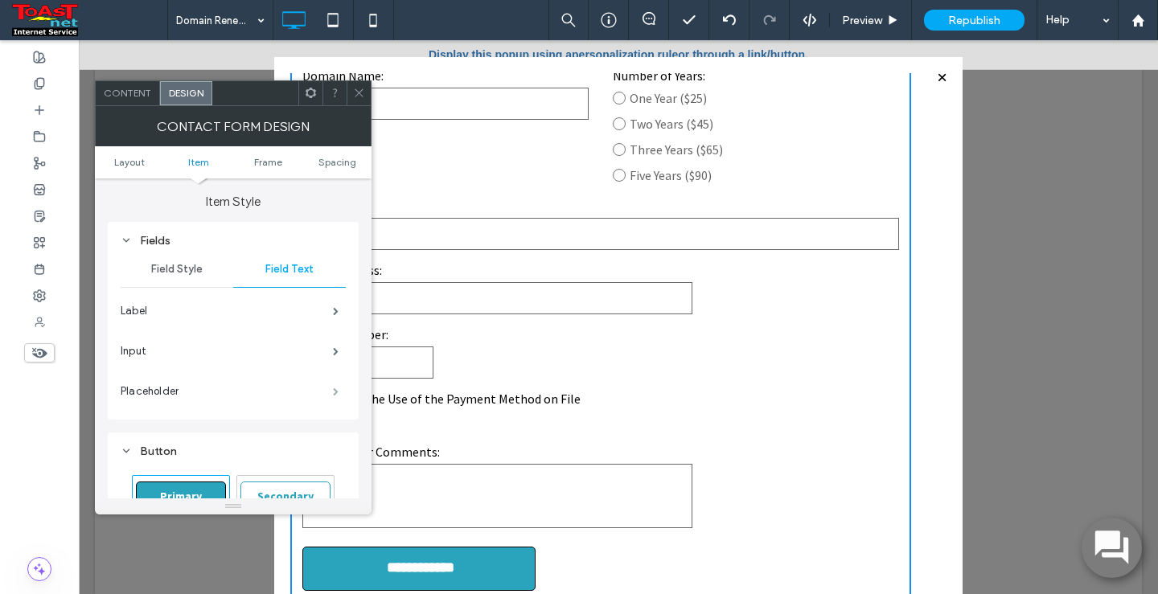
click at [336, 394] on span at bounding box center [336, 392] width 6 height 8
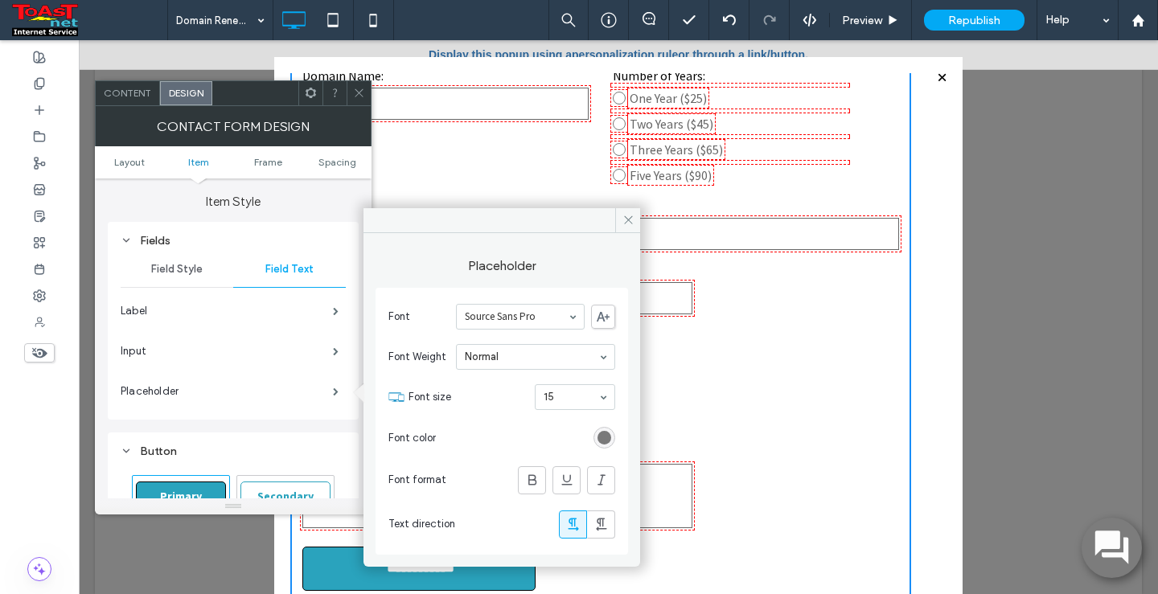
click at [601, 439] on div "rgba(0, 0, 0, 0.59)" at bounding box center [604, 438] width 14 height 14
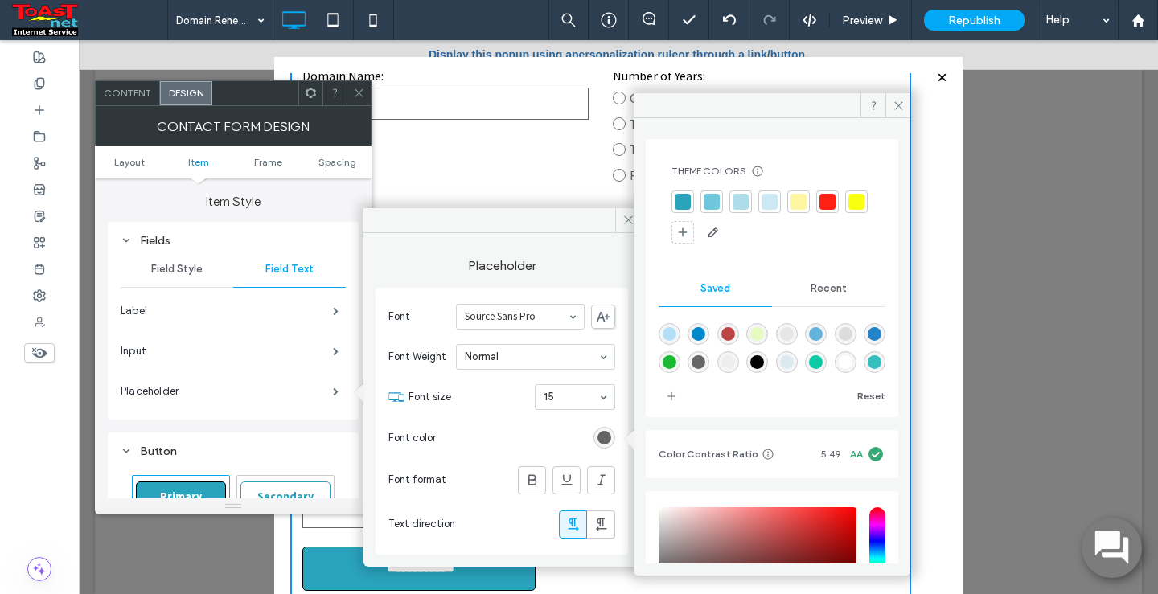
click at [764, 367] on div "rgba(0,0,0,1)" at bounding box center [757, 362] width 14 height 14
type input "***"
type input "****"
click at [705, 366] on div "rgba(102,102,102,1)" at bounding box center [698, 362] width 14 height 14
type input "*******"
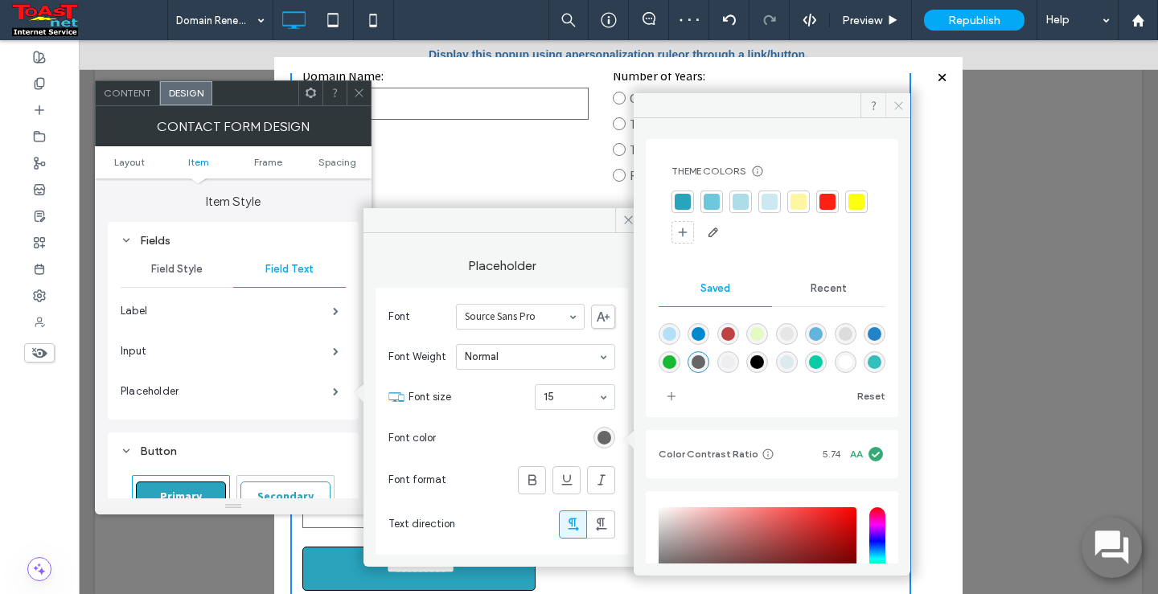
click at [899, 105] on icon at bounding box center [898, 106] width 12 height 12
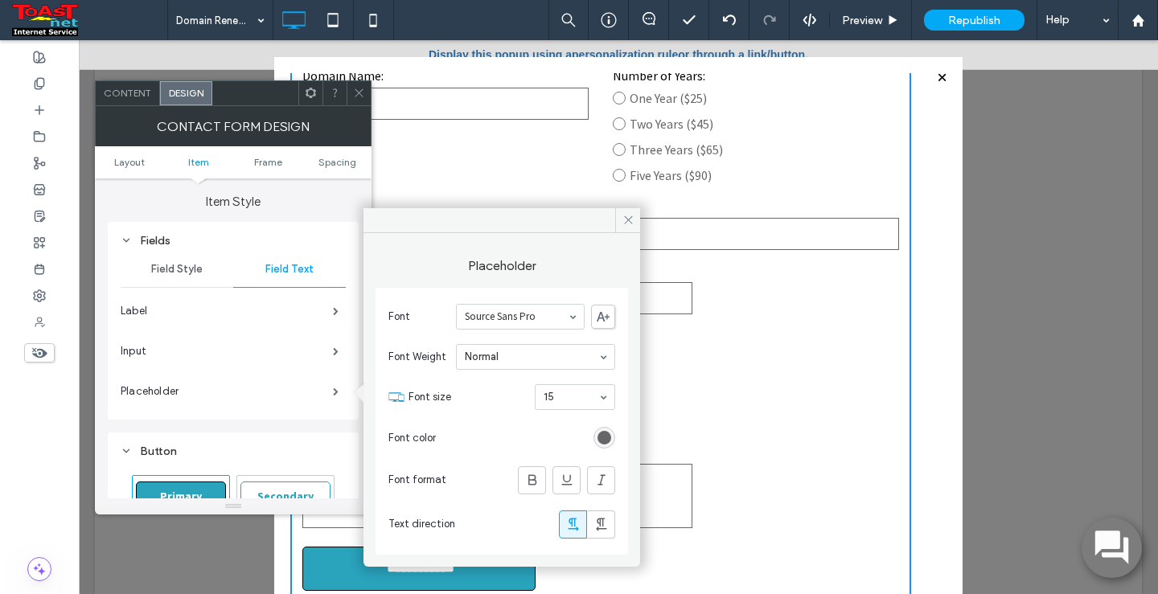
click at [119, 91] on span "Content" at bounding box center [127, 93] width 47 height 12
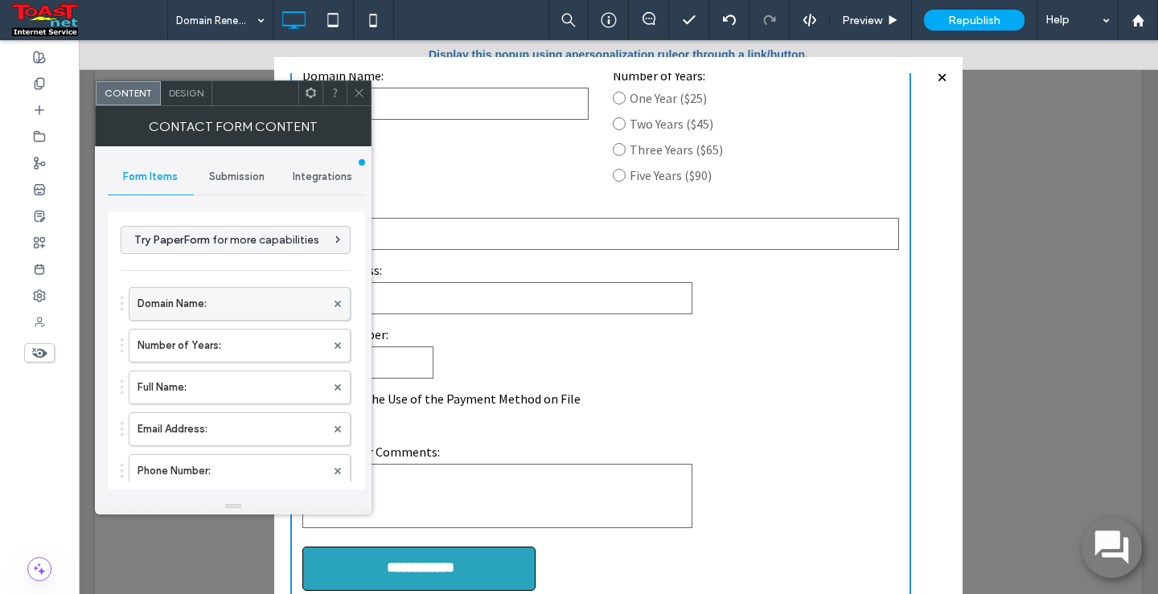
click at [232, 311] on label "Domain Name:" at bounding box center [231, 304] width 188 height 32
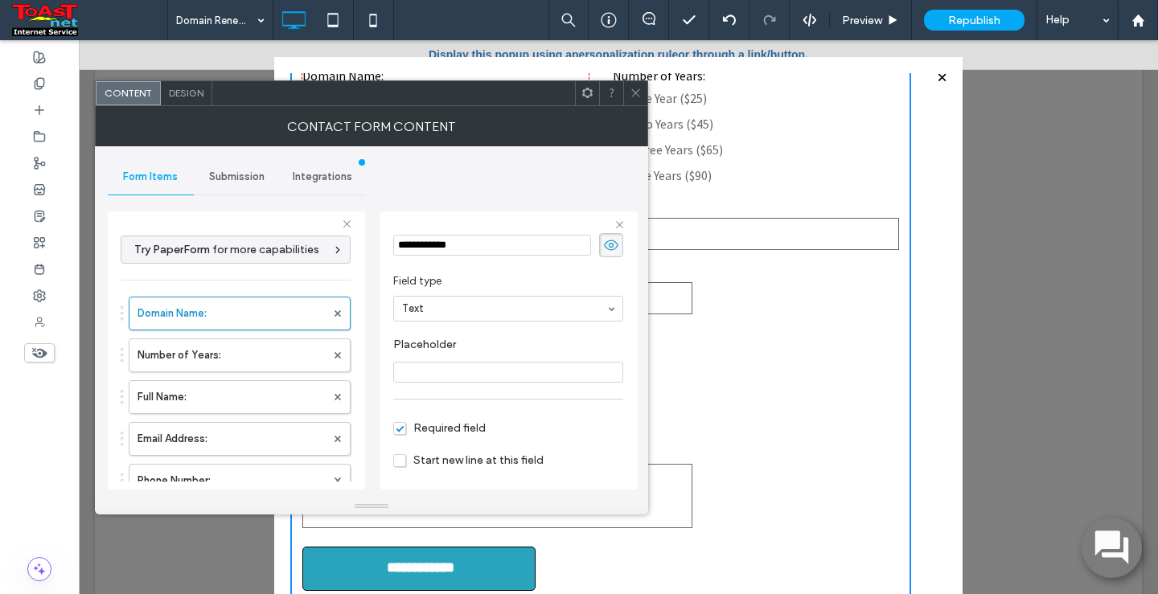
scroll to position [113, 0]
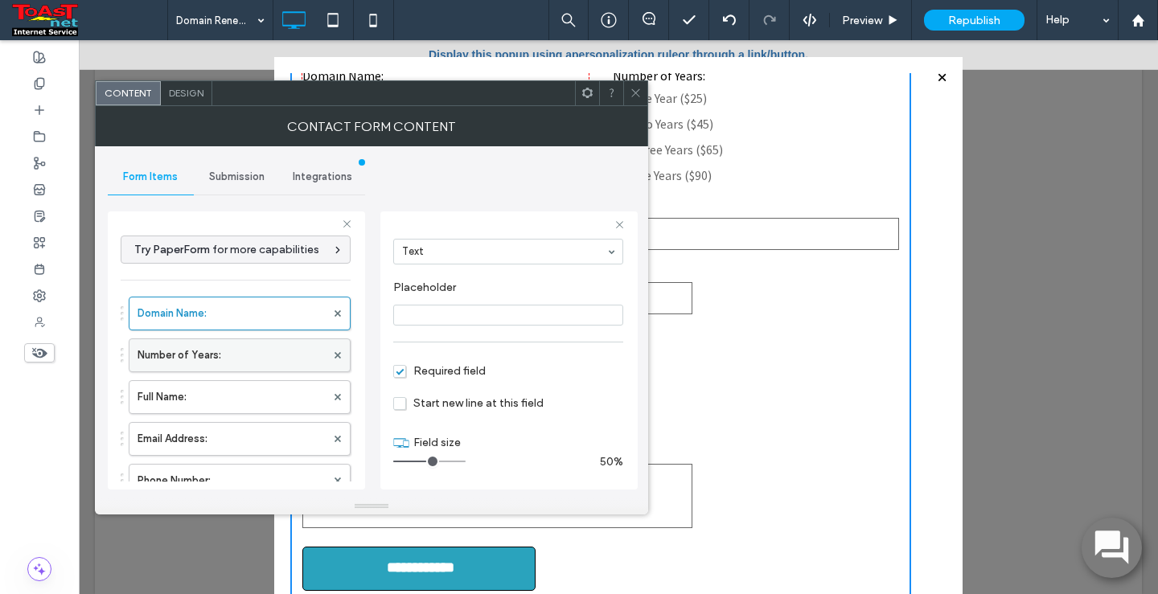
click at [187, 356] on label "Number of Years:" at bounding box center [231, 355] width 188 height 32
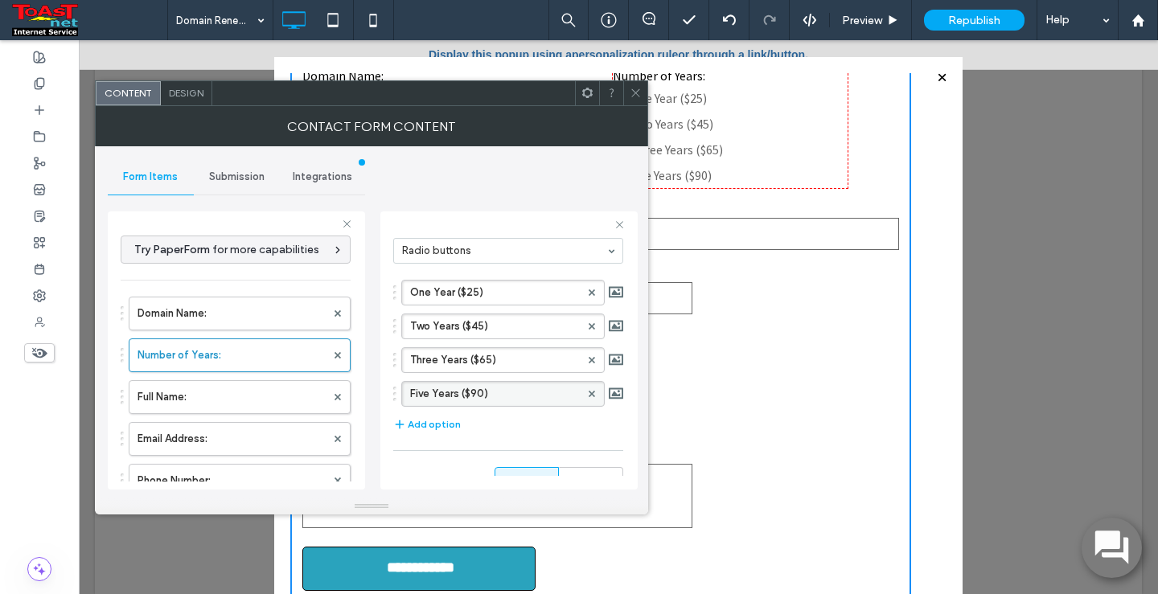
scroll to position [193, 0]
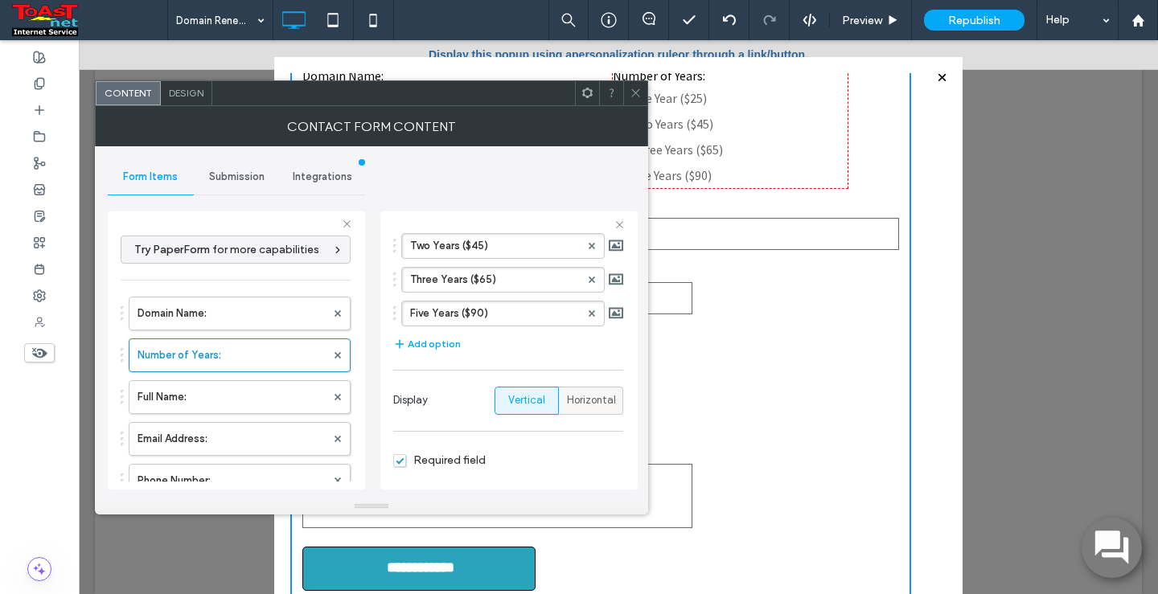
click at [568, 395] on span "Horizontal" at bounding box center [591, 400] width 49 height 16
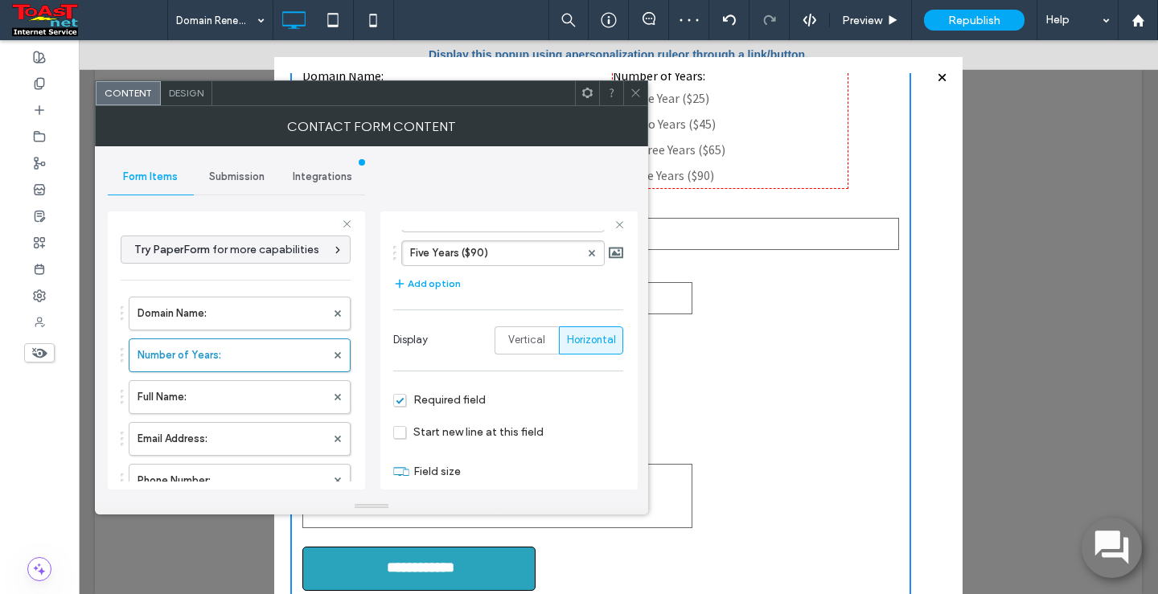
scroll to position [282, 0]
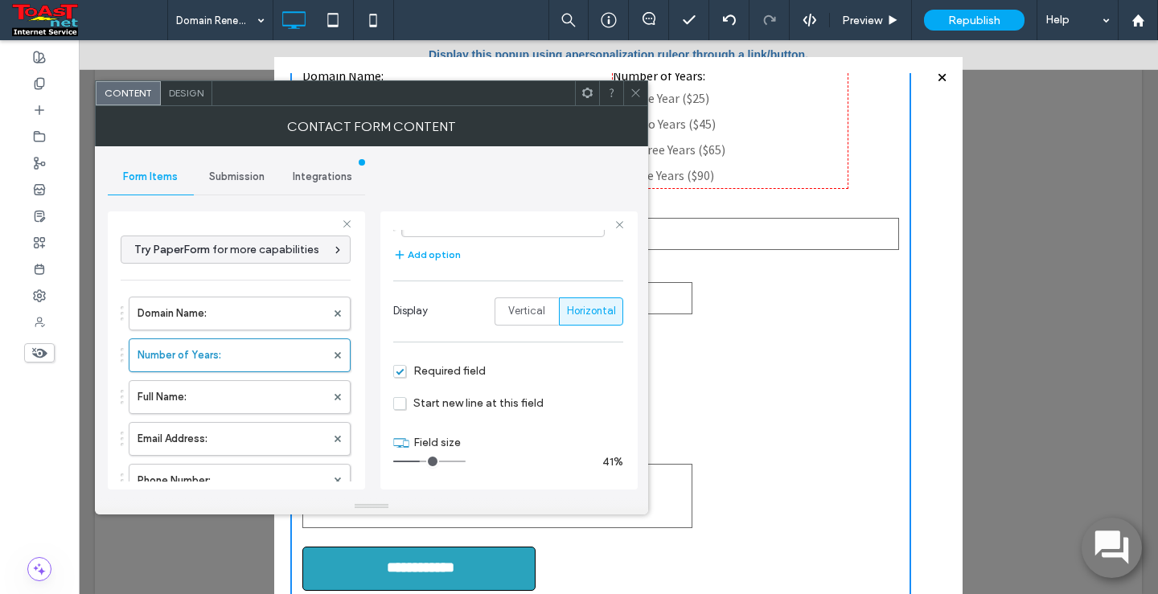
click at [406, 405] on span "Start new line at this field" at bounding box center [468, 403] width 150 height 14
drag, startPoint x: 423, startPoint y: 461, endPoint x: 605, endPoint y: 460, distance: 181.7
type input "**"
click at [465, 461] on input "range" at bounding box center [429, 462] width 72 height 2
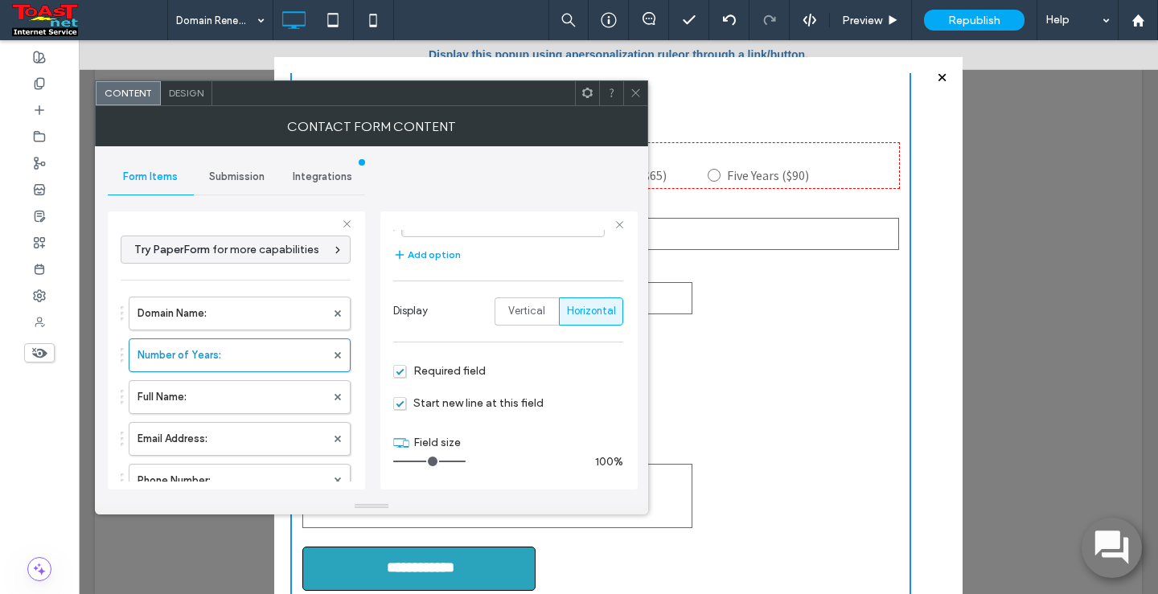
click at [632, 92] on icon at bounding box center [636, 93] width 12 height 12
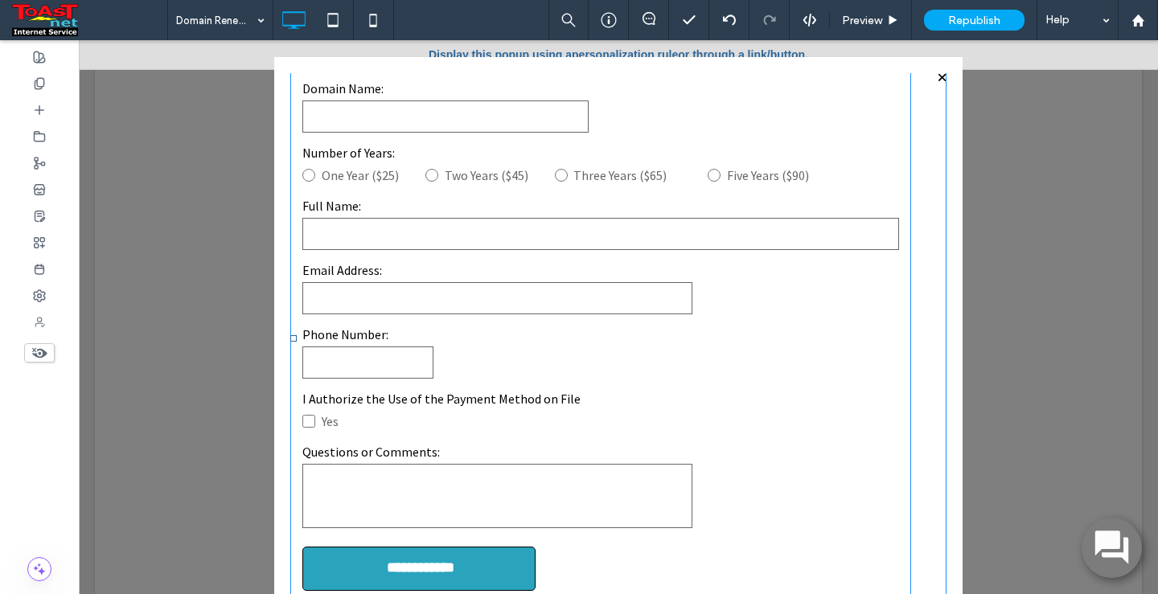
click at [539, 273] on label "Email Address:" at bounding box center [497, 269] width 390 height 19
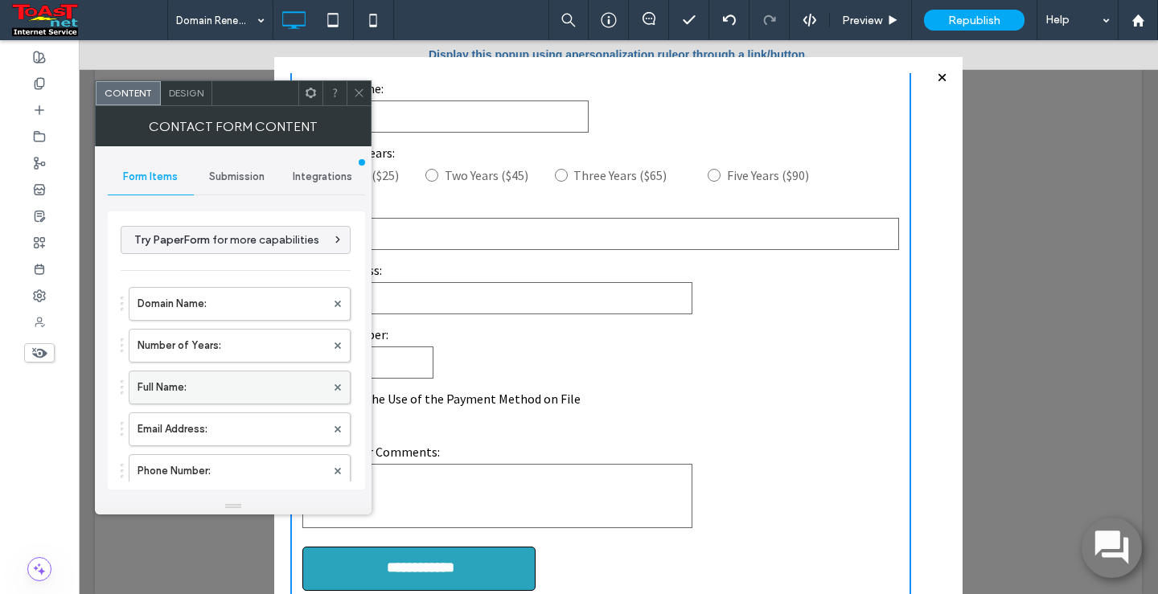
scroll to position [80, 0]
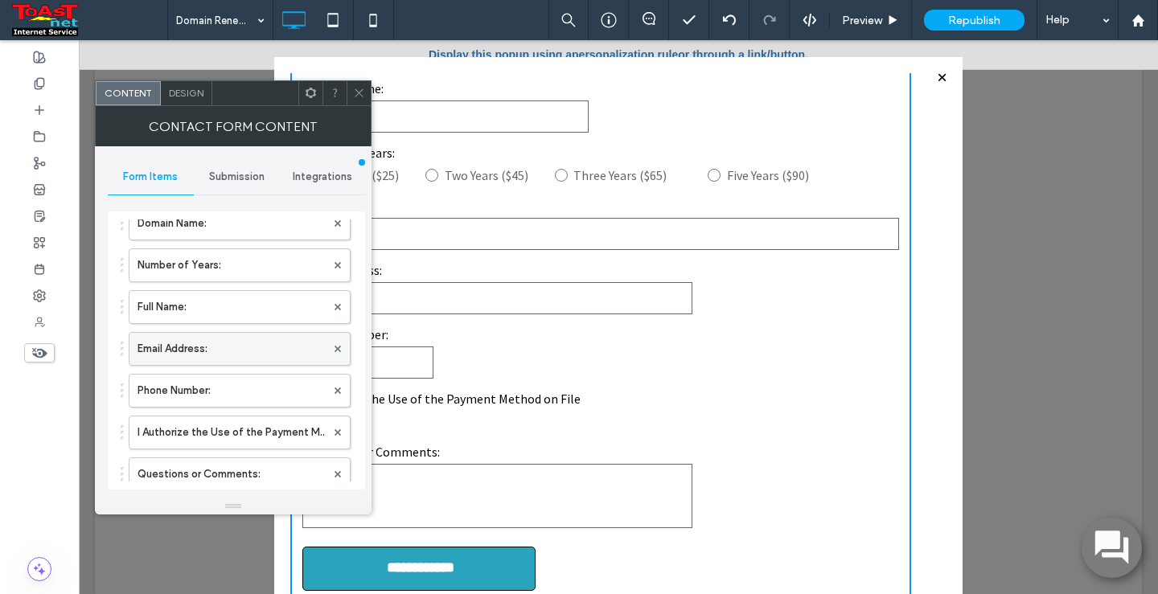
click at [178, 347] on label "Email Address:" at bounding box center [231, 349] width 188 height 32
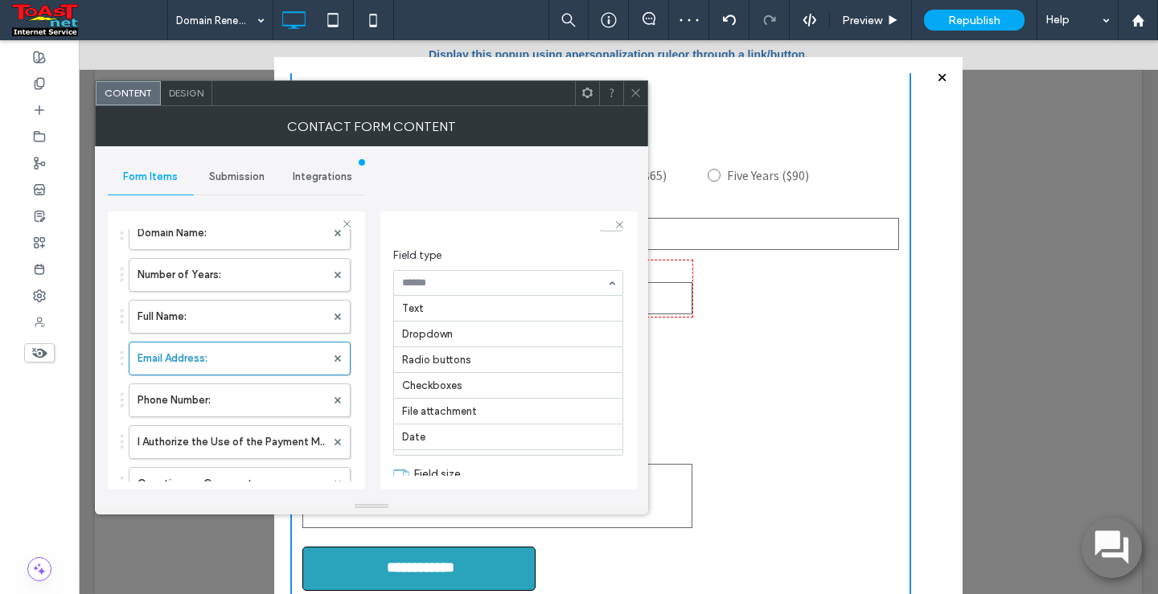
click at [604, 285] on div "Text Dropdown Radio buttons Checkboxes File attachment Date Time Long text Clic…" at bounding box center [508, 283] width 230 height 26
click at [642, 89] on div at bounding box center [635, 93] width 24 height 24
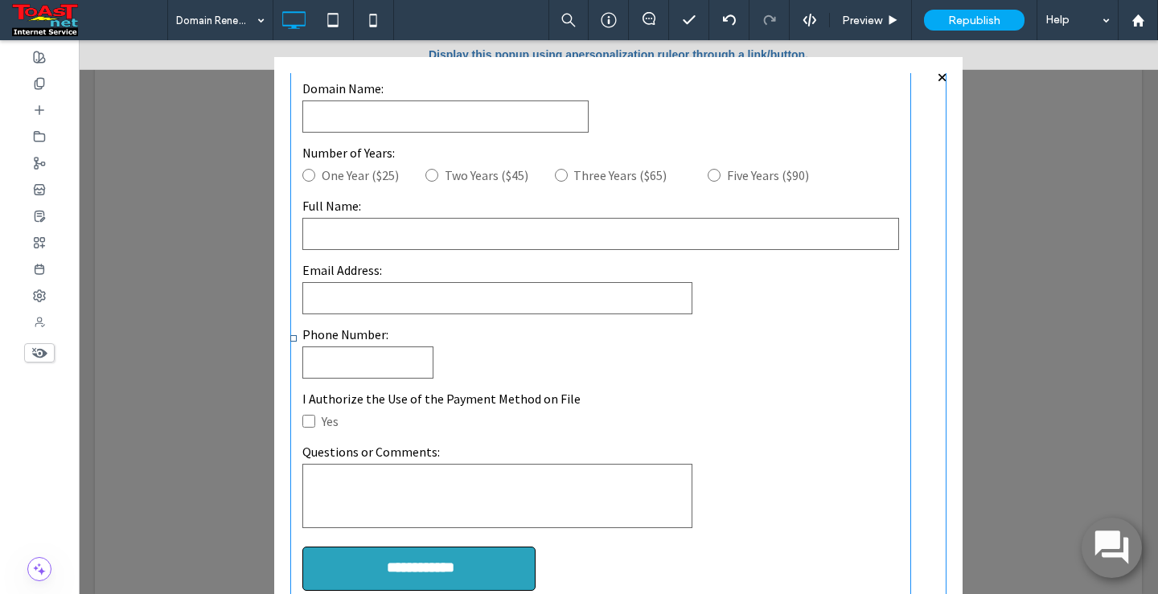
click at [402, 300] on input "email" at bounding box center [497, 298] width 390 height 32
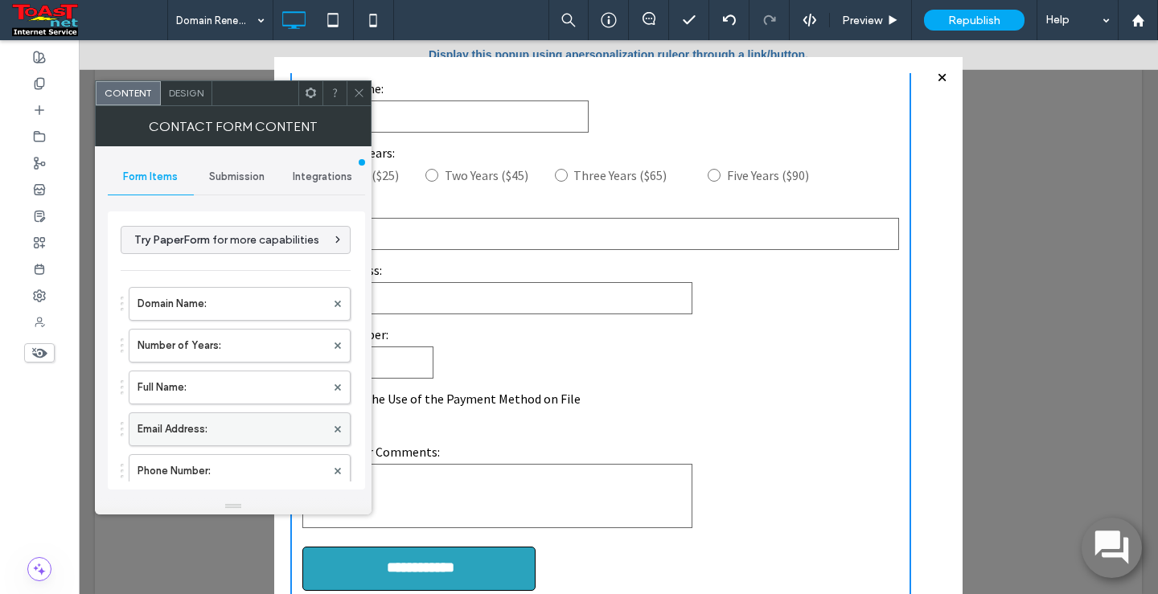
click at [269, 427] on label "Email Address:" at bounding box center [231, 429] width 188 height 32
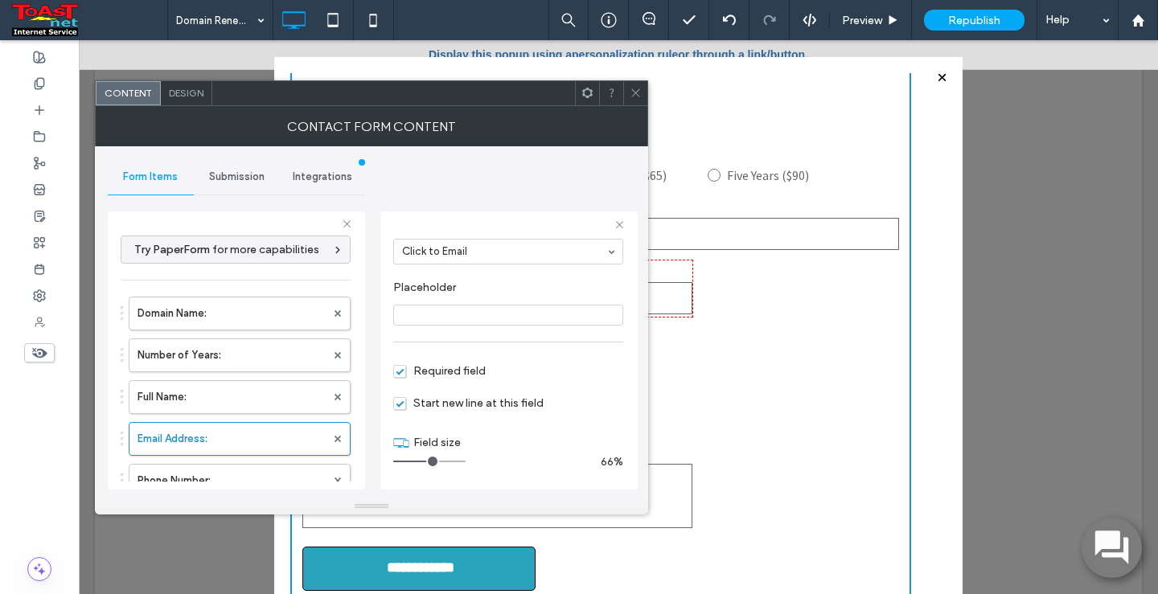
scroll to position [113, 0]
click at [400, 404] on span "Start new line at this field" at bounding box center [468, 403] width 150 height 14
drag, startPoint x: 437, startPoint y: 462, endPoint x: 423, endPoint y: 457, distance: 14.8
click at [423, 461] on input "range" at bounding box center [429, 462] width 72 height 2
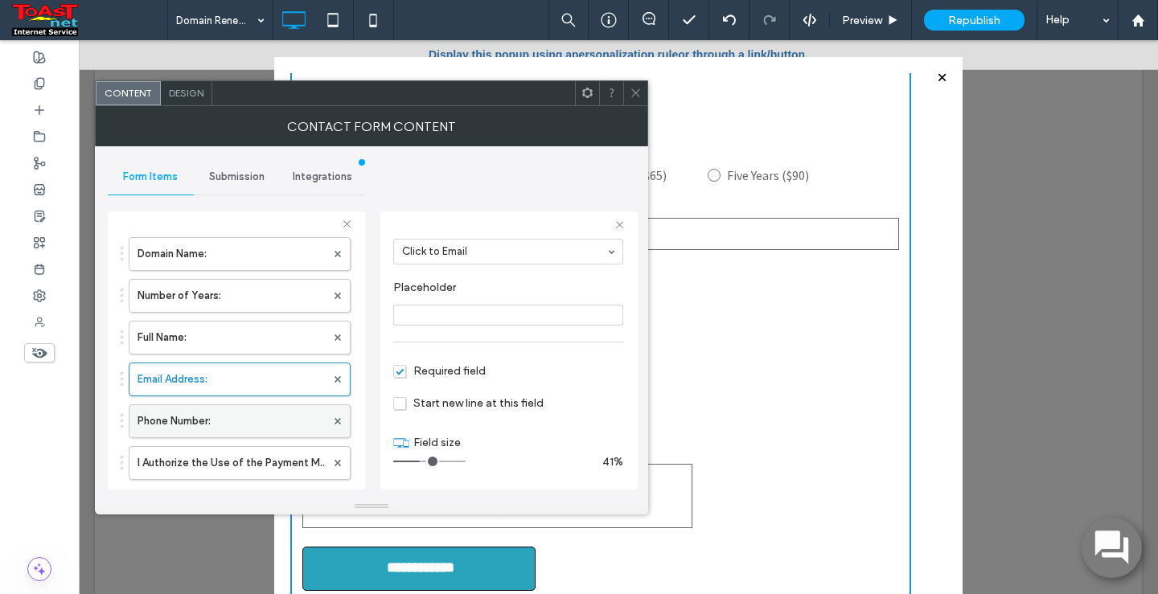
scroll to position [80, 0]
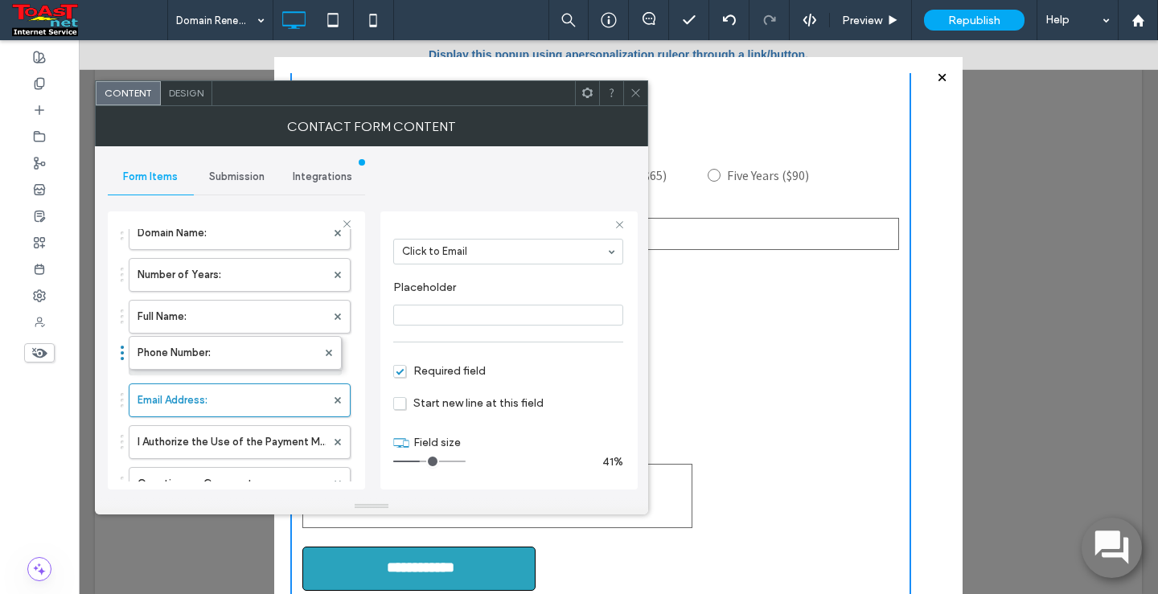
drag, startPoint x: 122, startPoint y: 401, endPoint x: 121, endPoint y: 337, distance: 64.3
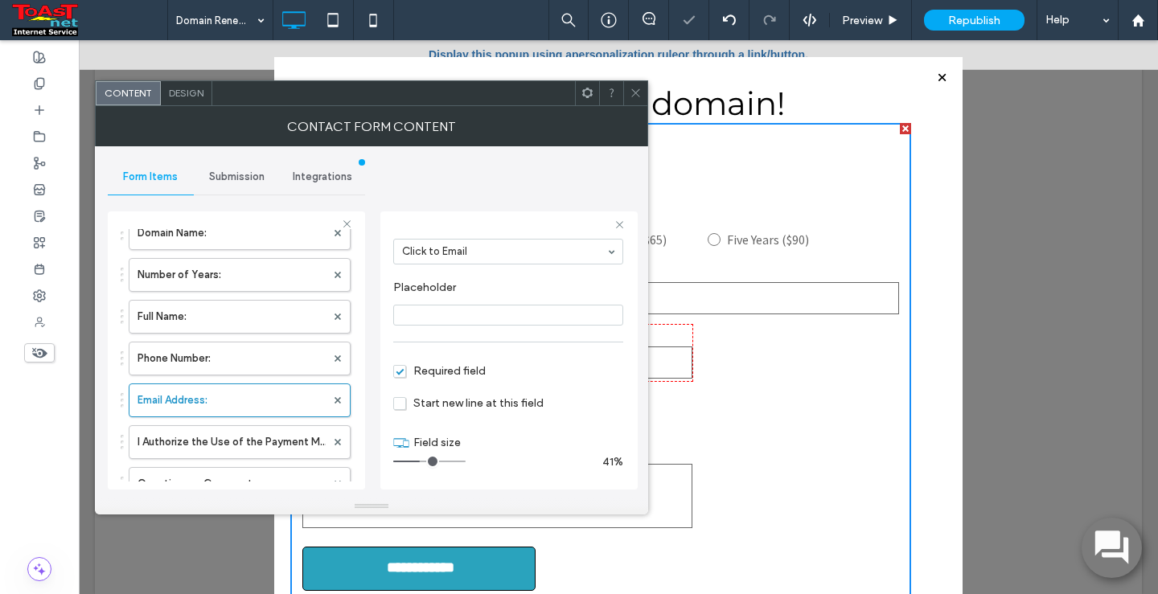
scroll to position [14, 0]
click at [232, 361] on label "Phone Number:" at bounding box center [231, 358] width 188 height 32
click at [241, 398] on label "Email Address:" at bounding box center [231, 400] width 188 height 32
type input "*"
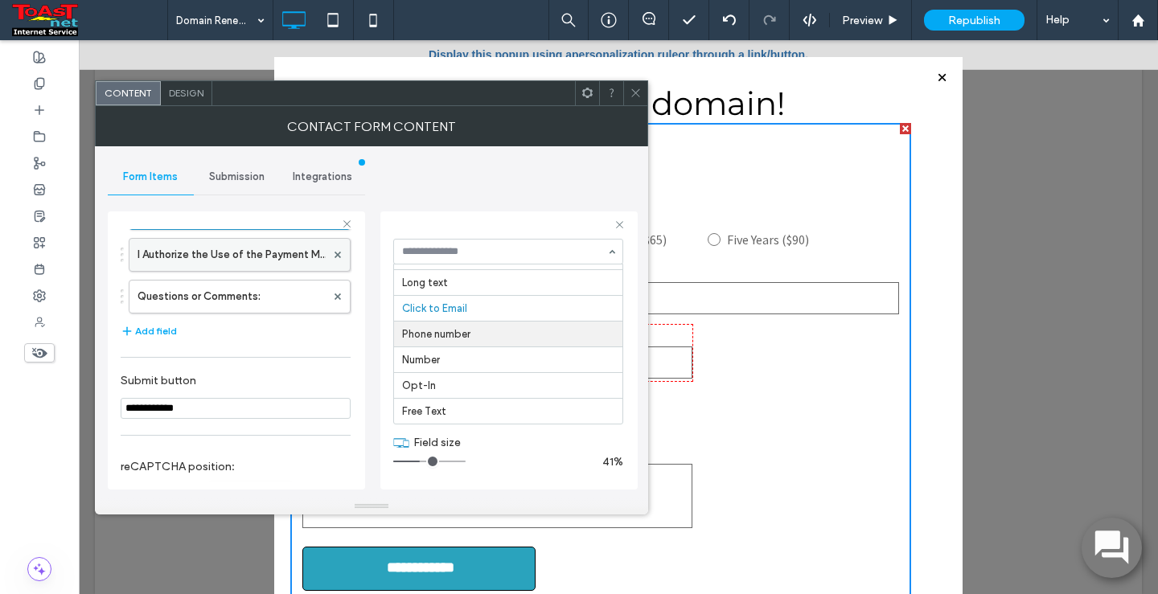
scroll to position [322, 0]
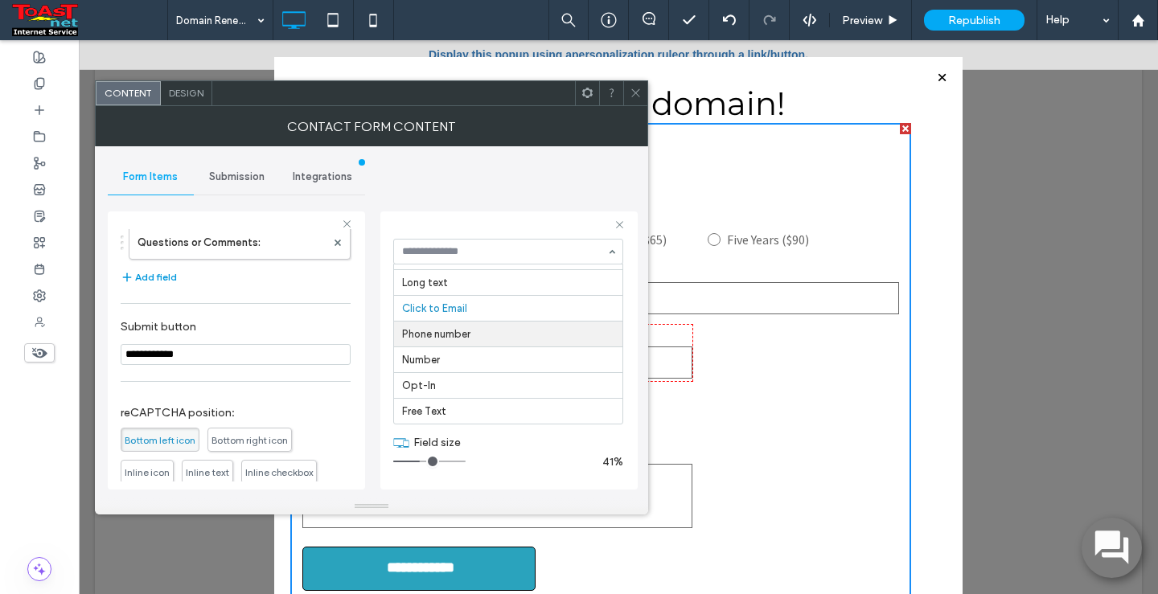
click at [172, 277] on button "Add field" at bounding box center [149, 277] width 56 height 19
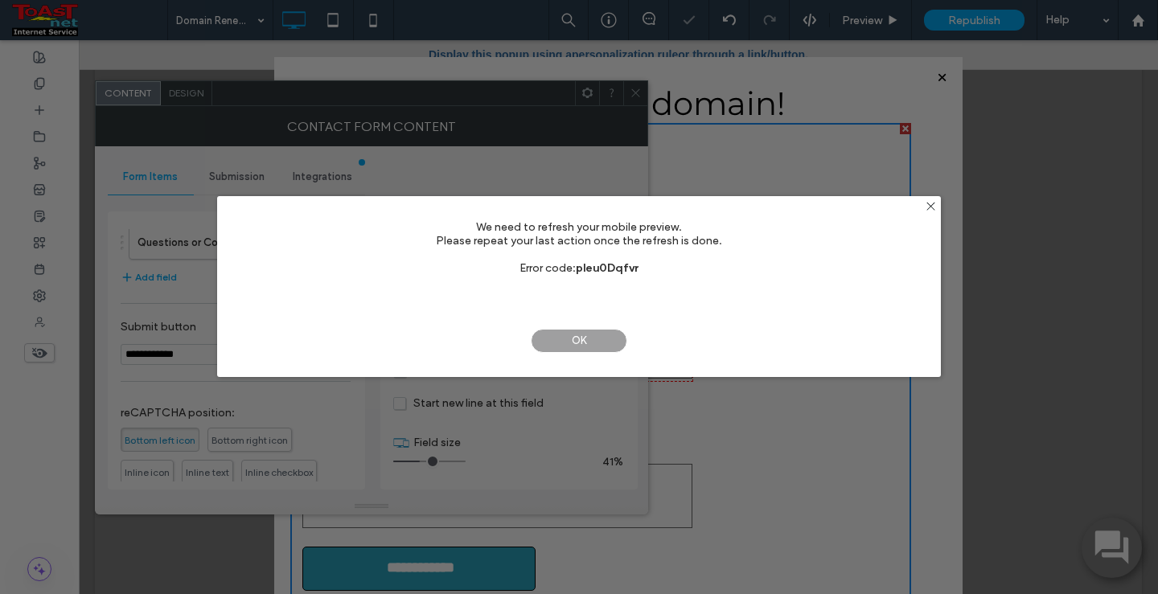
click at [573, 341] on span "OK" at bounding box center [579, 341] width 96 height 24
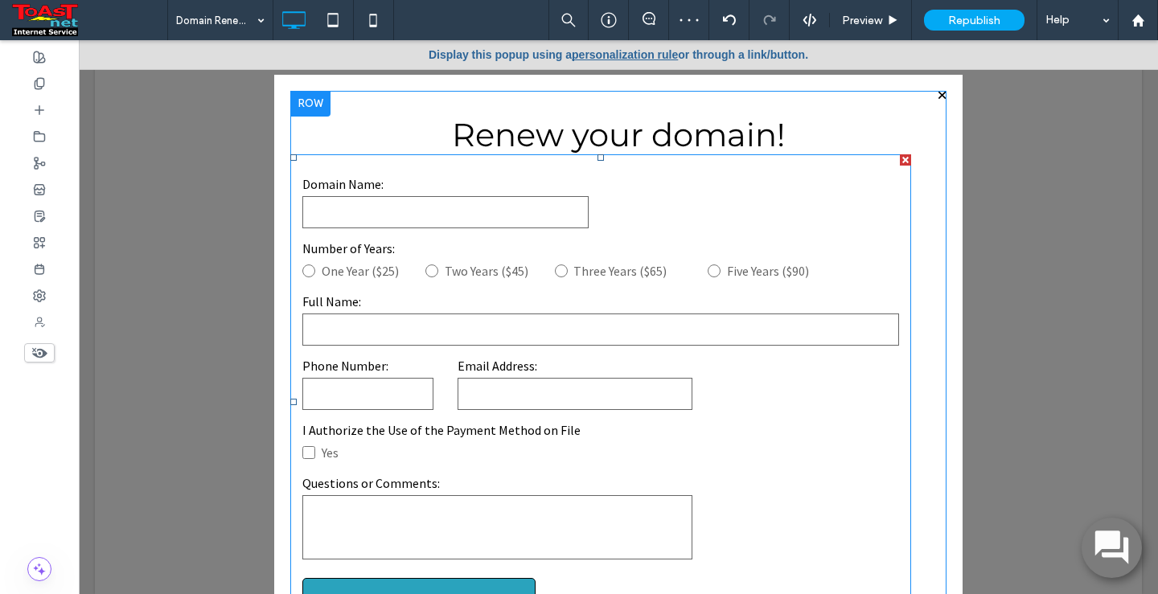
scroll to position [14, 0]
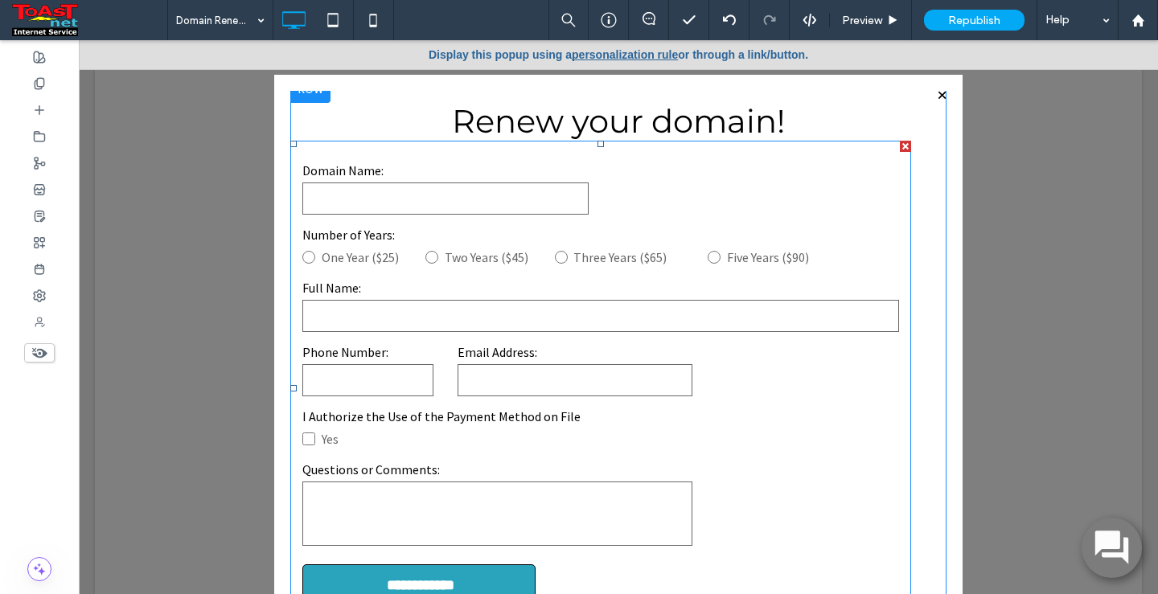
click at [510, 379] on input "email" at bounding box center [574, 380] width 235 height 32
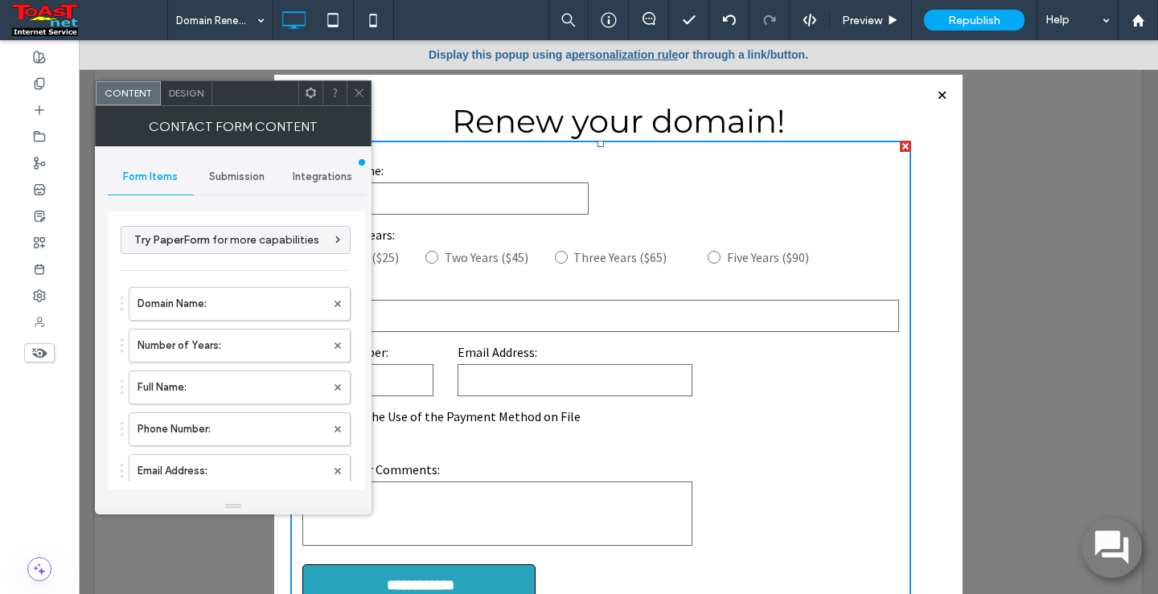
type input "**********"
click at [261, 425] on label "Phone Number:" at bounding box center [231, 429] width 188 height 32
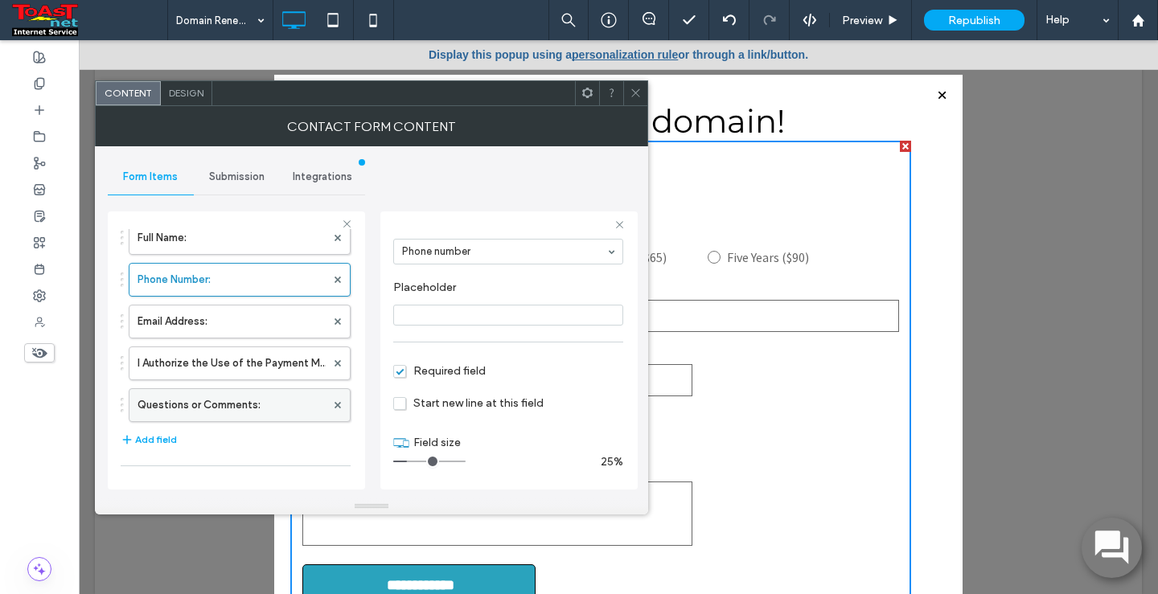
scroll to position [161, 0]
click at [214, 325] on label "Email Address:" at bounding box center [231, 320] width 188 height 32
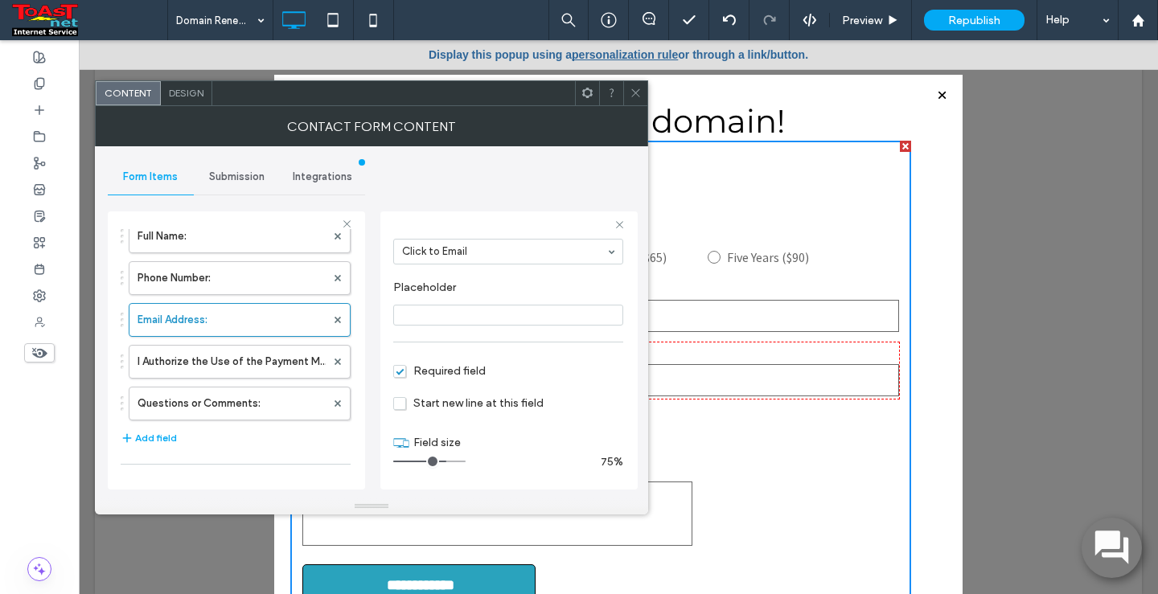
drag, startPoint x: 420, startPoint y: 463, endPoint x: 441, endPoint y: 461, distance: 21.8
type input "*"
click at [441, 461] on input "range" at bounding box center [429, 462] width 72 height 2
click at [635, 90] on icon at bounding box center [636, 93] width 12 height 12
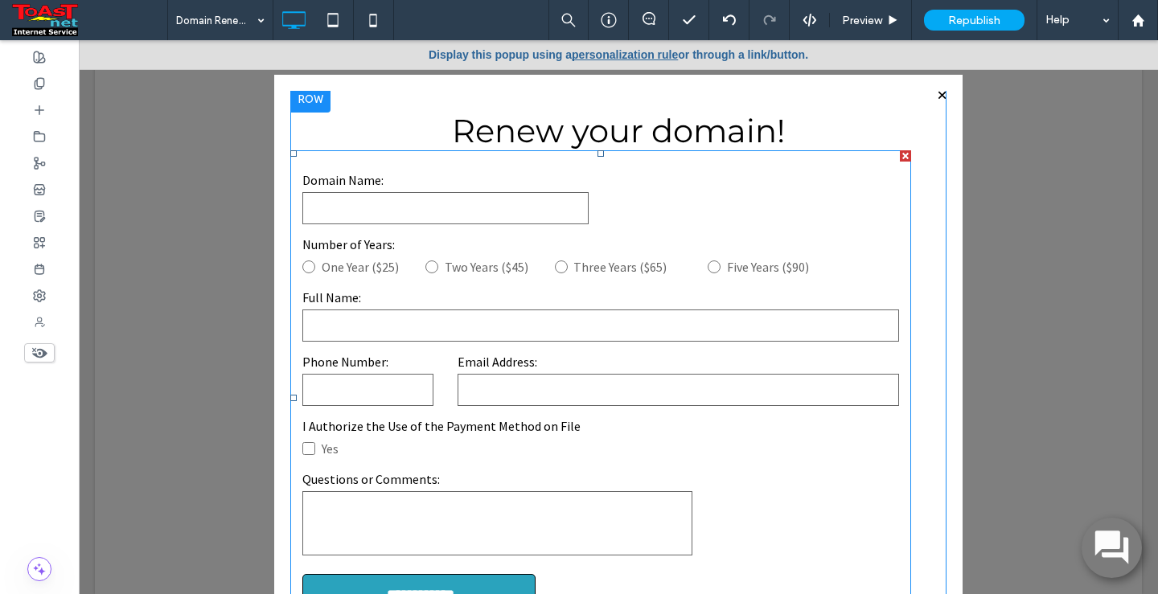
scroll to position [0, 0]
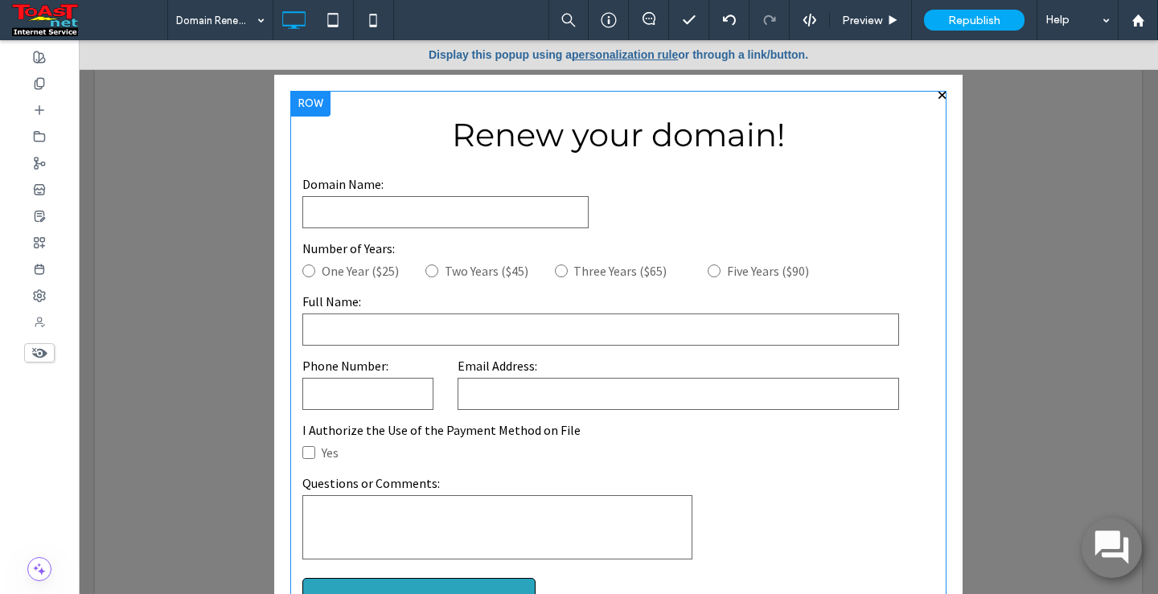
click at [579, 109] on div "**********" at bounding box center [618, 379] width 656 height 576
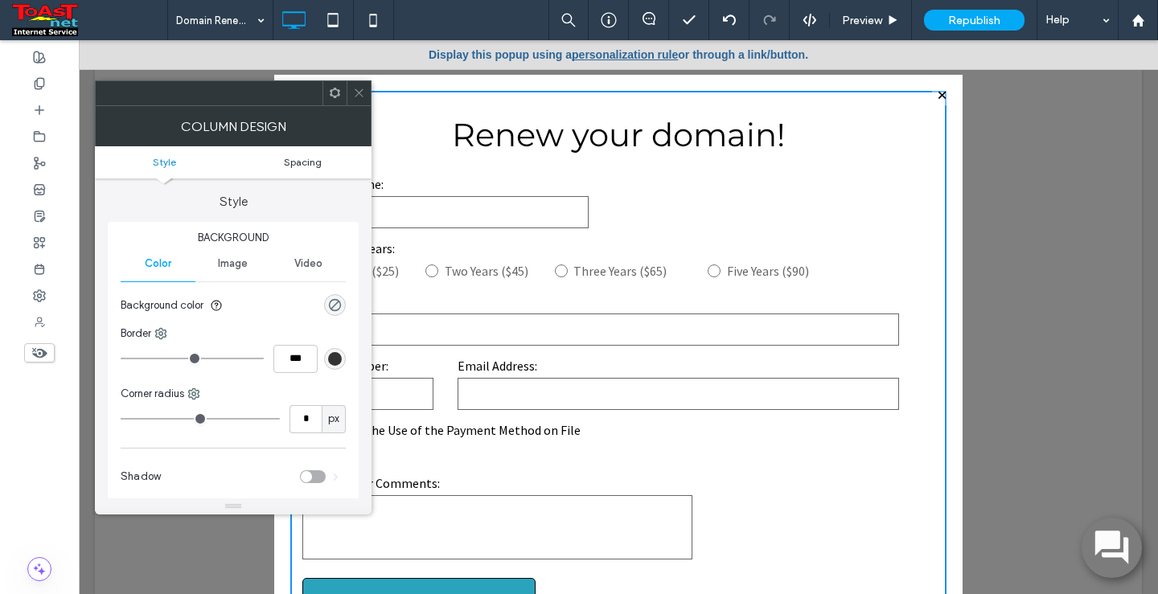
click at [291, 163] on span "Spacing" at bounding box center [303, 162] width 38 height 12
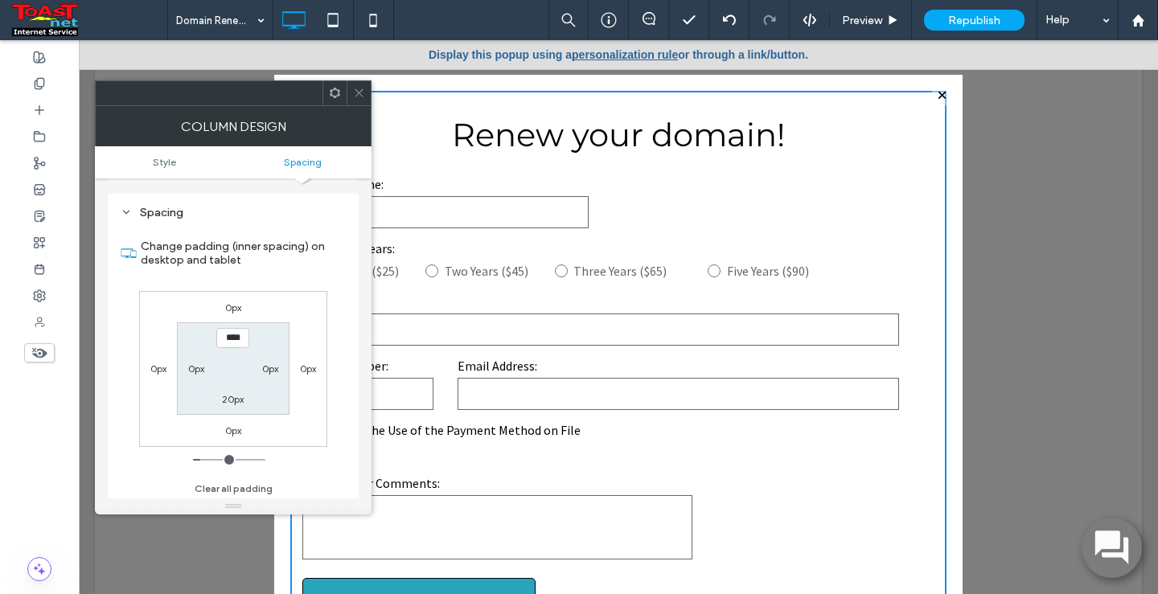
scroll to position [326, 0]
type input "***"
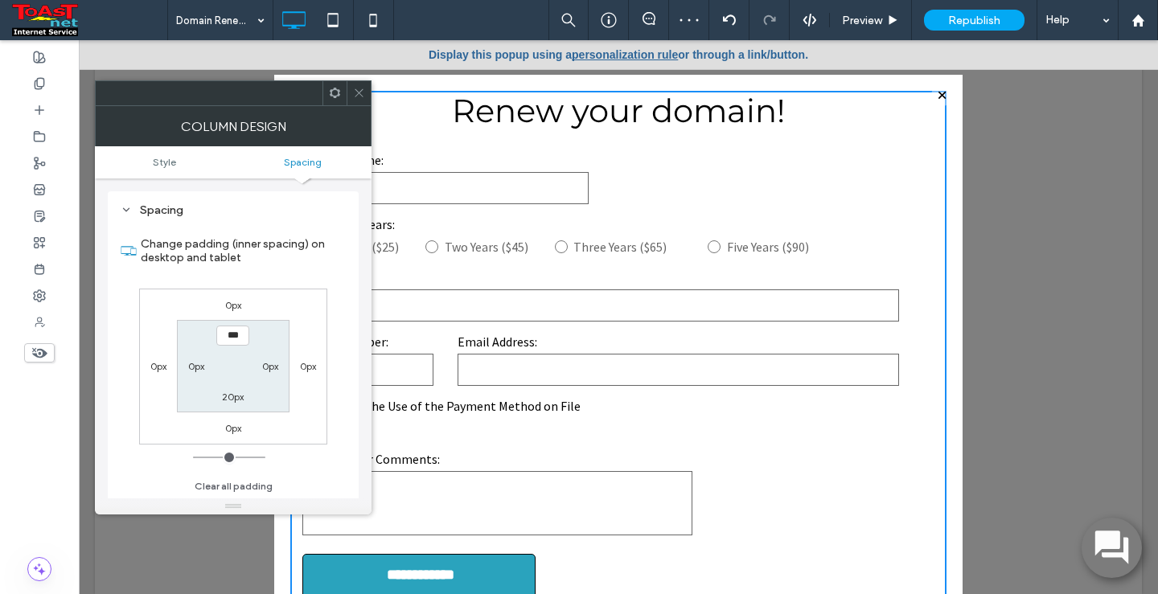
click at [232, 399] on label "20px" at bounding box center [233, 397] width 22 height 12
type input "**"
type input "*"
type input "***"
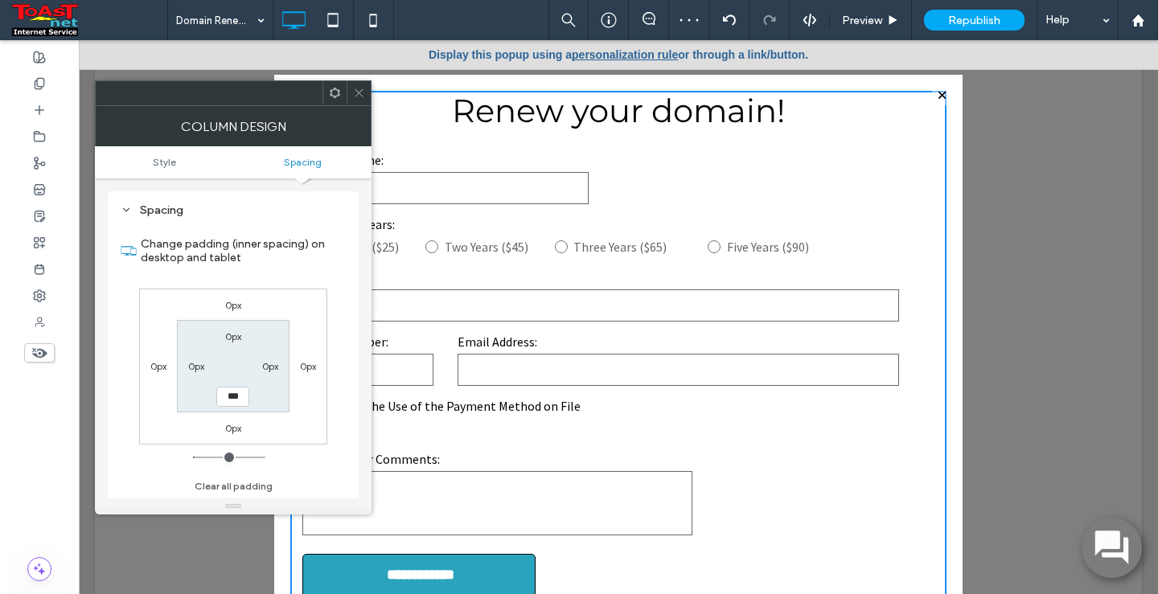
click at [358, 96] on icon at bounding box center [359, 93] width 12 height 12
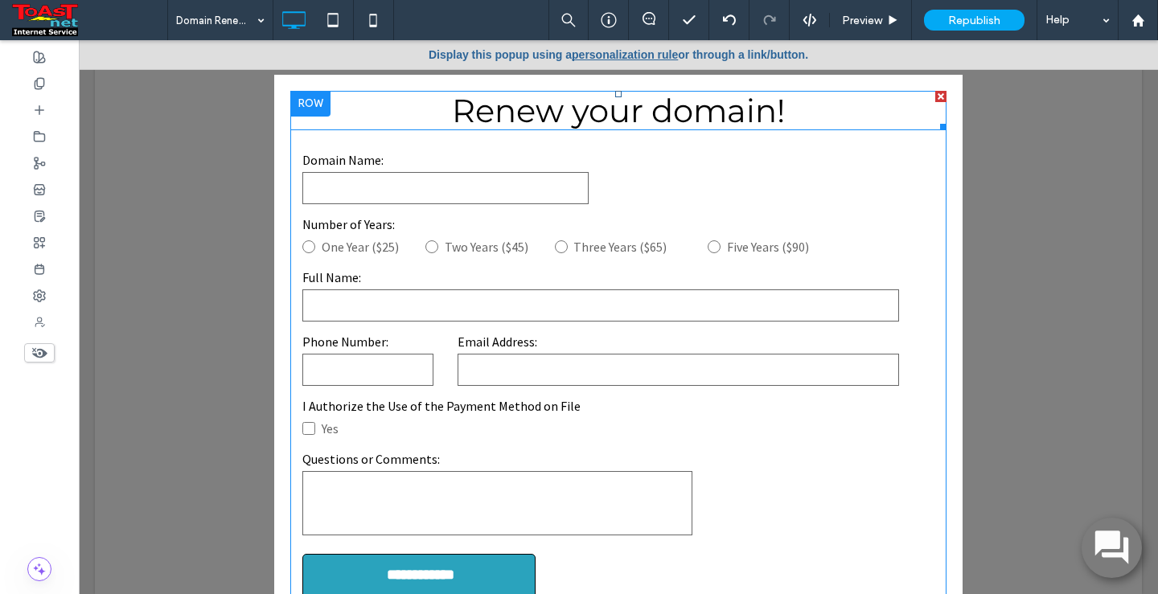
click at [549, 113] on span "Renew your domain!" at bounding box center [618, 110] width 333 height 39
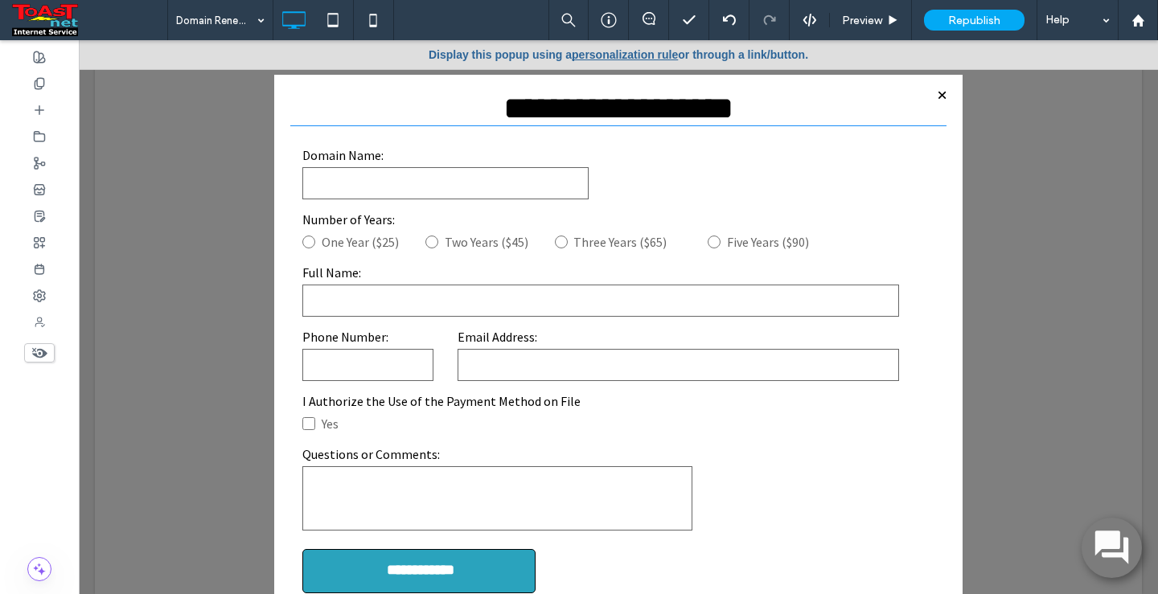
type input "**********"
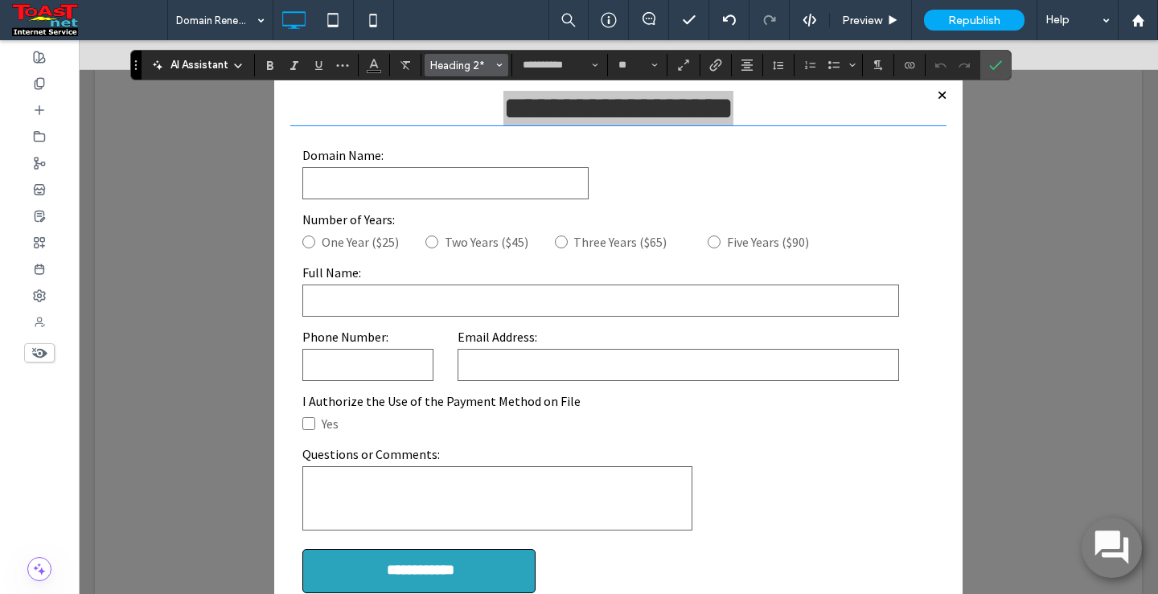
click at [506, 60] on button "Heading 2*" at bounding box center [466, 65] width 84 height 23
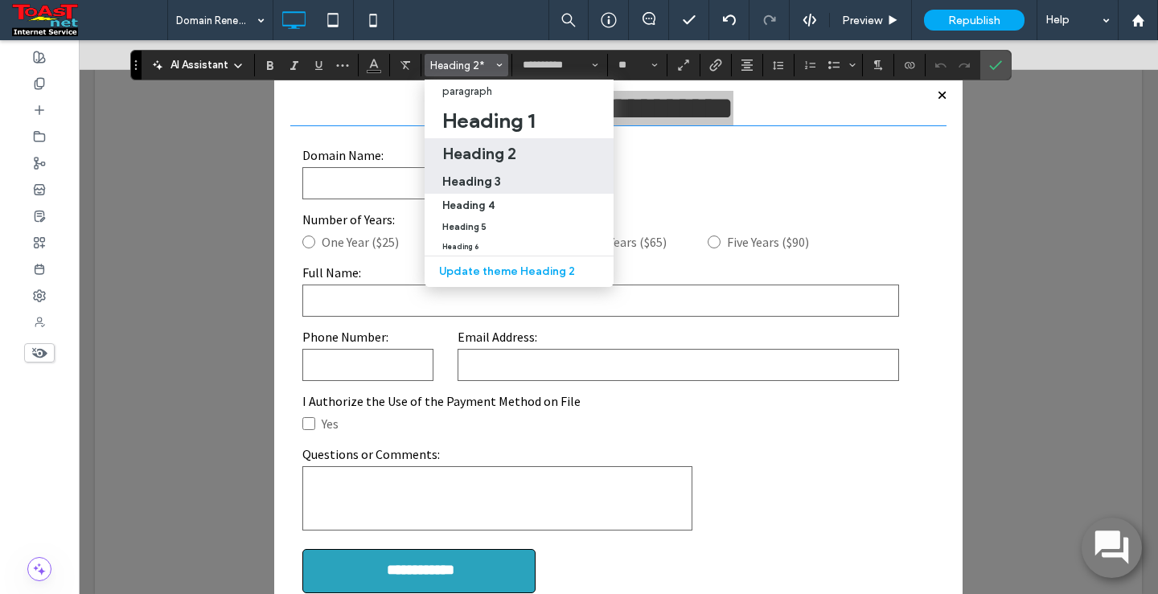
click at [488, 182] on h3 "Heading 3" at bounding box center [471, 181] width 59 height 15
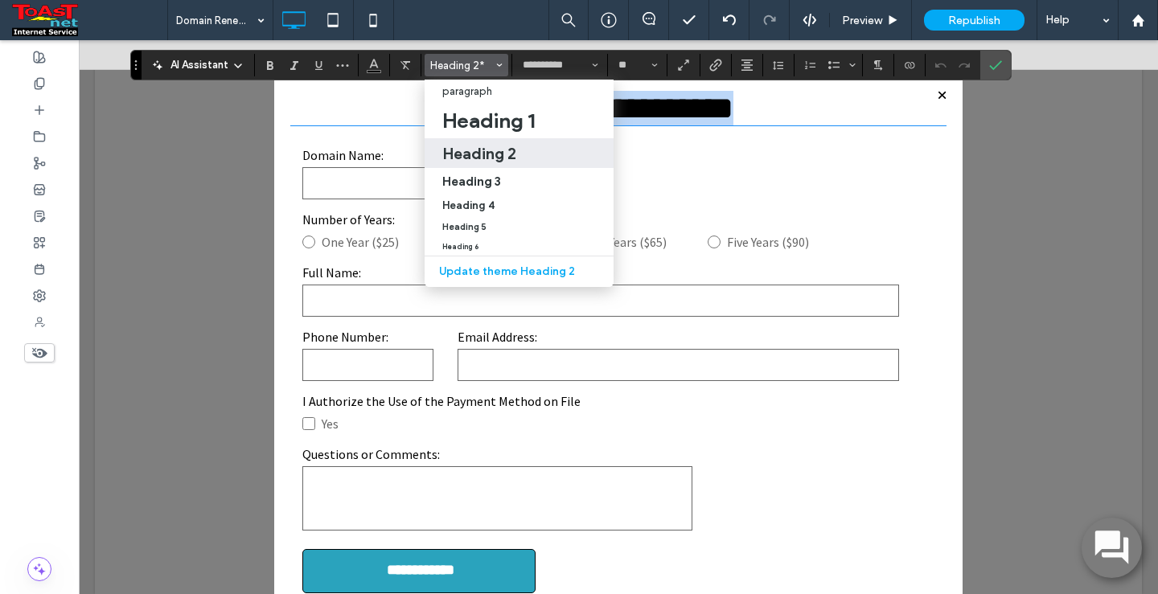
type input "**"
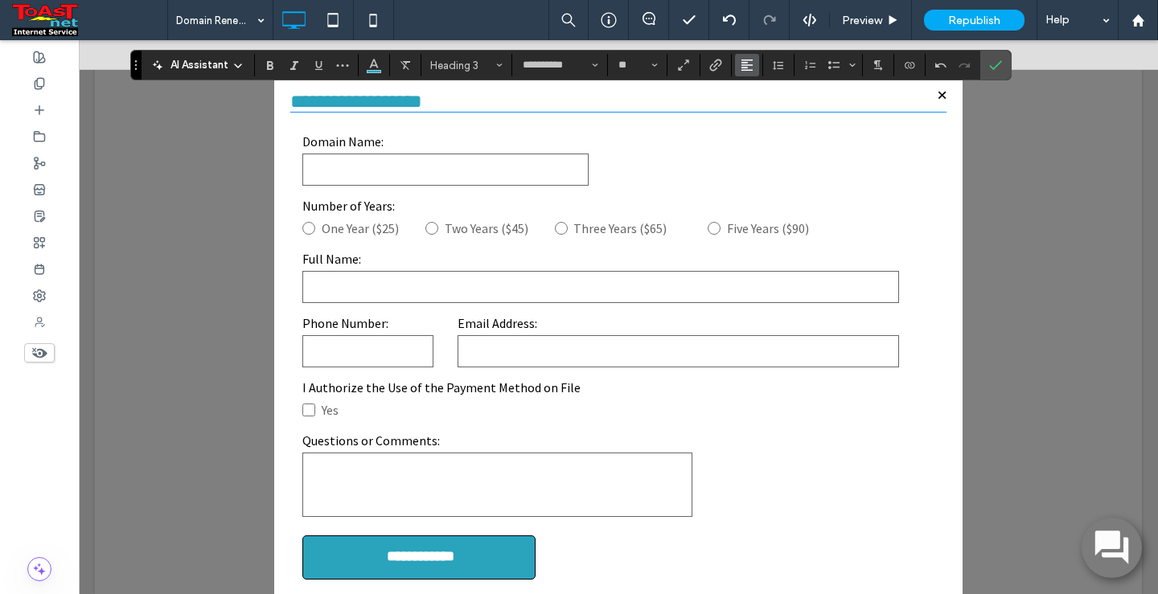
click at [748, 64] on icon "Alignment" at bounding box center [746, 65] width 13 height 13
click at [754, 111] on icon "ui.textEditor.alignment.center" at bounding box center [759, 115] width 13 height 13
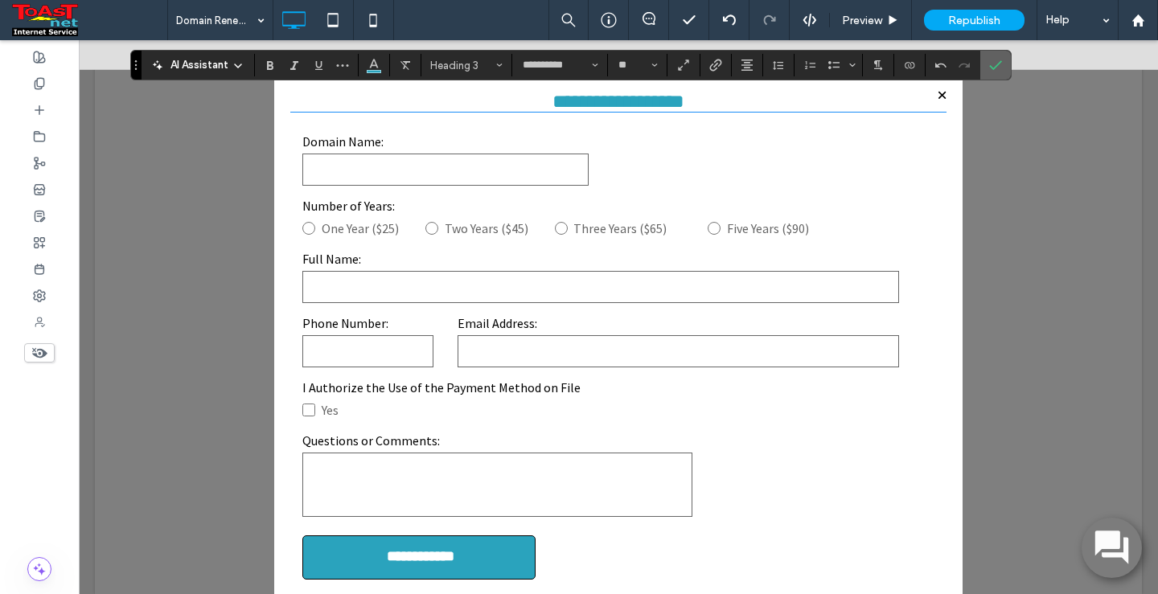
click at [990, 64] on icon "Confirm" at bounding box center [995, 65] width 13 height 13
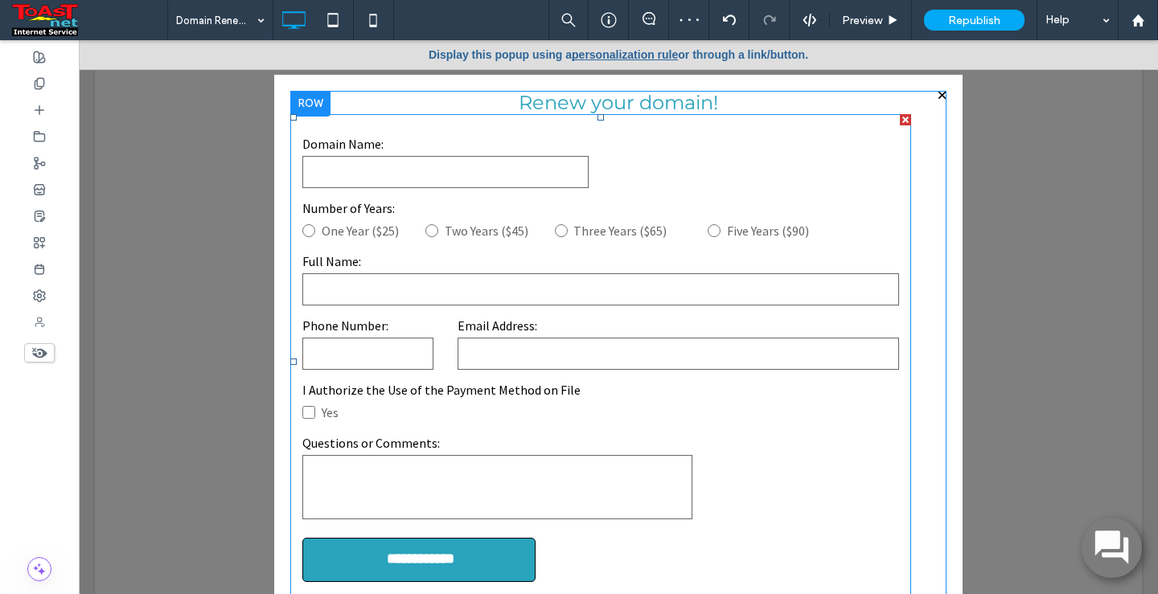
click at [383, 132] on form "**********" at bounding box center [600, 362] width 621 height 496
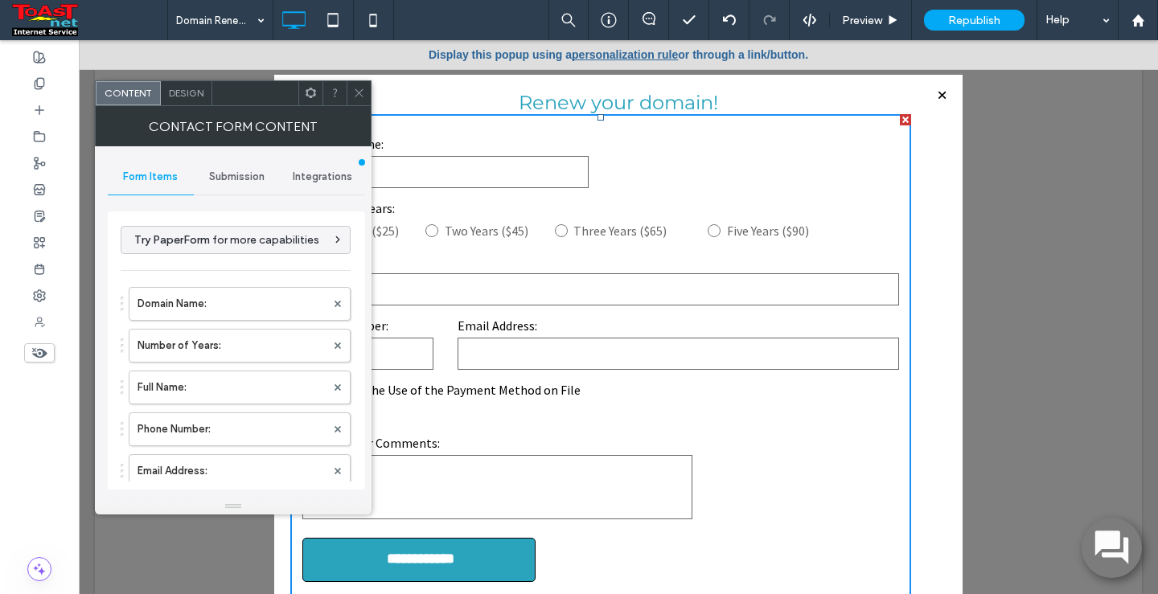
click at [191, 92] on span "Design" at bounding box center [186, 93] width 35 height 12
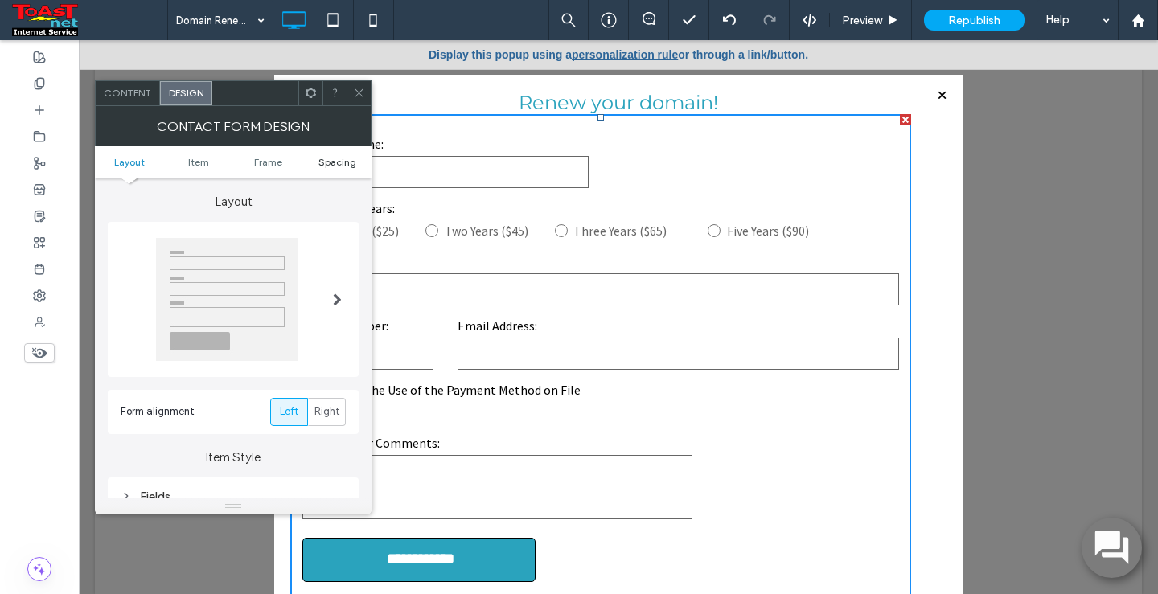
click at [329, 156] on span "Spacing" at bounding box center [337, 162] width 38 height 12
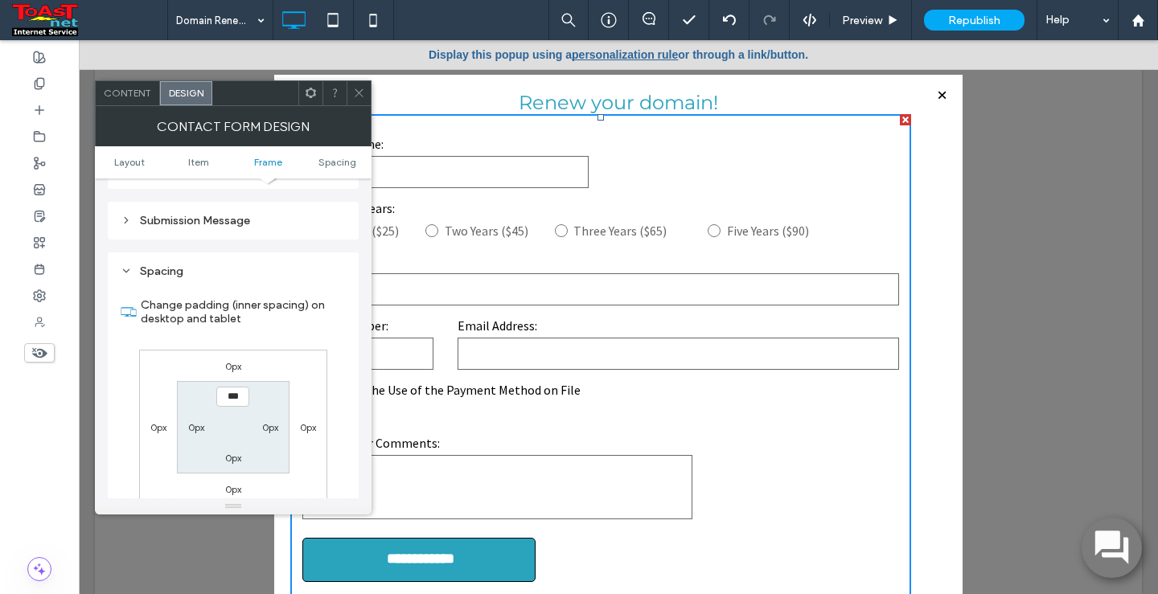
scroll to position [570, 0]
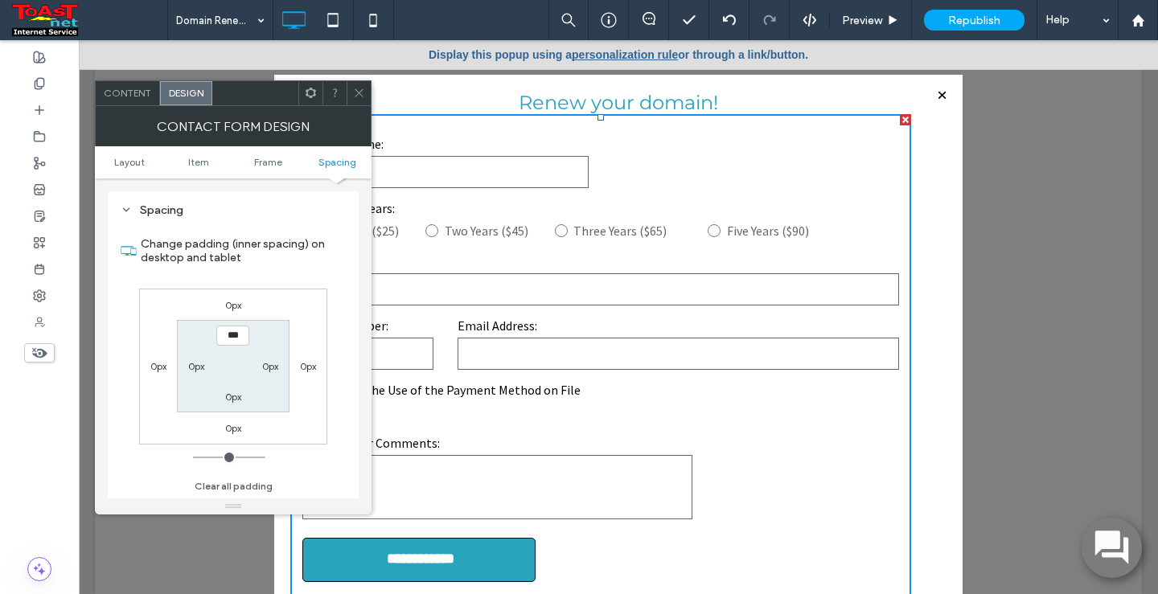
click at [355, 95] on icon at bounding box center [359, 93] width 12 height 12
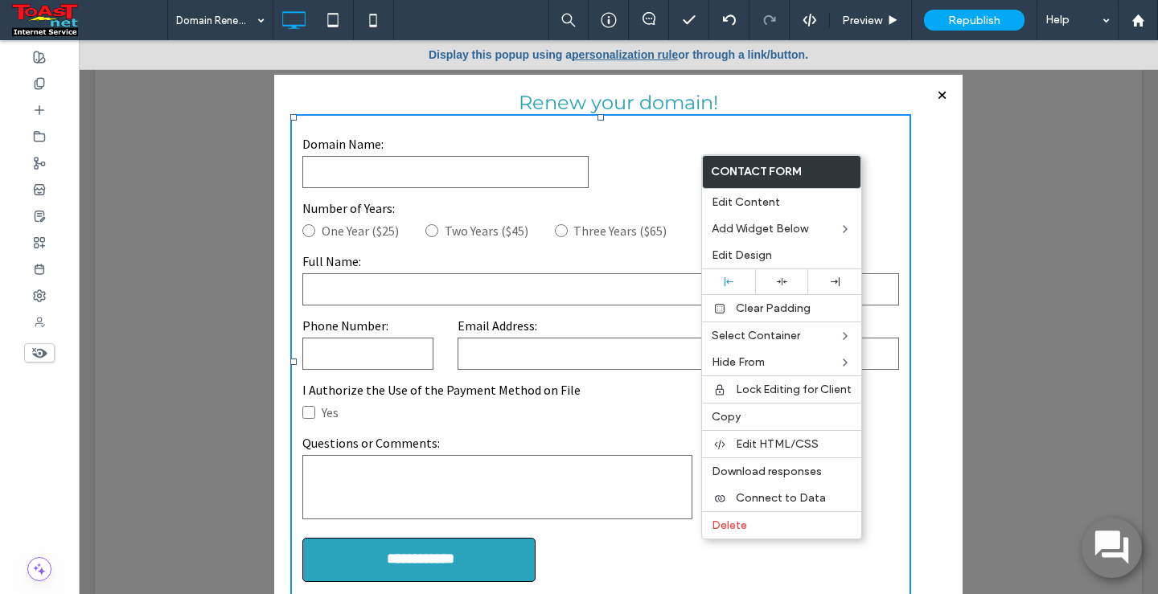
click at [916, 169] on div "**********" at bounding box center [618, 352] width 656 height 523
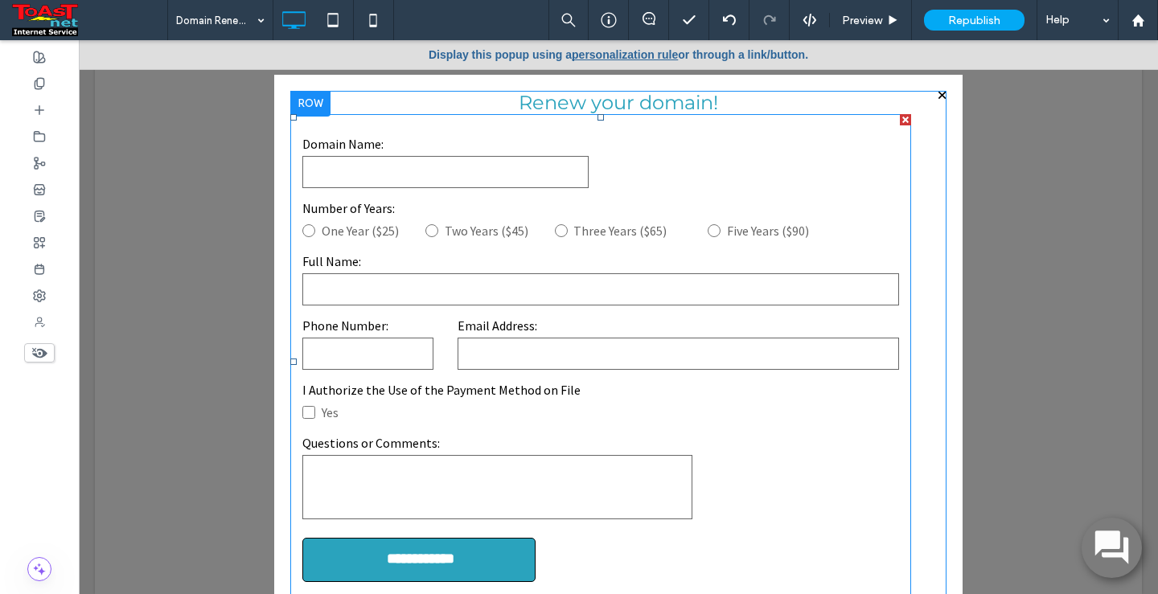
click at [347, 128] on form "**********" at bounding box center [600, 362] width 621 height 496
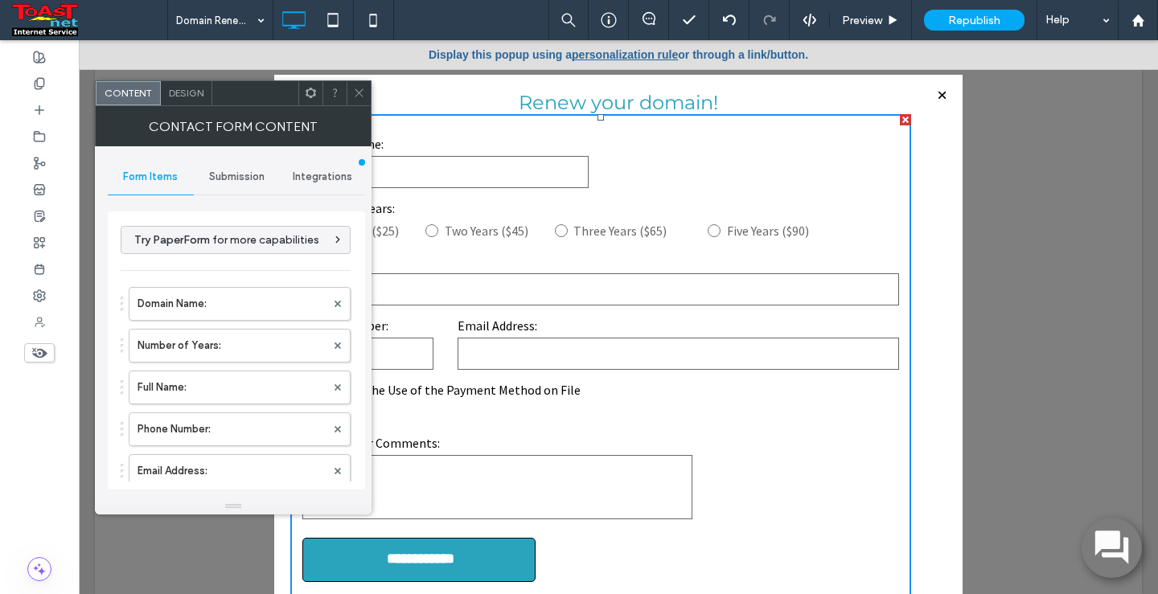
click at [355, 89] on use at bounding box center [359, 93] width 8 height 8
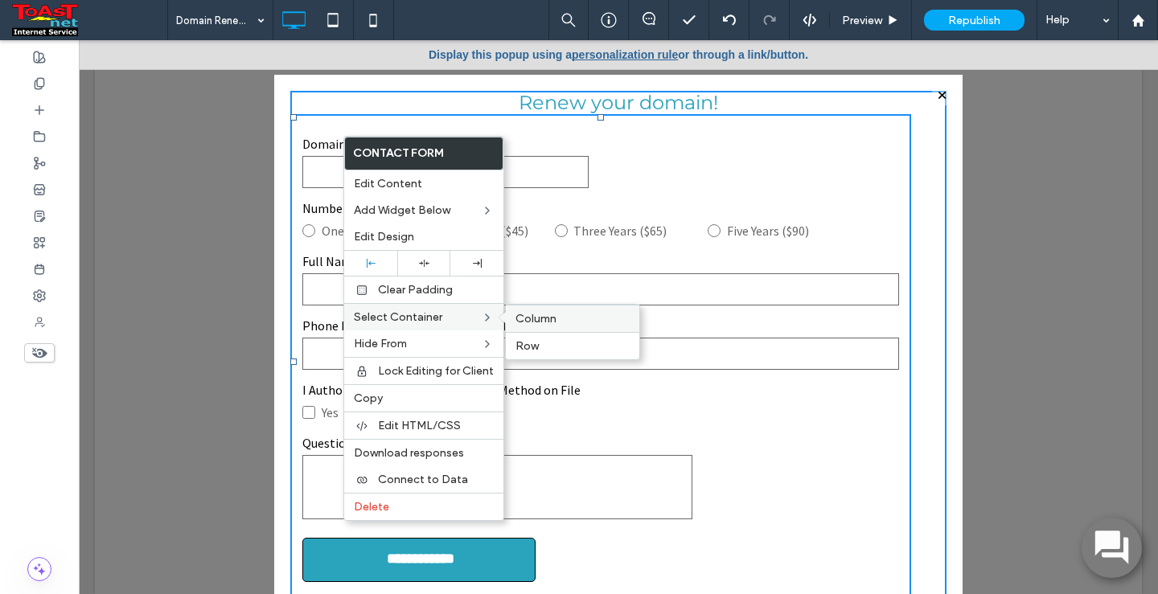
click at [540, 318] on span "Column" at bounding box center [535, 319] width 41 height 14
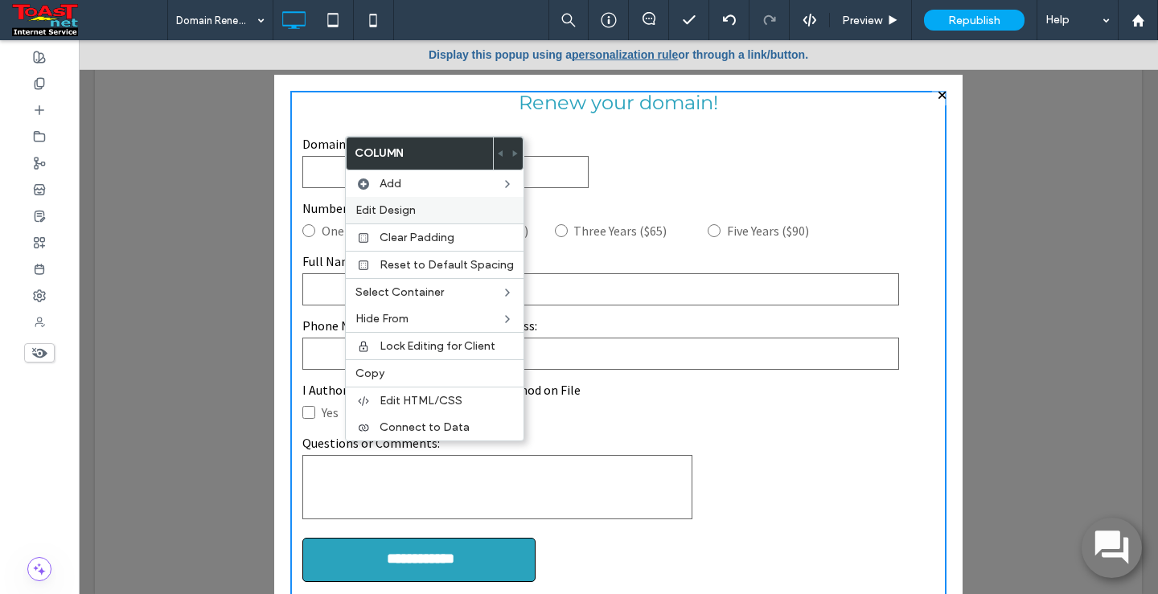
click at [404, 201] on div "Edit Design" at bounding box center [435, 210] width 178 height 27
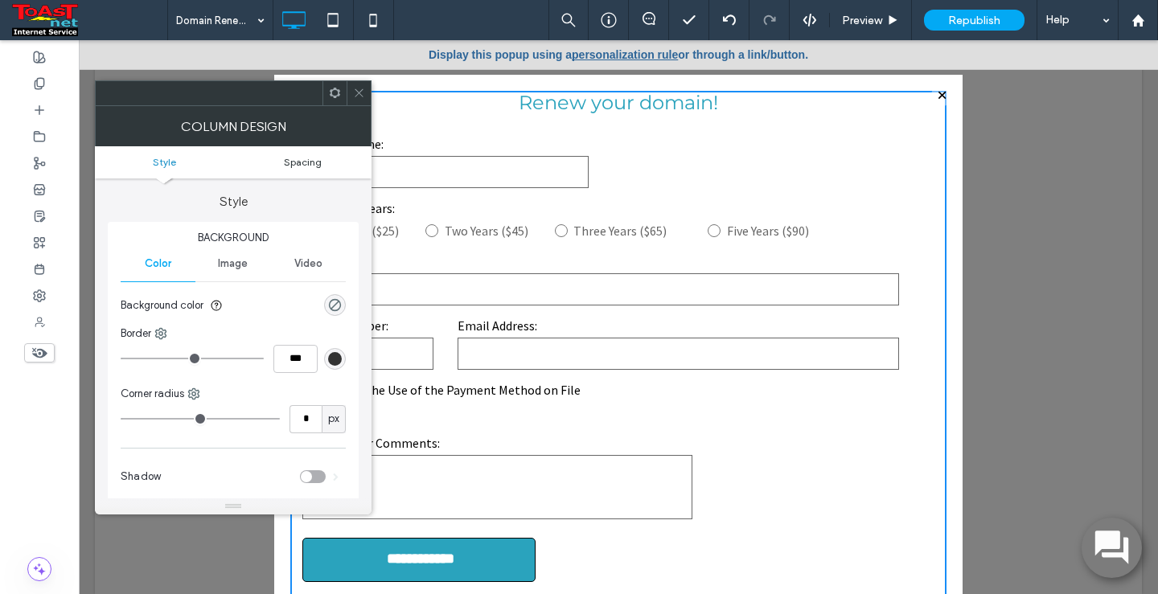
click at [295, 157] on span "Spacing" at bounding box center [303, 162] width 38 height 12
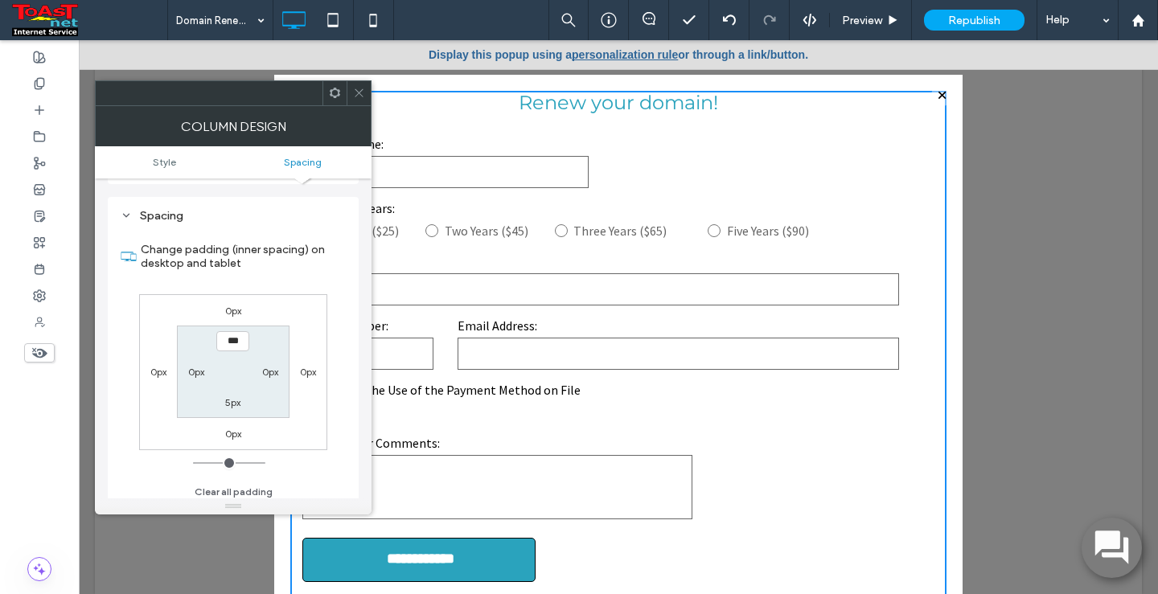
scroll to position [326, 0]
click at [357, 93] on icon at bounding box center [359, 93] width 12 height 12
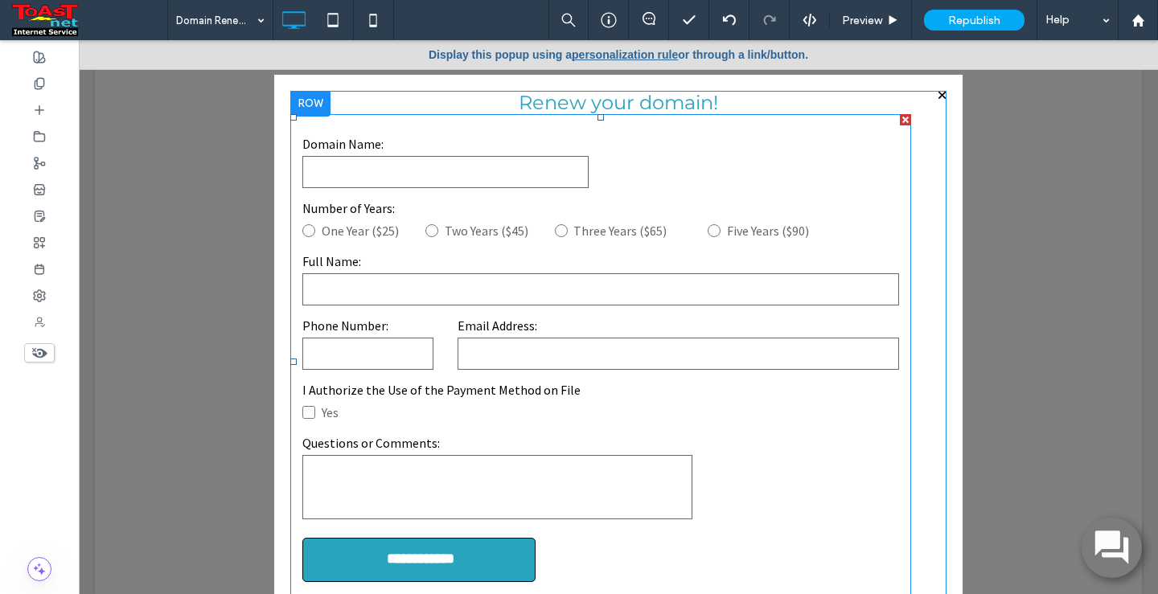
click at [687, 210] on label "Number of Years:" at bounding box center [600, 208] width 597 height 19
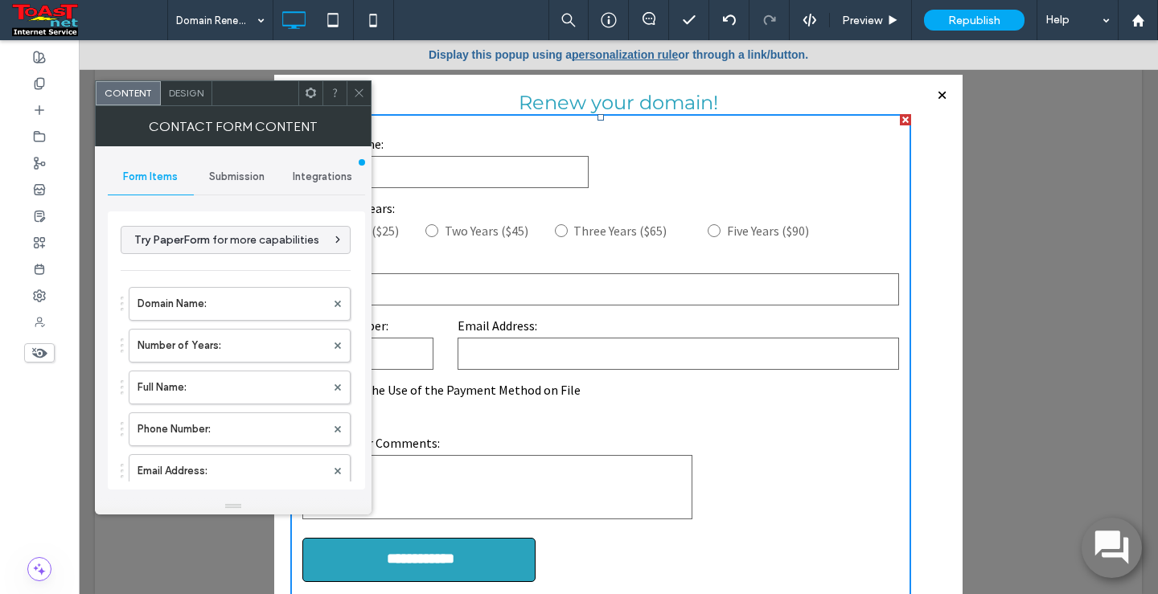
drag, startPoint x: 363, startPoint y: 90, endPoint x: 362, endPoint y: 104, distance: 13.7
click at [361, 90] on icon at bounding box center [359, 93] width 12 height 12
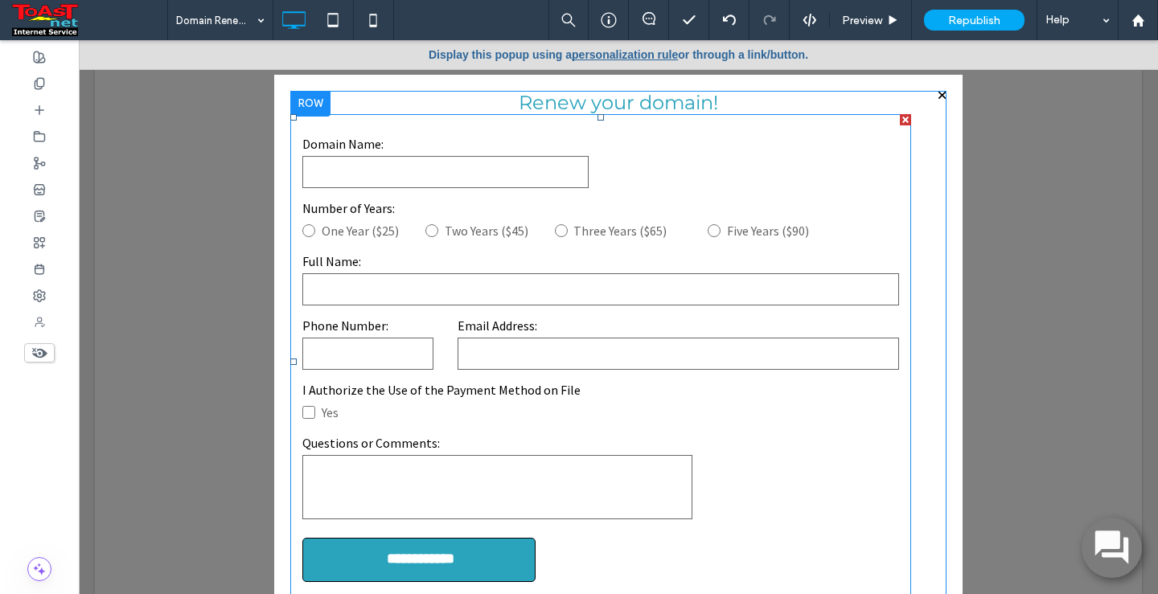
click at [416, 288] on input "text" at bounding box center [600, 289] width 597 height 32
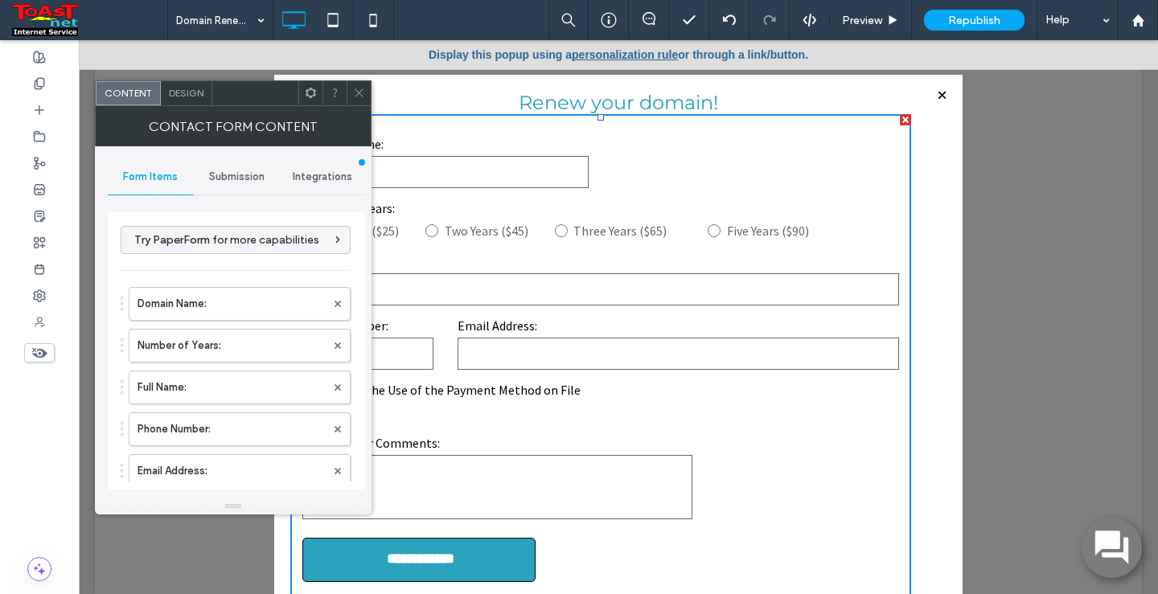
click at [184, 96] on span "Design" at bounding box center [186, 93] width 35 height 12
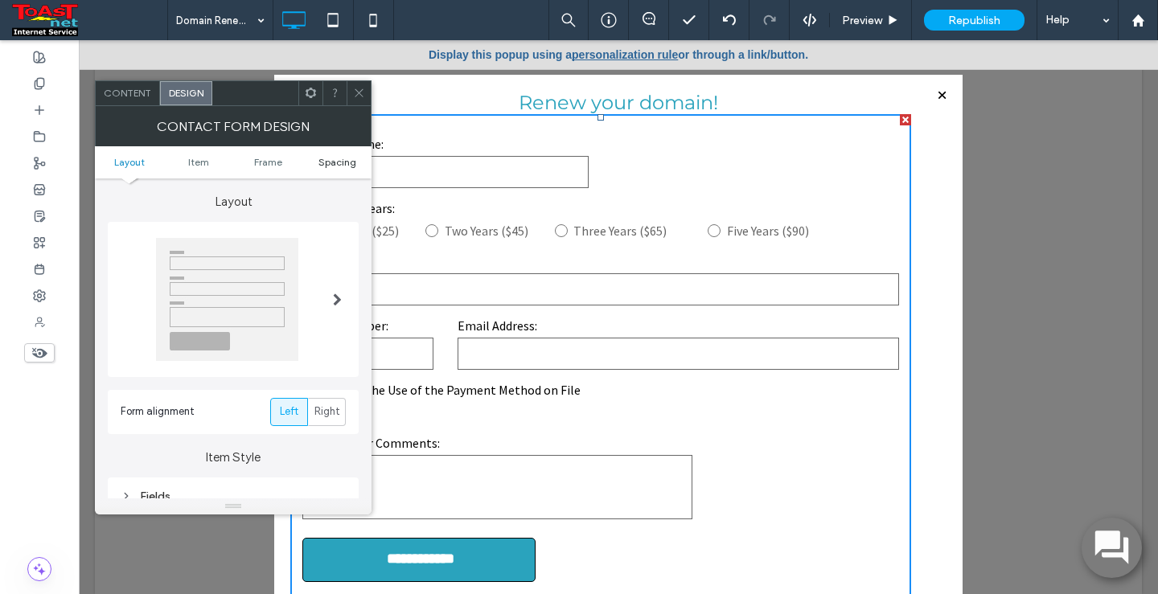
click at [334, 163] on span "Spacing" at bounding box center [337, 162] width 38 height 12
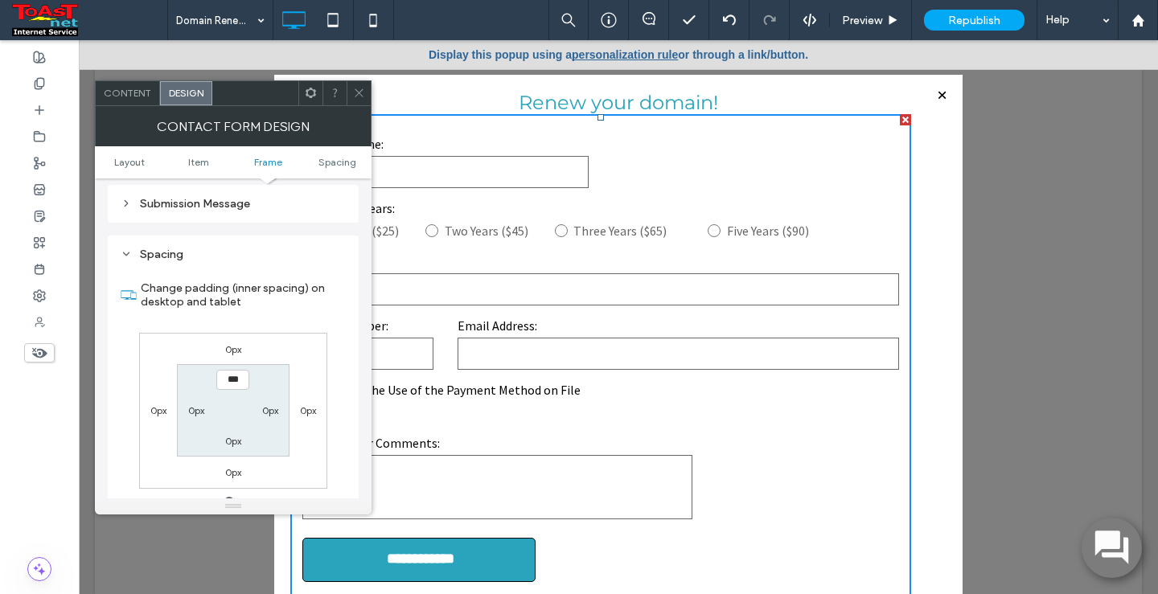
scroll to position [570, 0]
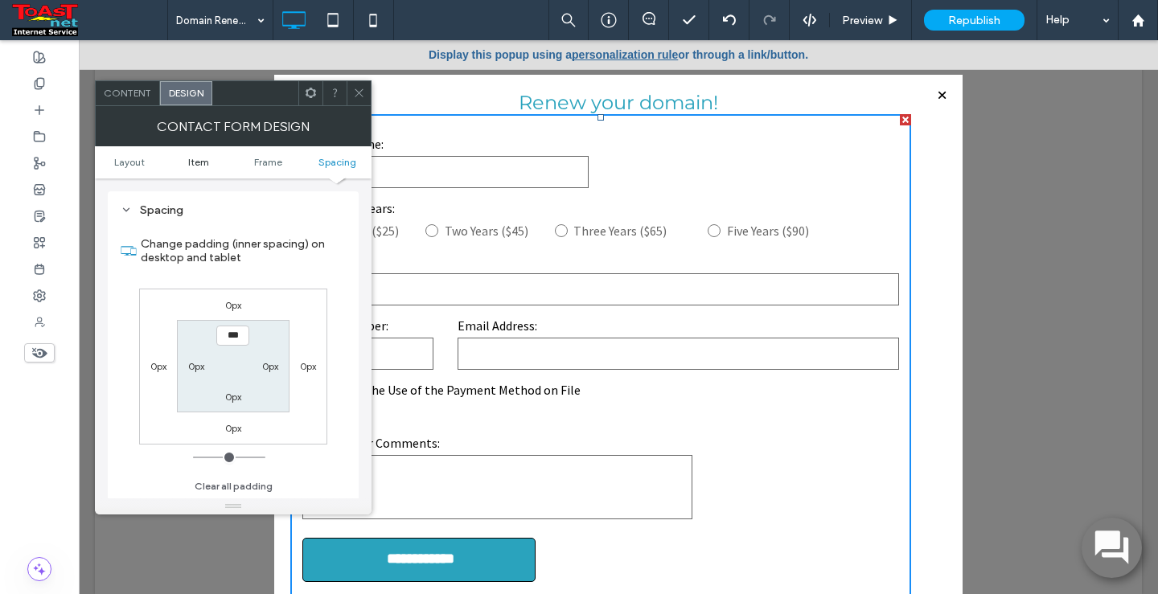
click at [195, 158] on span "Item" at bounding box center [198, 162] width 21 height 12
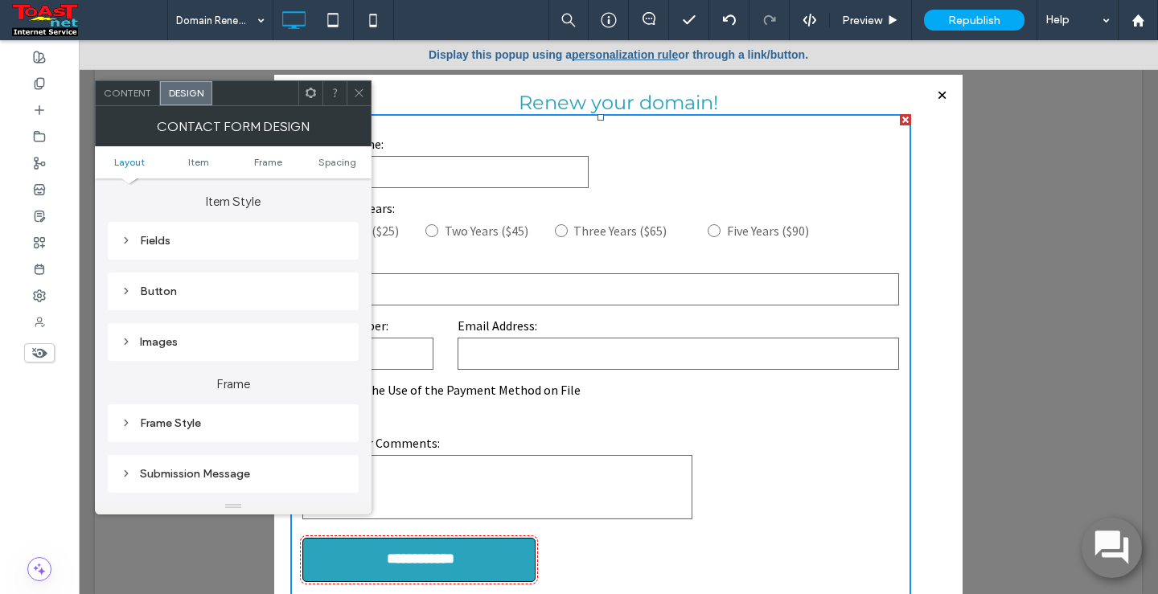
scroll to position [0, 0]
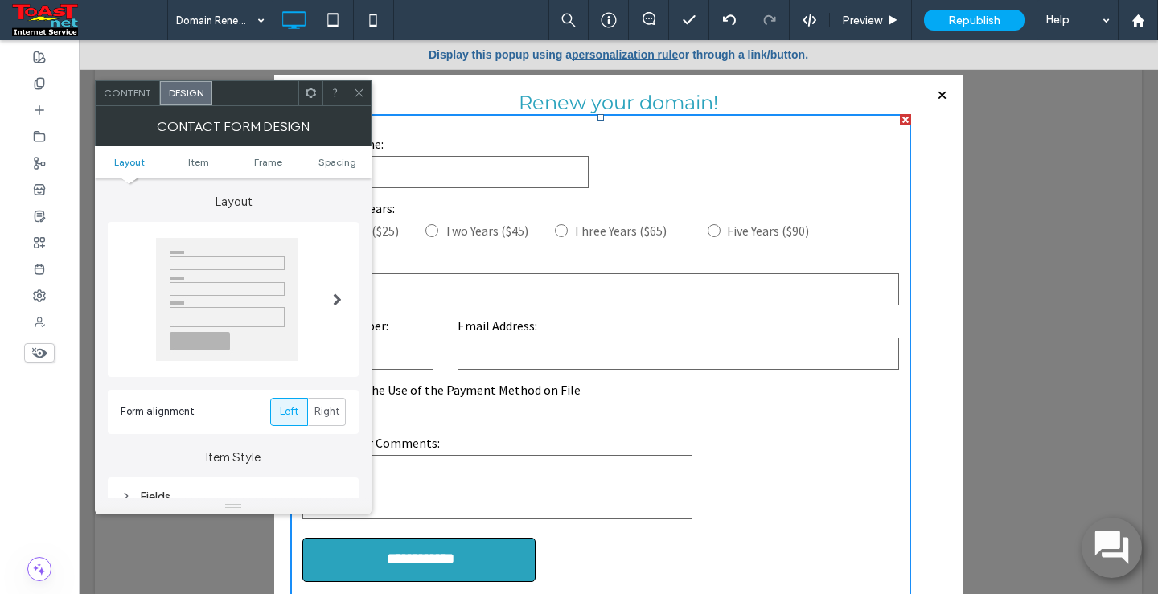
click at [330, 298] on div at bounding box center [337, 299] width 33 height 147
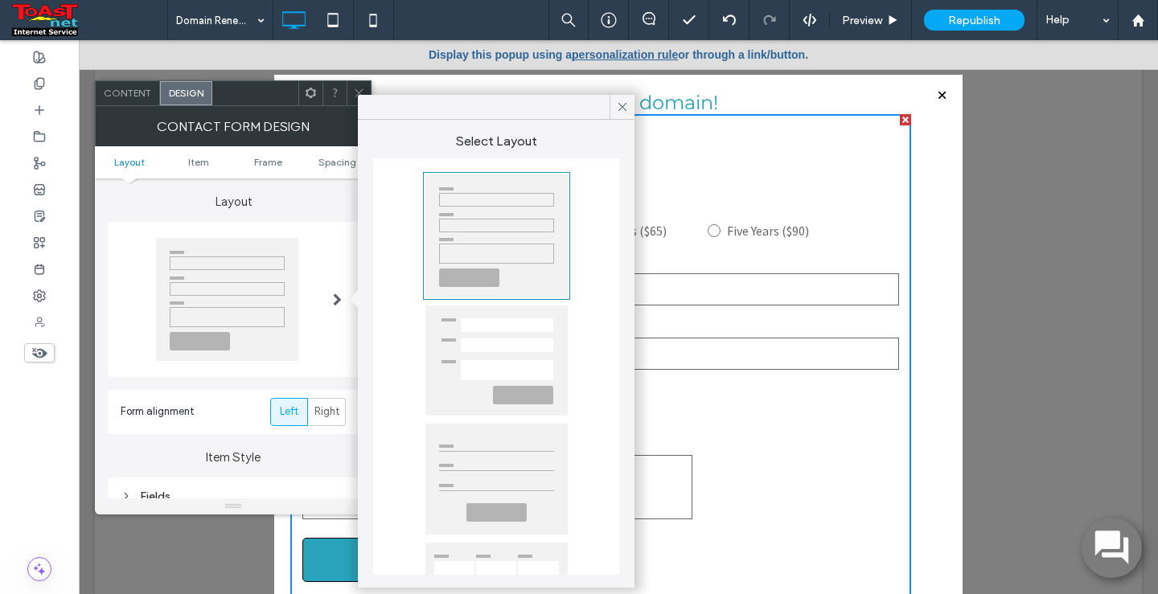
click at [482, 474] on div at bounding box center [496, 479] width 142 height 111
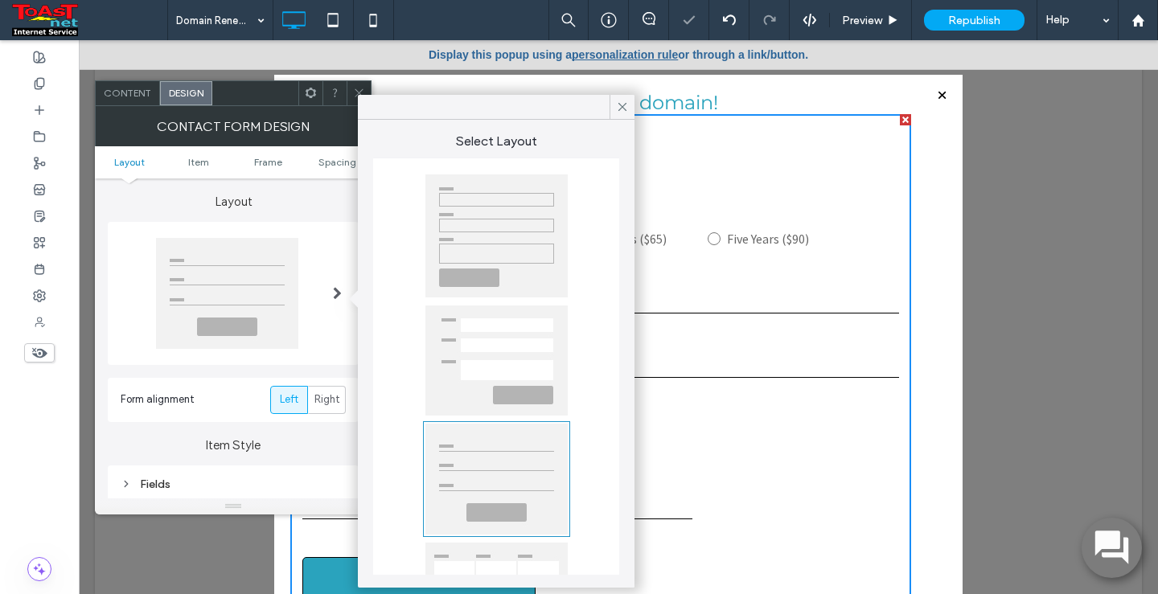
click at [498, 245] on div at bounding box center [496, 235] width 142 height 123
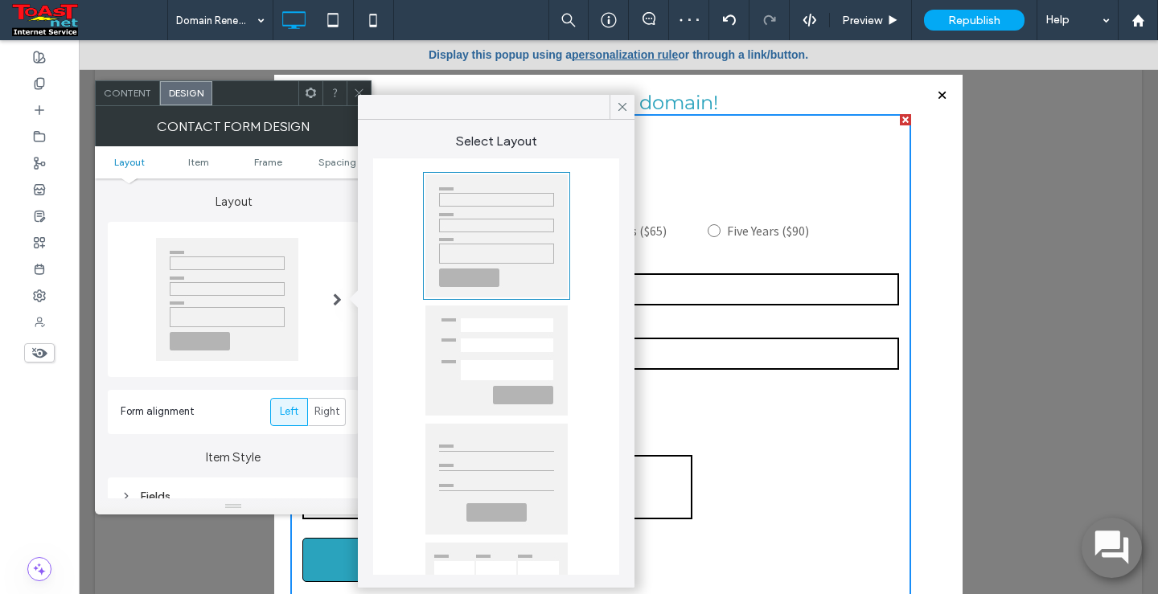
click at [509, 321] on div at bounding box center [496, 361] width 142 height 110
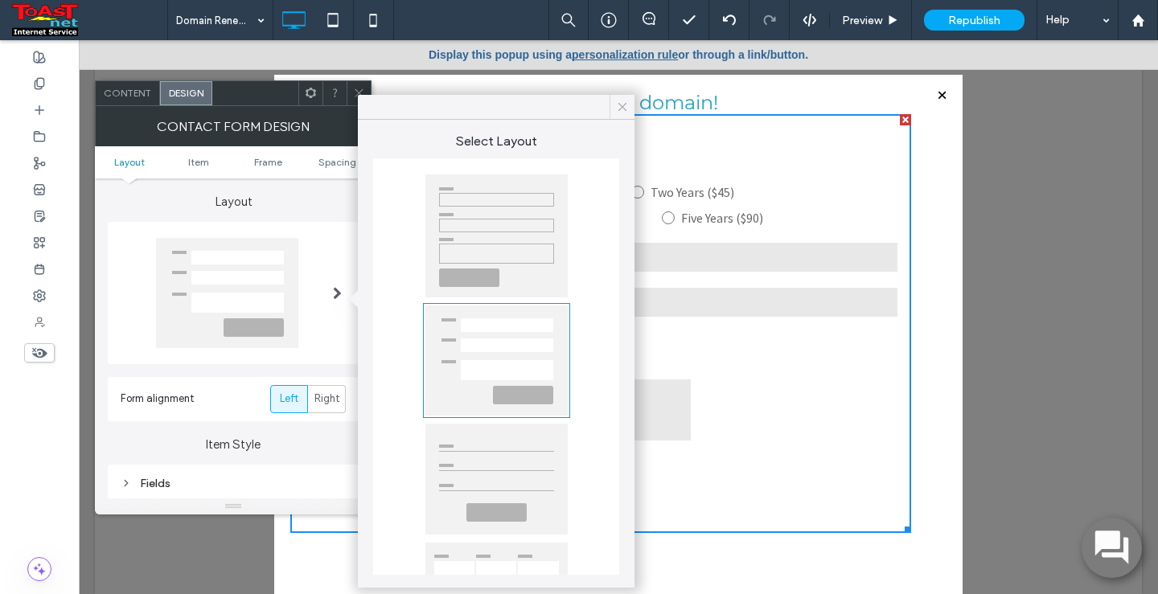
click at [619, 108] on icon at bounding box center [622, 107] width 14 height 14
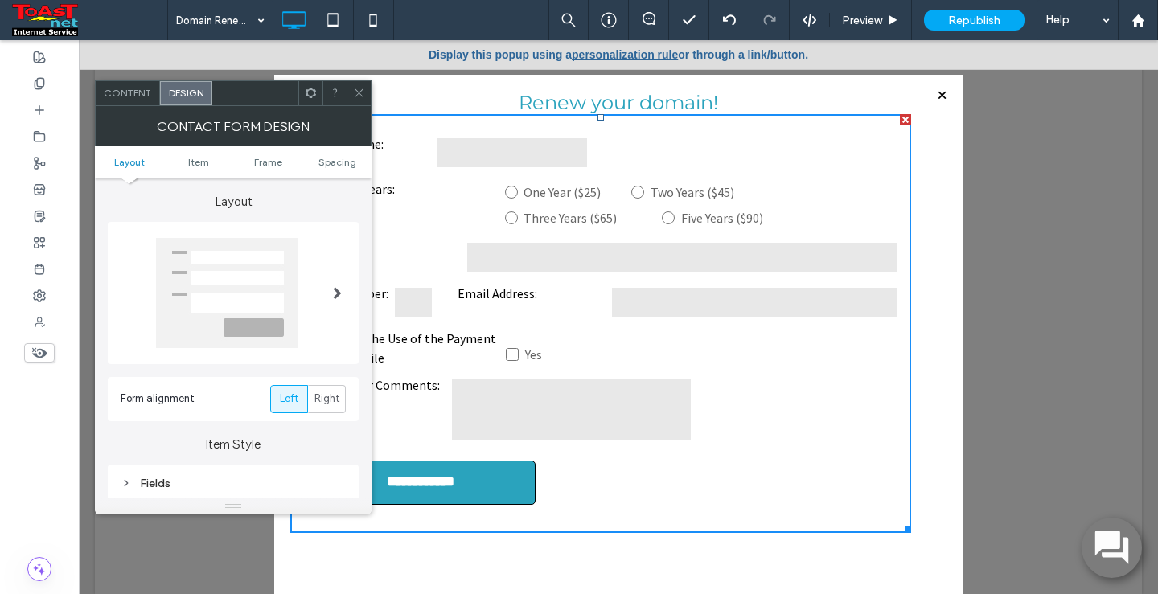
click at [125, 94] on span "Content" at bounding box center [127, 93] width 47 height 12
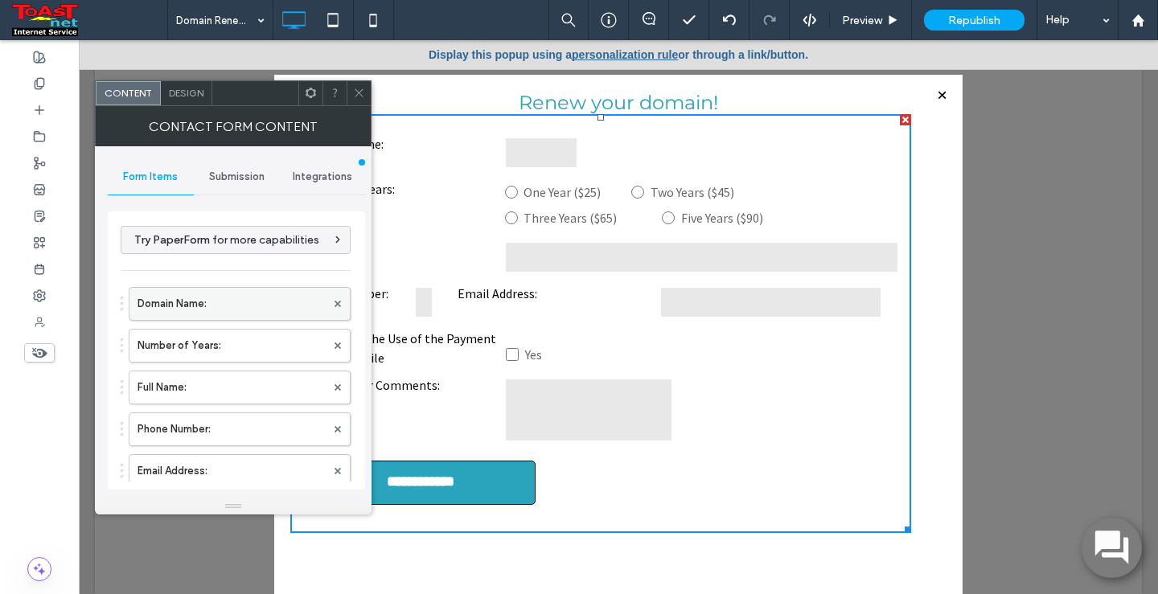
click at [186, 306] on label "Domain Name:" at bounding box center [231, 304] width 188 height 32
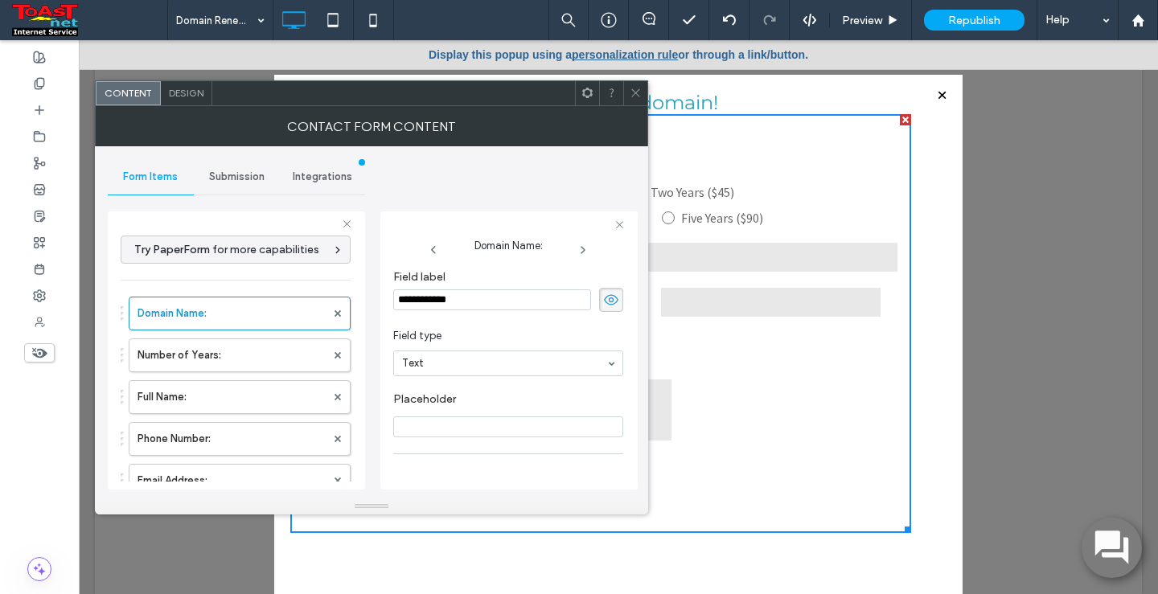
click at [633, 88] on icon at bounding box center [636, 93] width 12 height 12
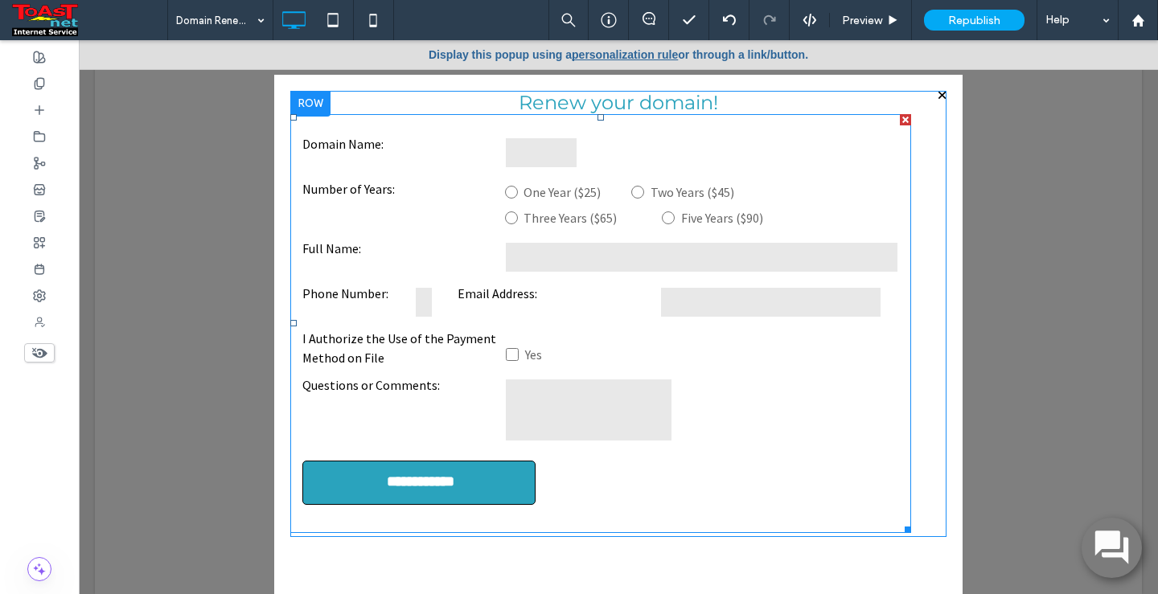
click at [398, 154] on label "Domain Name:" at bounding box center [401, 152] width 198 height 37
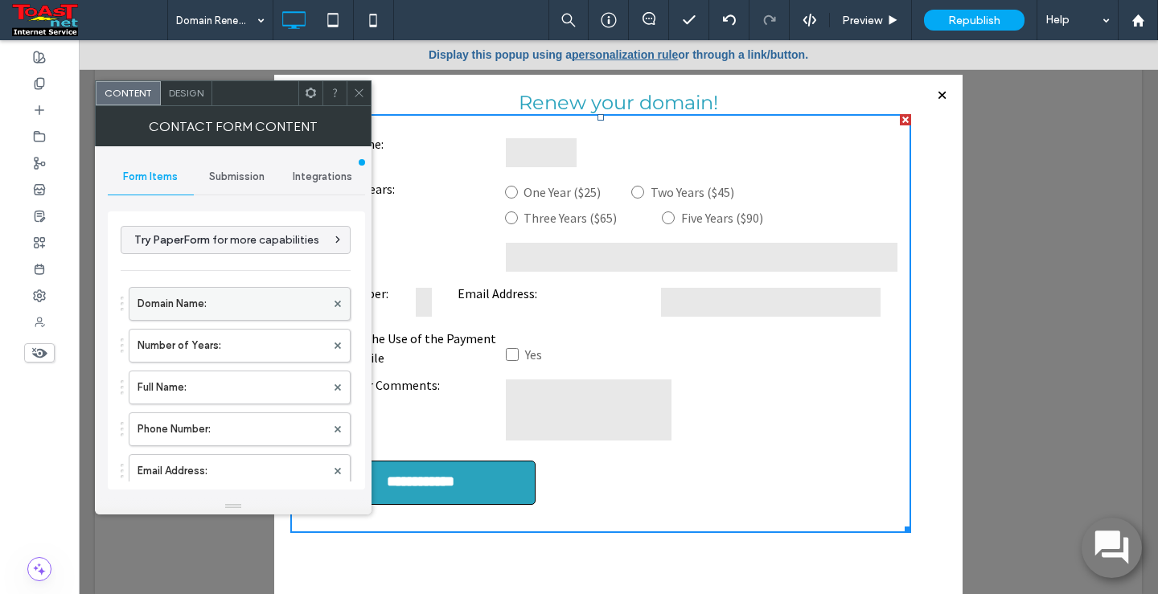
click at [271, 298] on label "Domain Name:" at bounding box center [231, 304] width 188 height 32
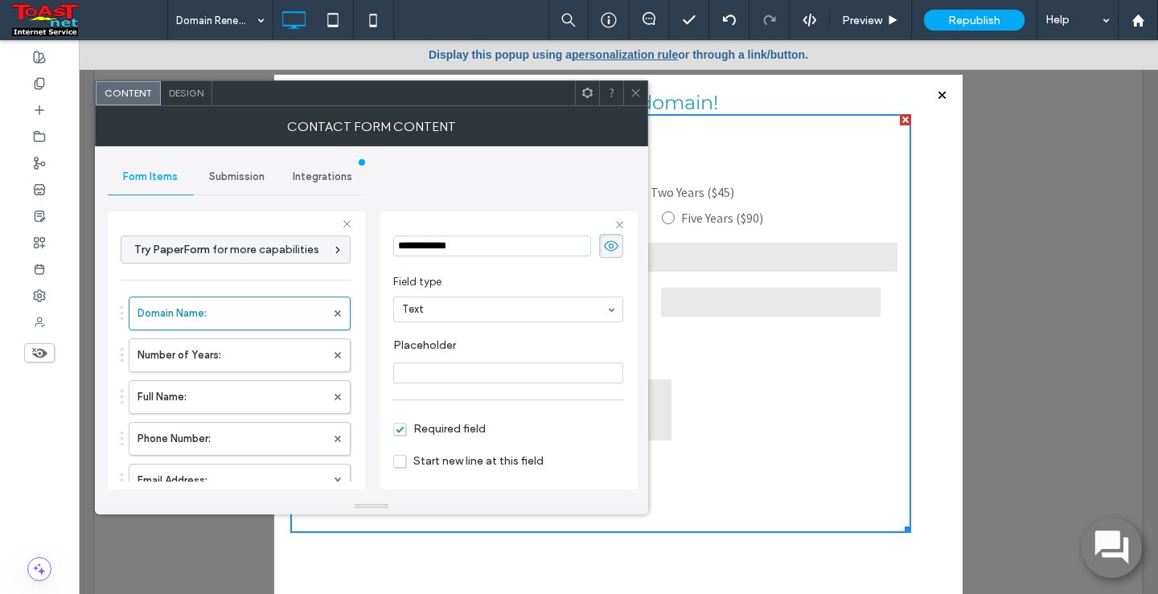
scroll to position [113, 0]
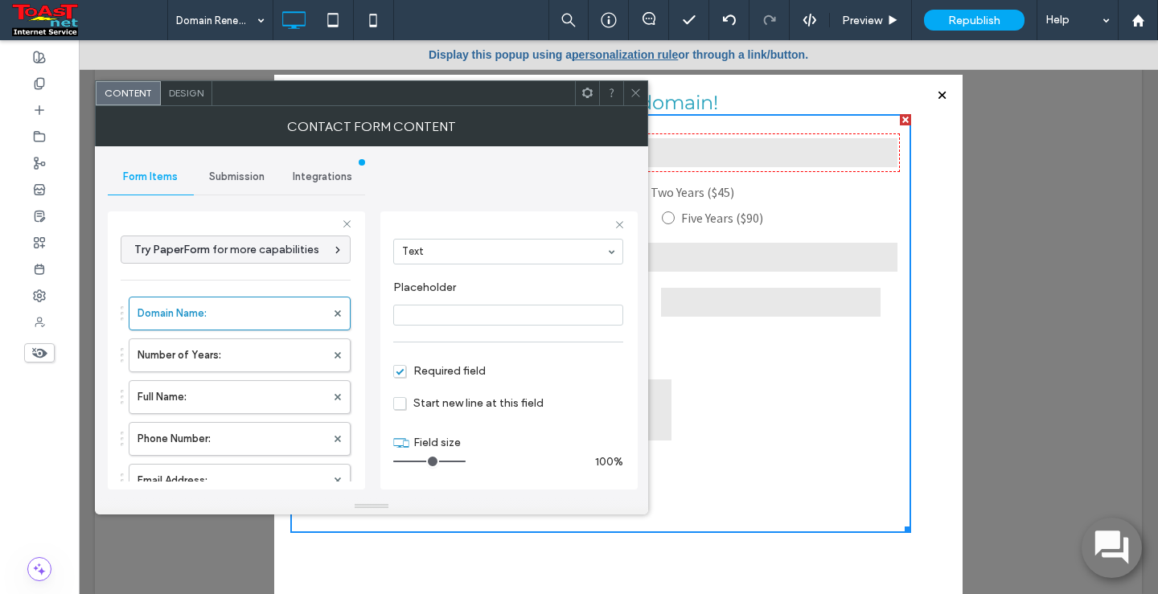
drag, startPoint x: 429, startPoint y: 461, endPoint x: 478, endPoint y: 463, distance: 49.1
type input "**"
click at [465, 462] on input "range" at bounding box center [429, 462] width 72 height 2
click at [642, 88] on div at bounding box center [635, 93] width 24 height 24
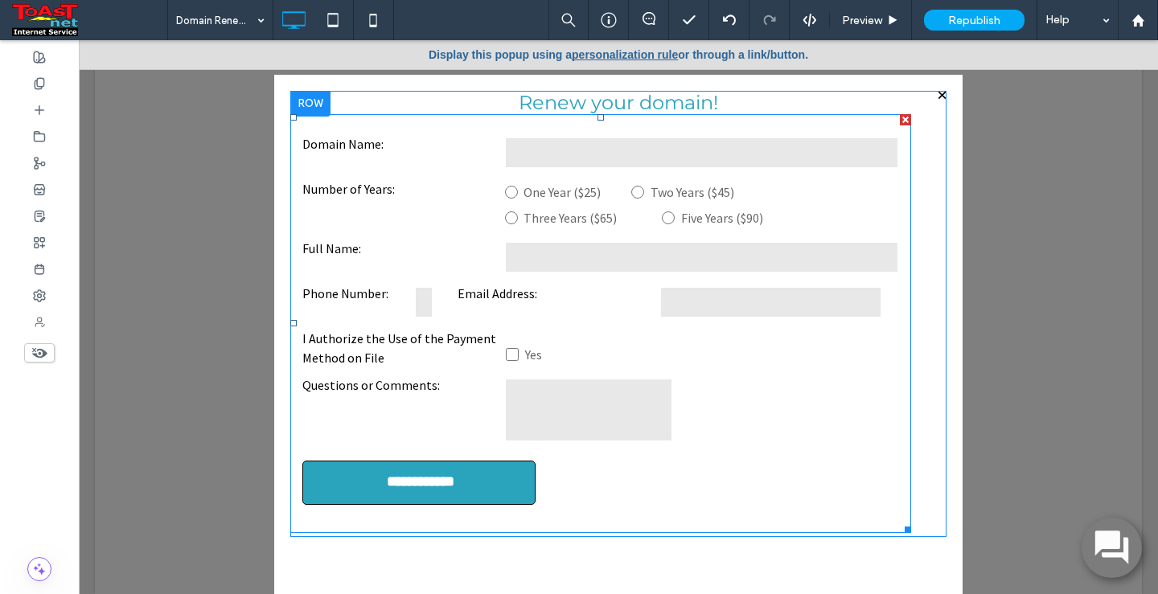
click at [432, 203] on label "Number of Years:" at bounding box center [400, 204] width 197 height 51
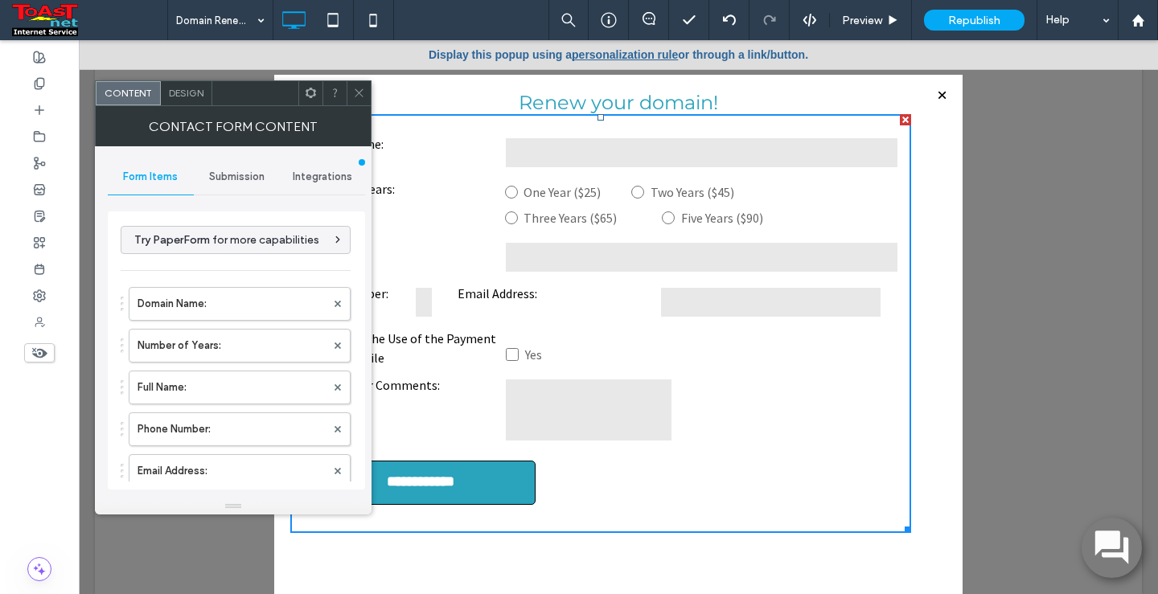
click at [181, 102] on div "Design" at bounding box center [186, 93] width 51 height 24
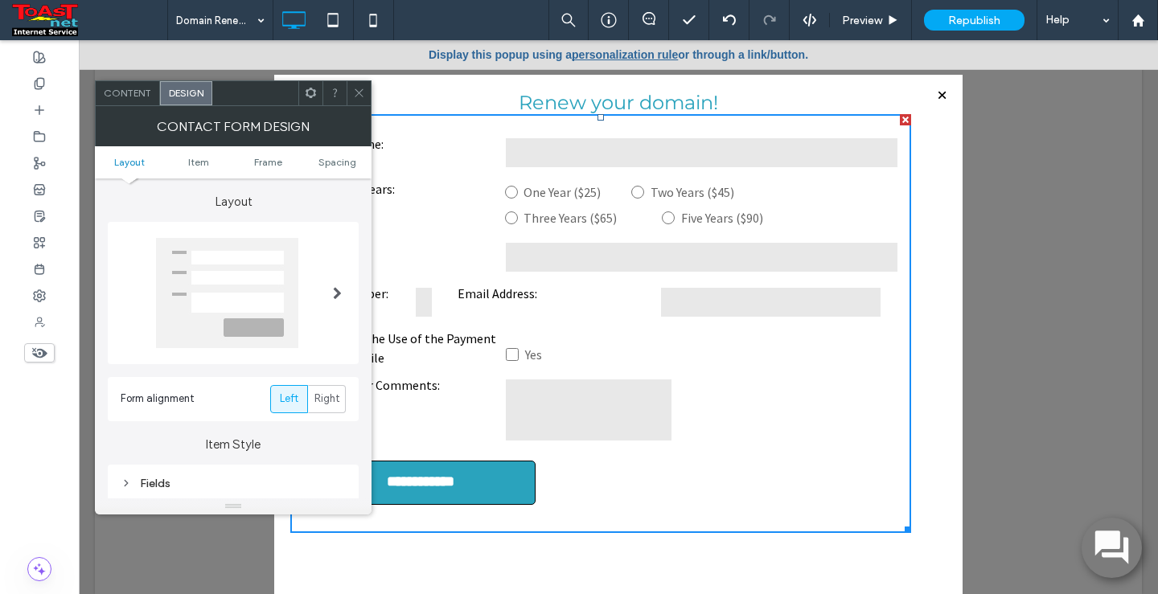
click at [228, 281] on div at bounding box center [227, 293] width 142 height 110
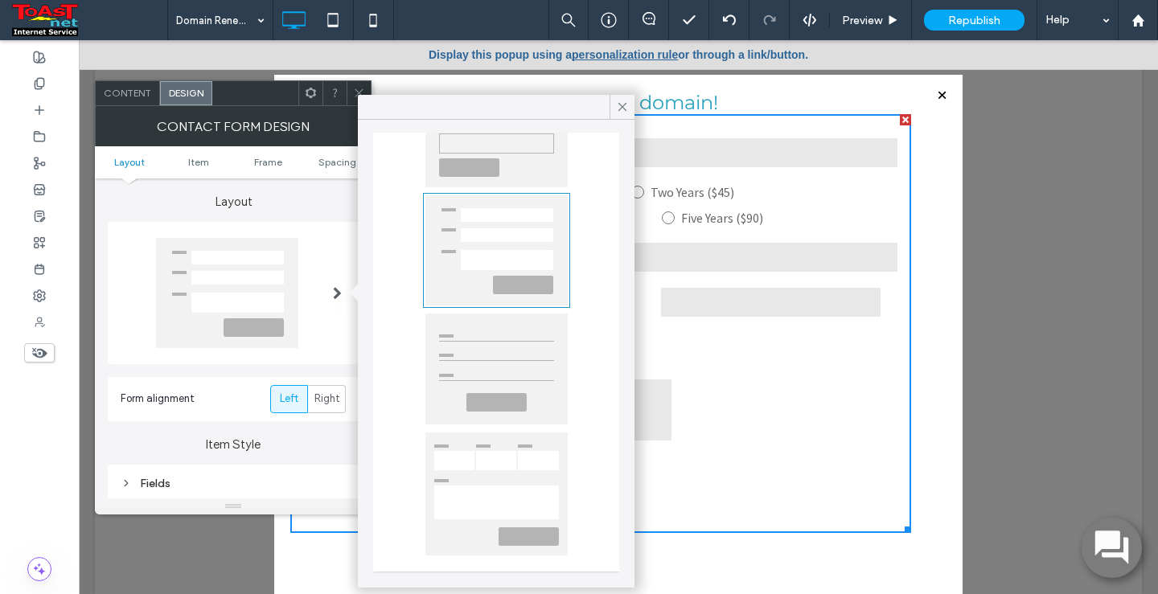
scroll to position [111, 0]
click at [481, 459] on div at bounding box center [496, 493] width 142 height 123
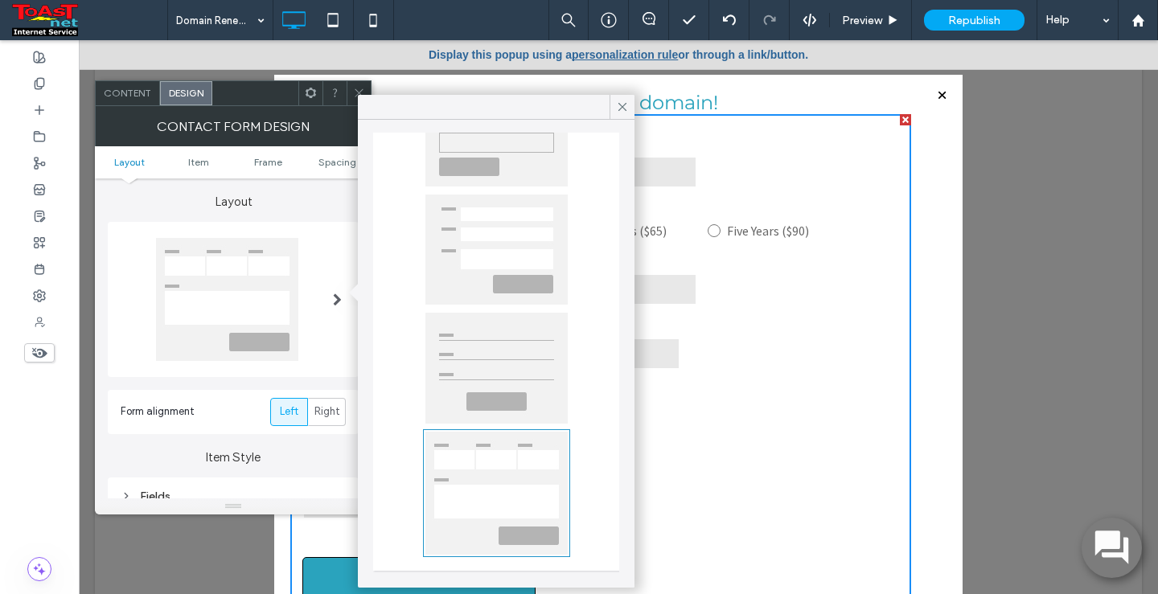
scroll to position [0, 0]
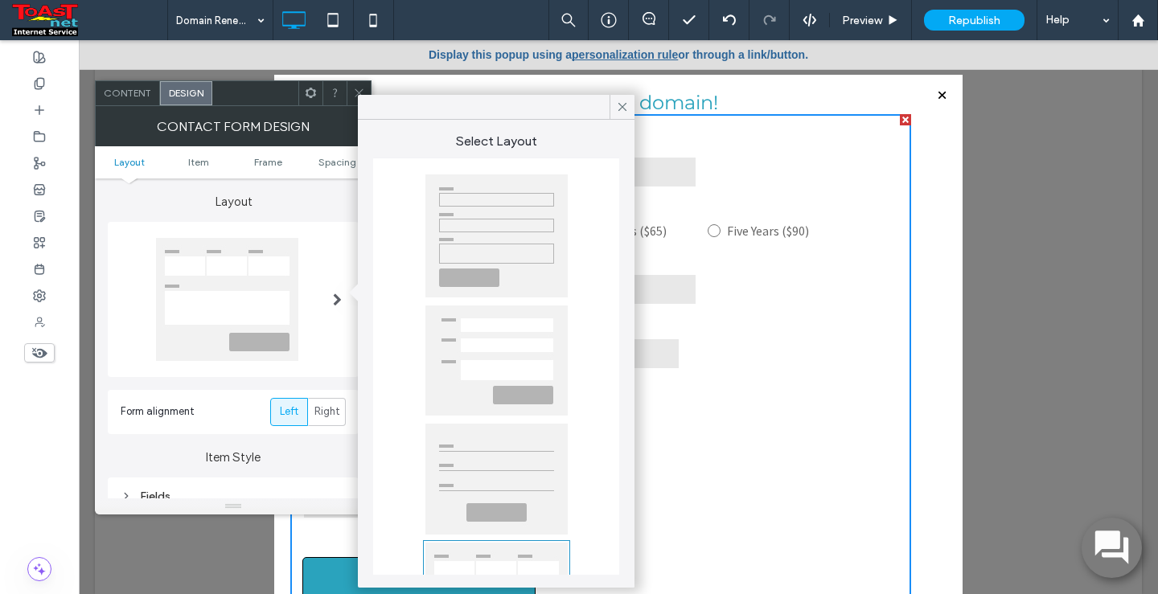
click at [496, 233] on div at bounding box center [496, 235] width 142 height 123
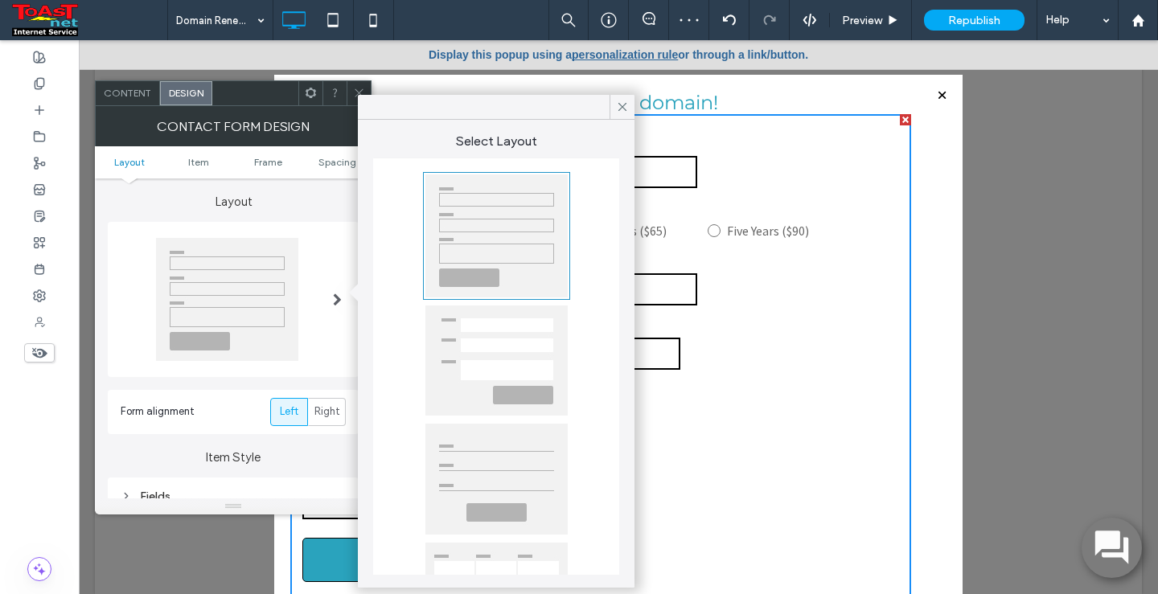
click at [496, 240] on div at bounding box center [496, 235] width 142 height 123
click at [621, 104] on icon at bounding box center [622, 107] width 14 height 14
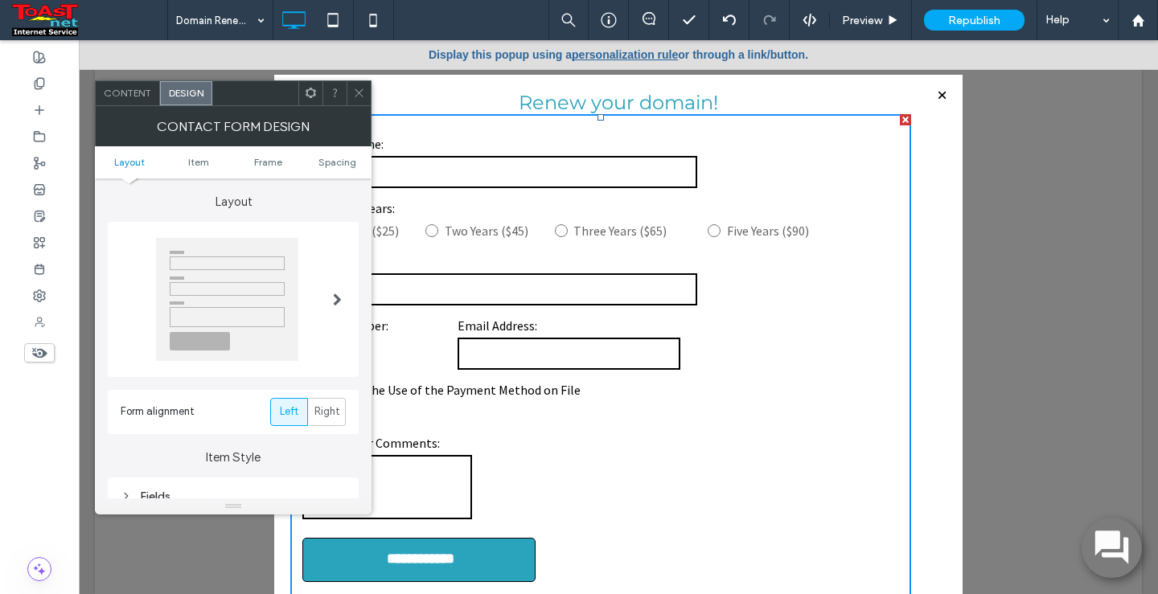
click at [367, 90] on div at bounding box center [359, 93] width 24 height 24
